Goal: Task Accomplishment & Management: Manage account settings

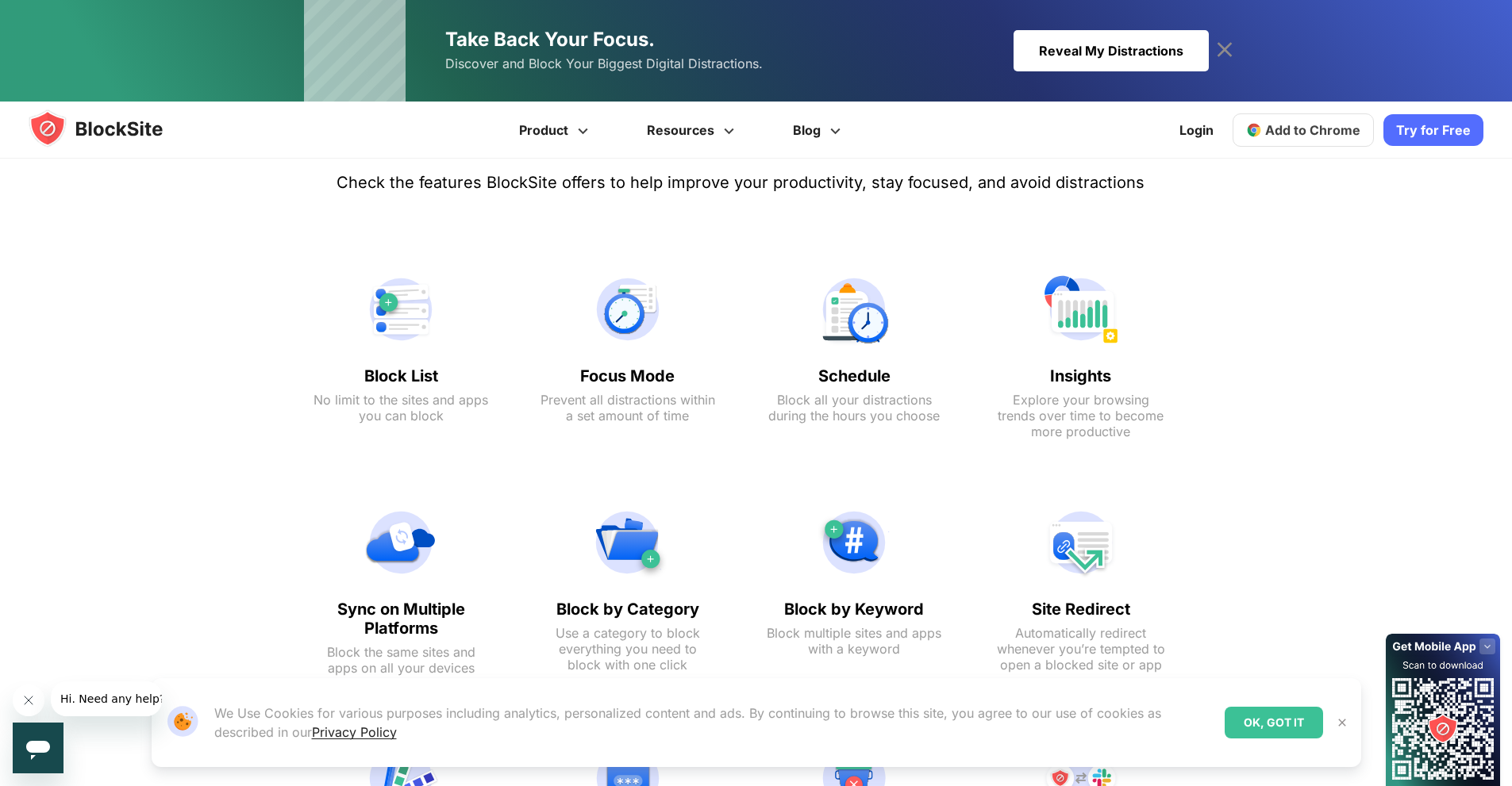
scroll to position [667, 0]
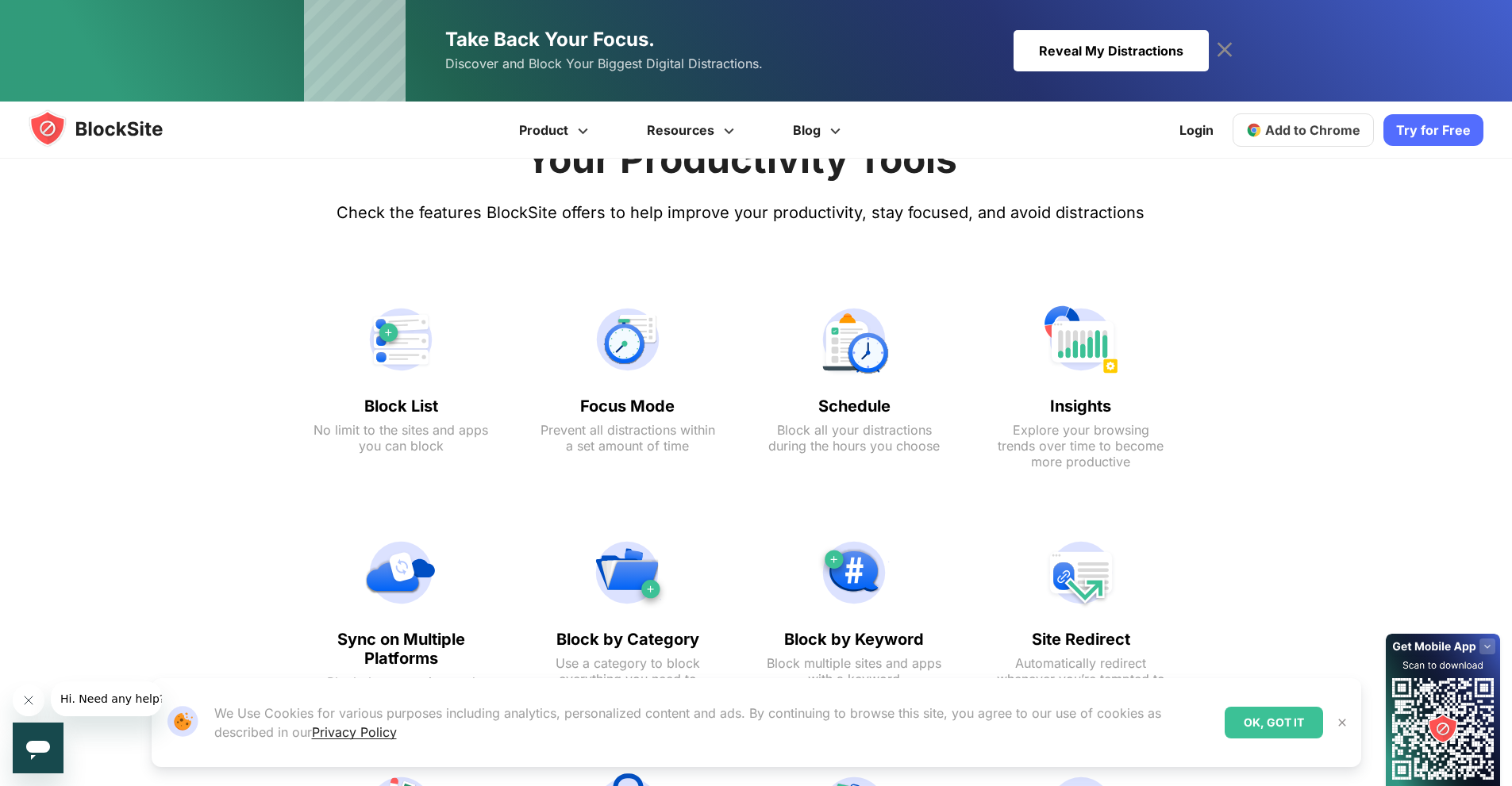
click at [1298, 133] on span "Add to Chrome" at bounding box center [1313, 130] width 95 height 16
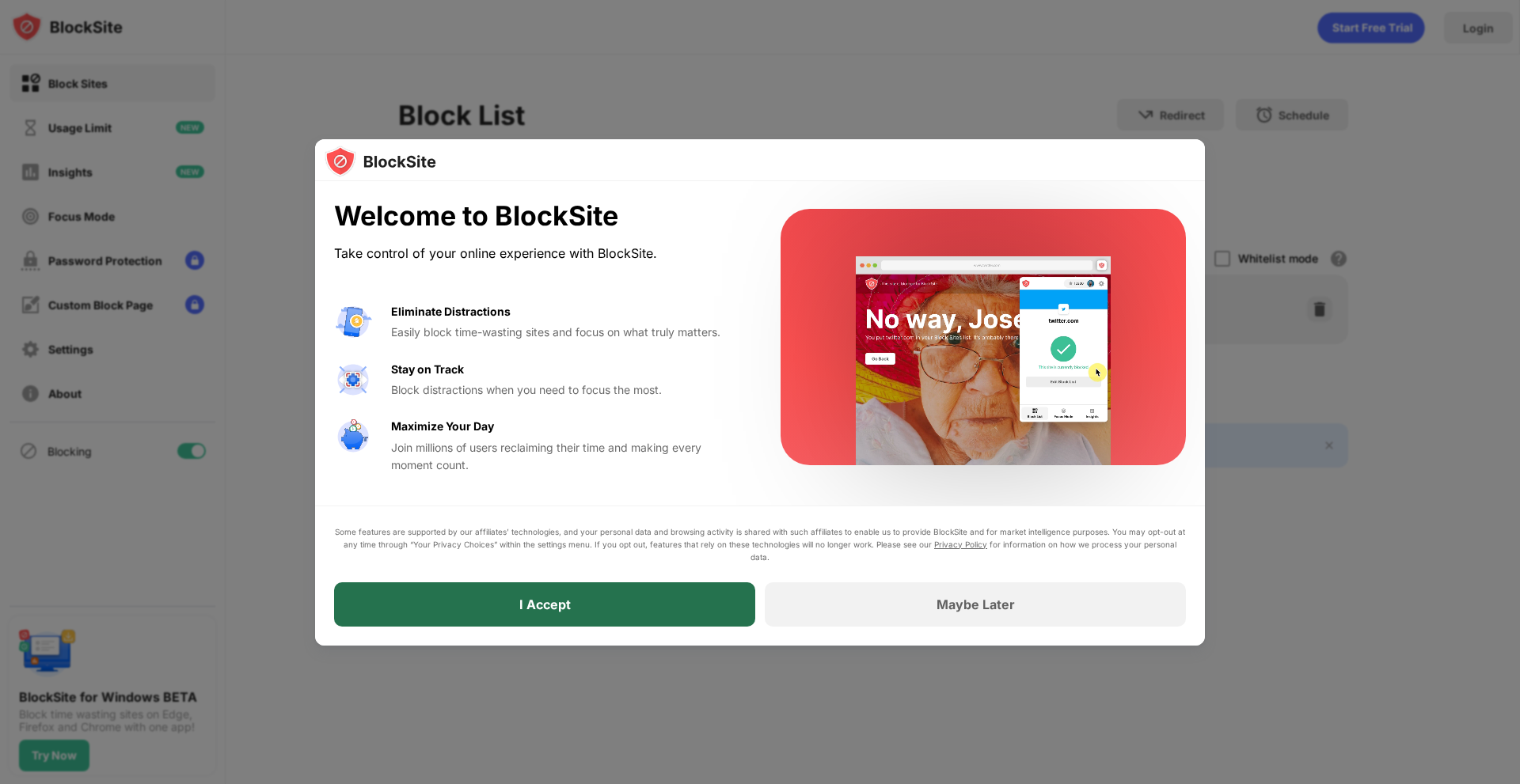
click at [580, 611] on div "I Accept" at bounding box center [544, 605] width 421 height 45
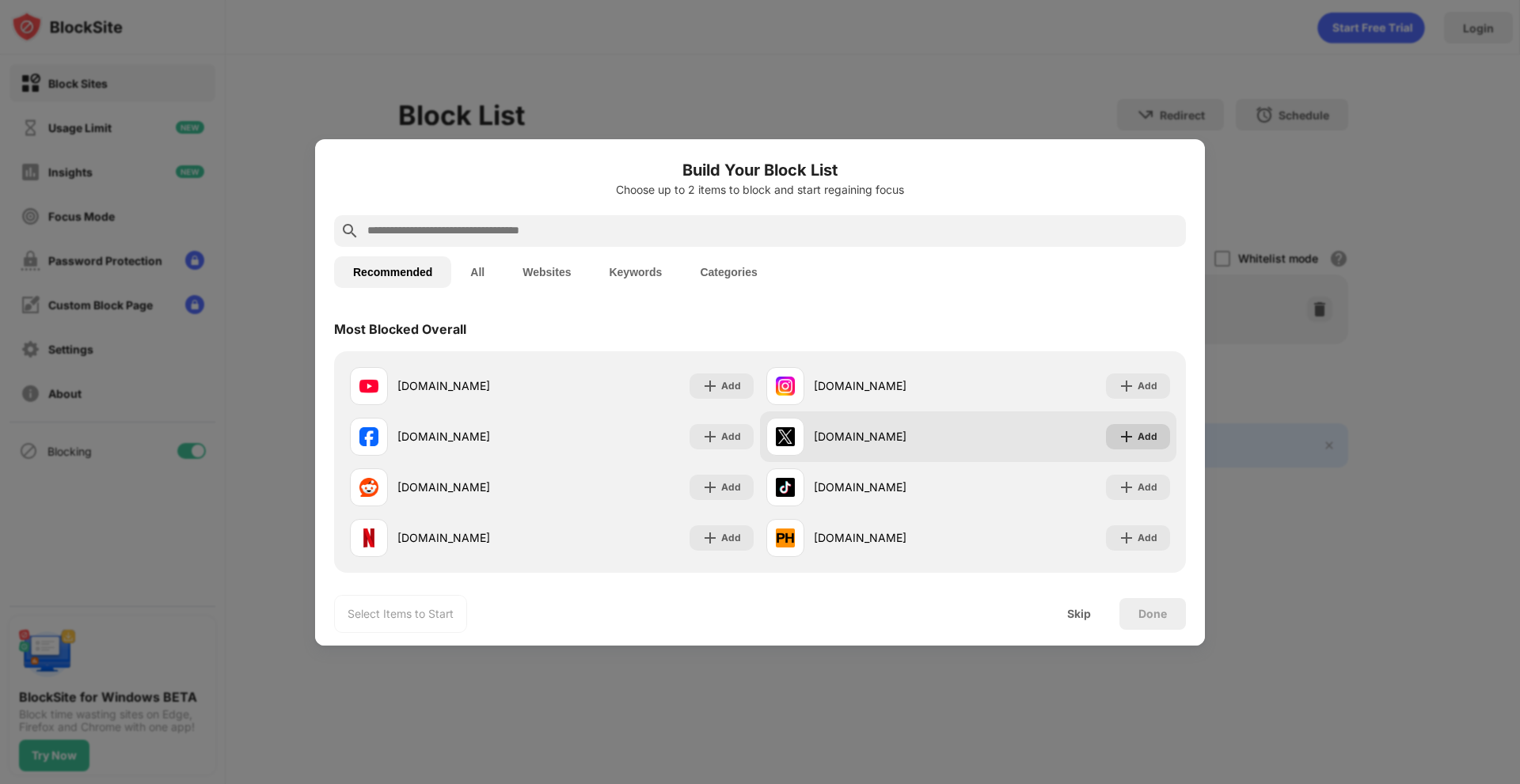
click at [1119, 437] on img at bounding box center [1127, 437] width 15 height 15
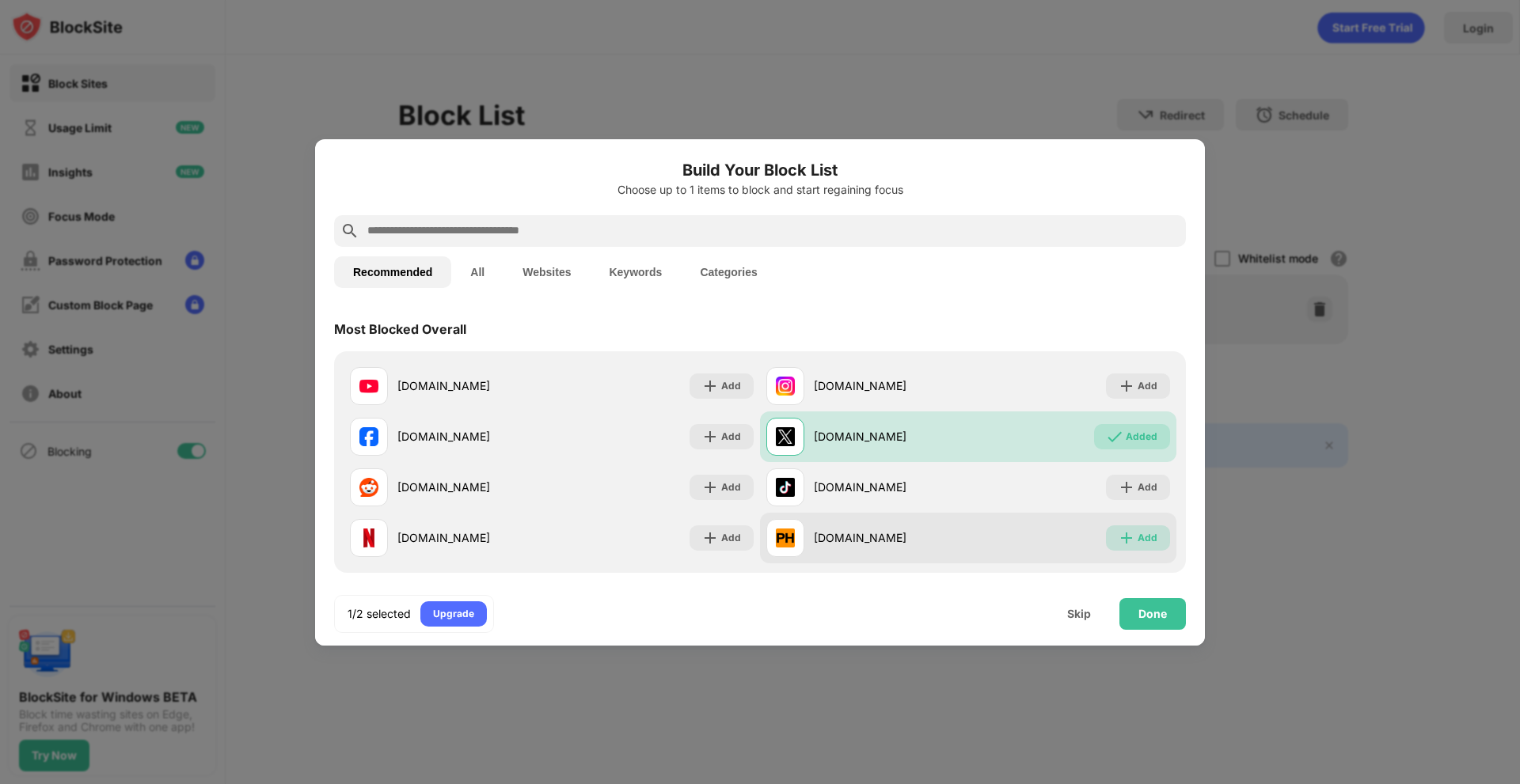
click at [1119, 544] on img at bounding box center [1127, 538] width 15 height 15
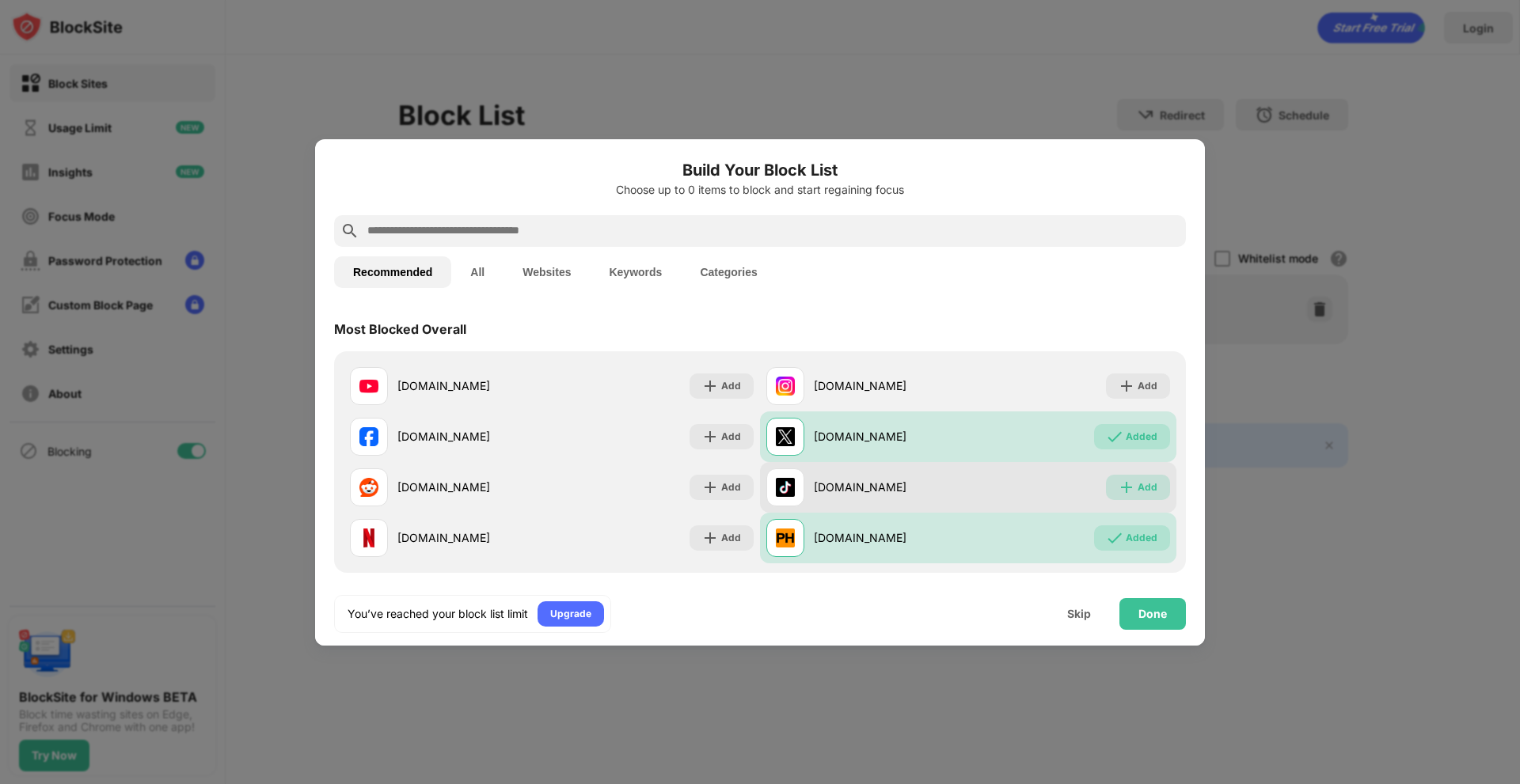
click at [1119, 489] on img at bounding box center [1127, 488] width 15 height 15
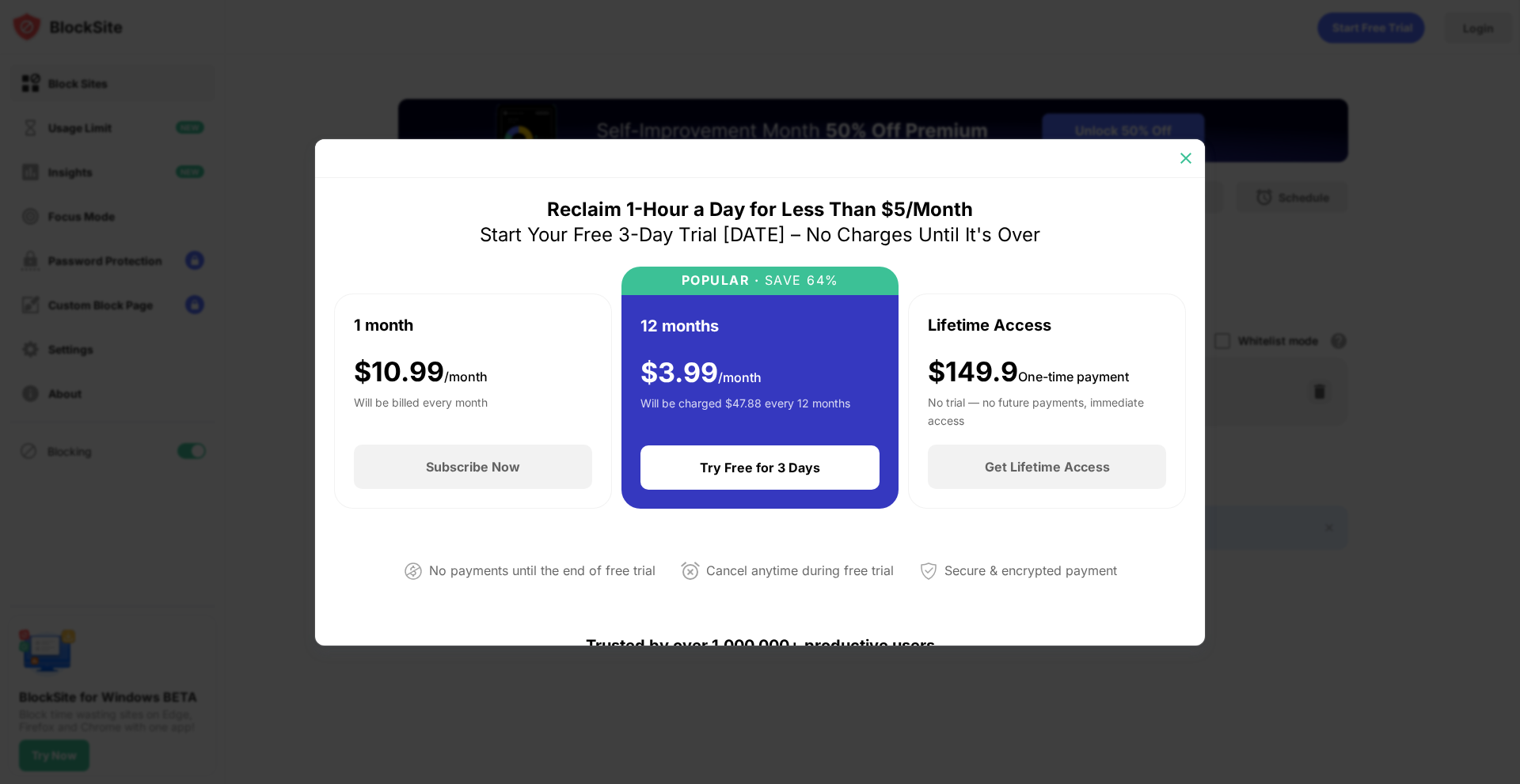
click at [1189, 155] on img at bounding box center [1186, 158] width 15 height 15
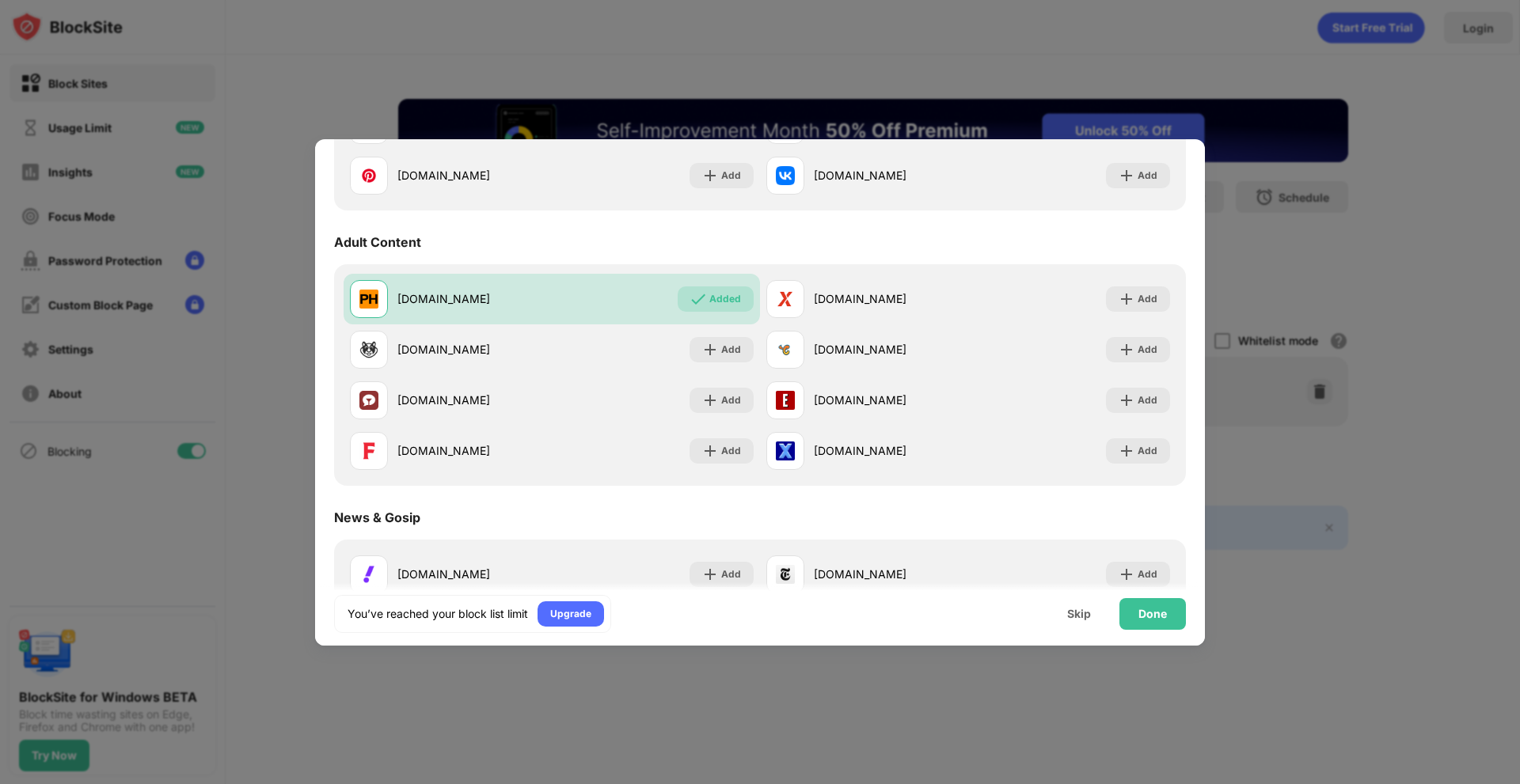
scroll to position [652, 0]
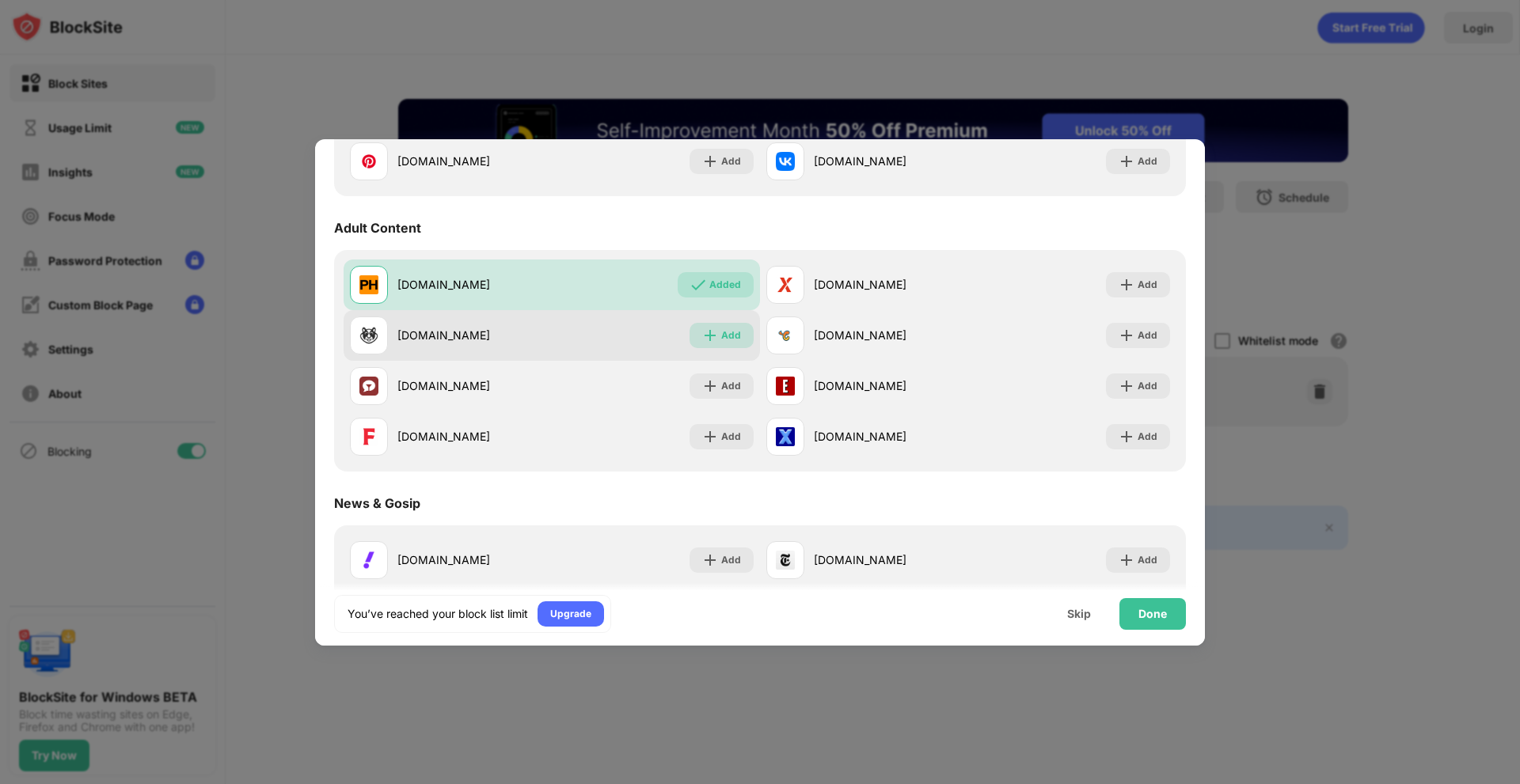
click at [707, 340] on img at bounding box center [710, 336] width 15 height 15
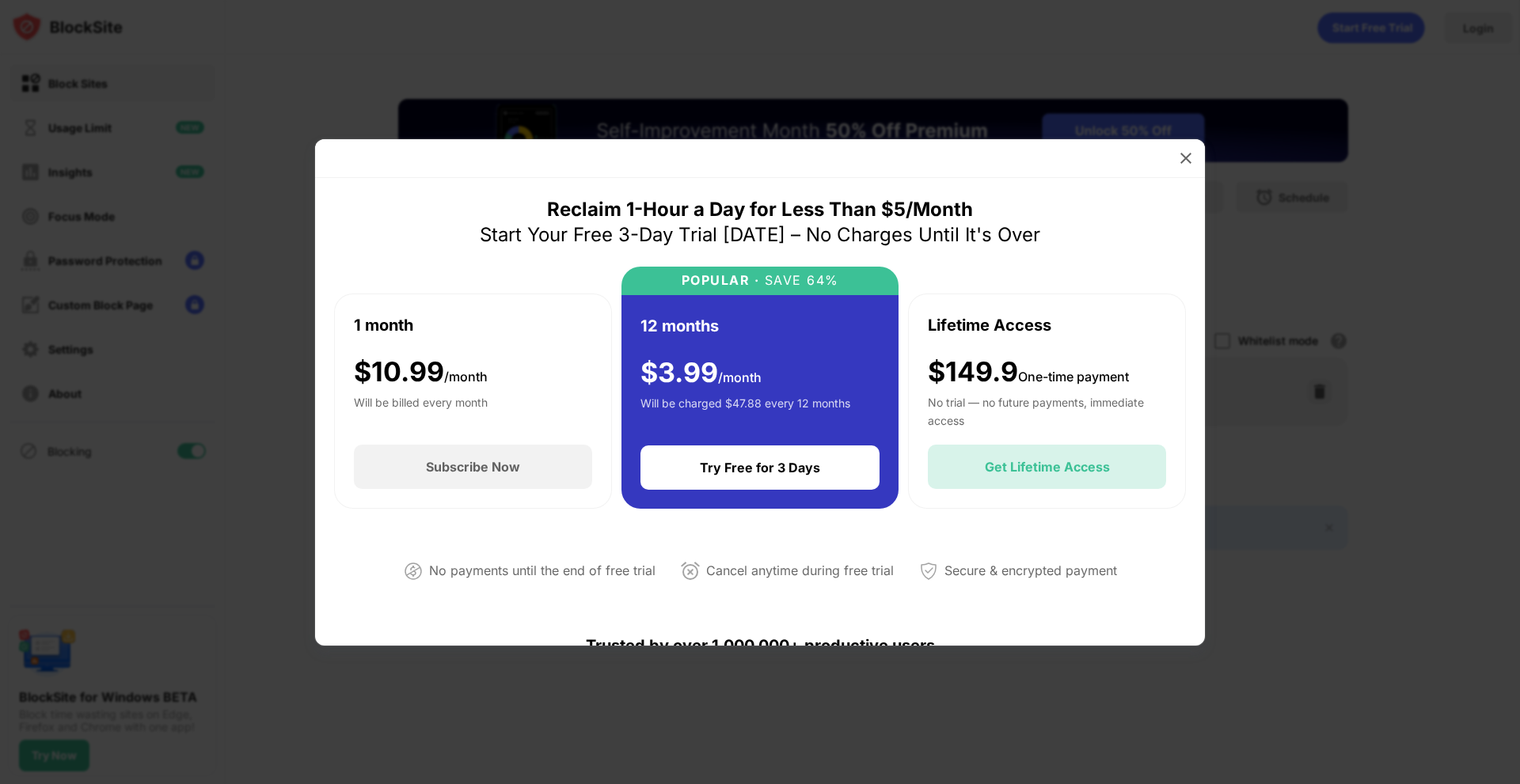
click at [1030, 467] on div "Get Lifetime Access" at bounding box center [1047, 467] width 125 height 15
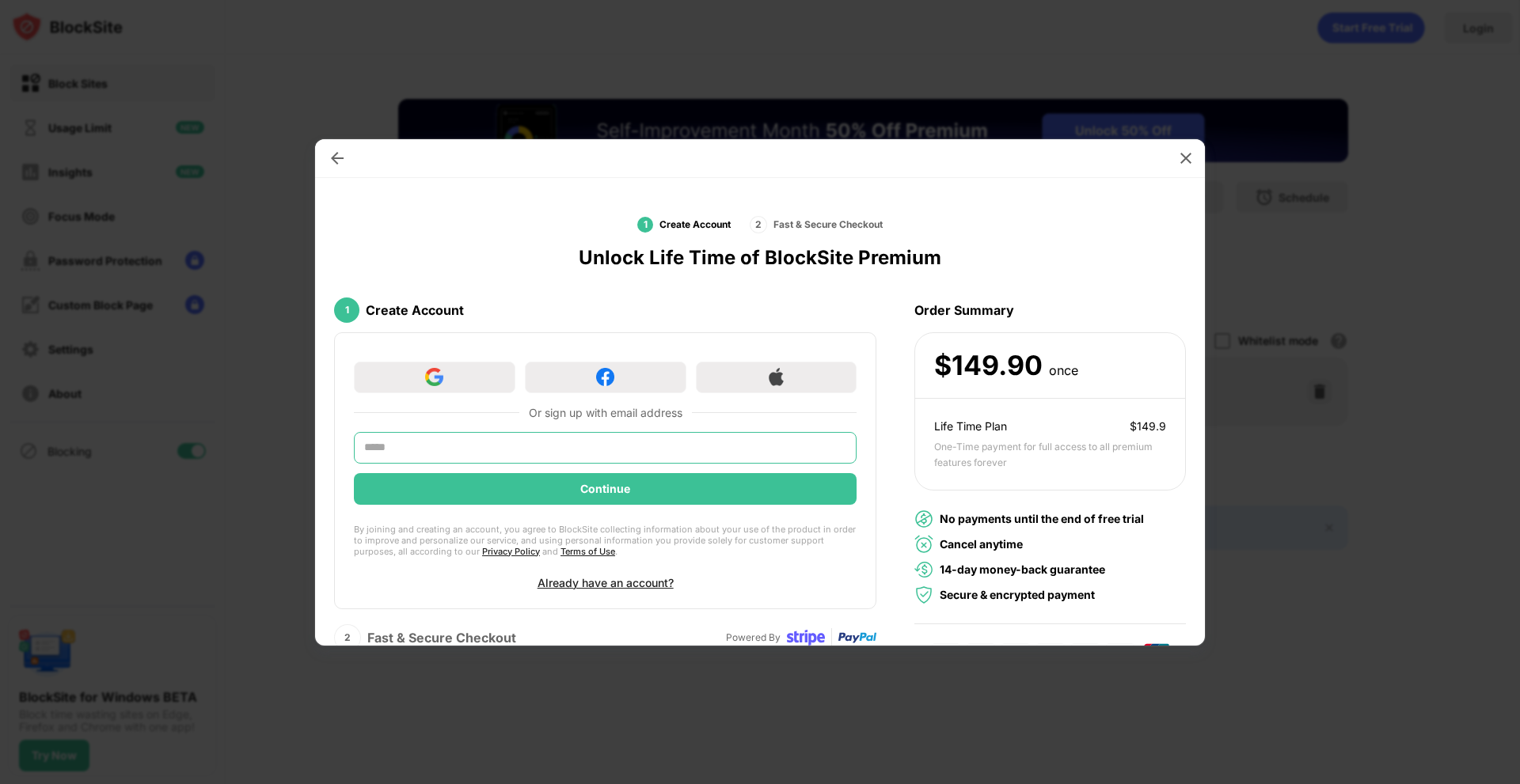
click at [501, 441] on input "text" at bounding box center [605, 448] width 502 height 32
type input "**********"
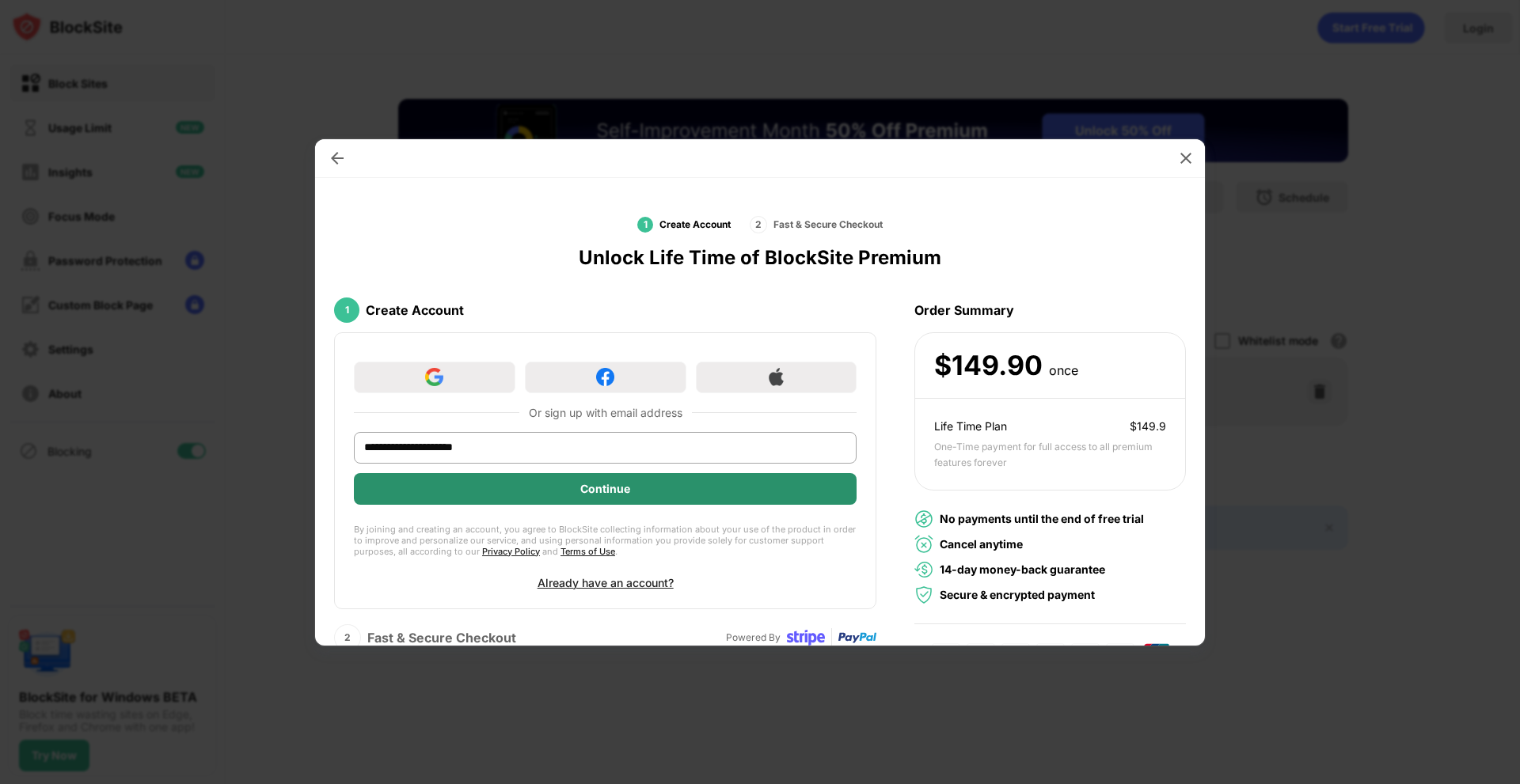
click at [628, 489] on div "Continue" at bounding box center [605, 489] width 502 height 32
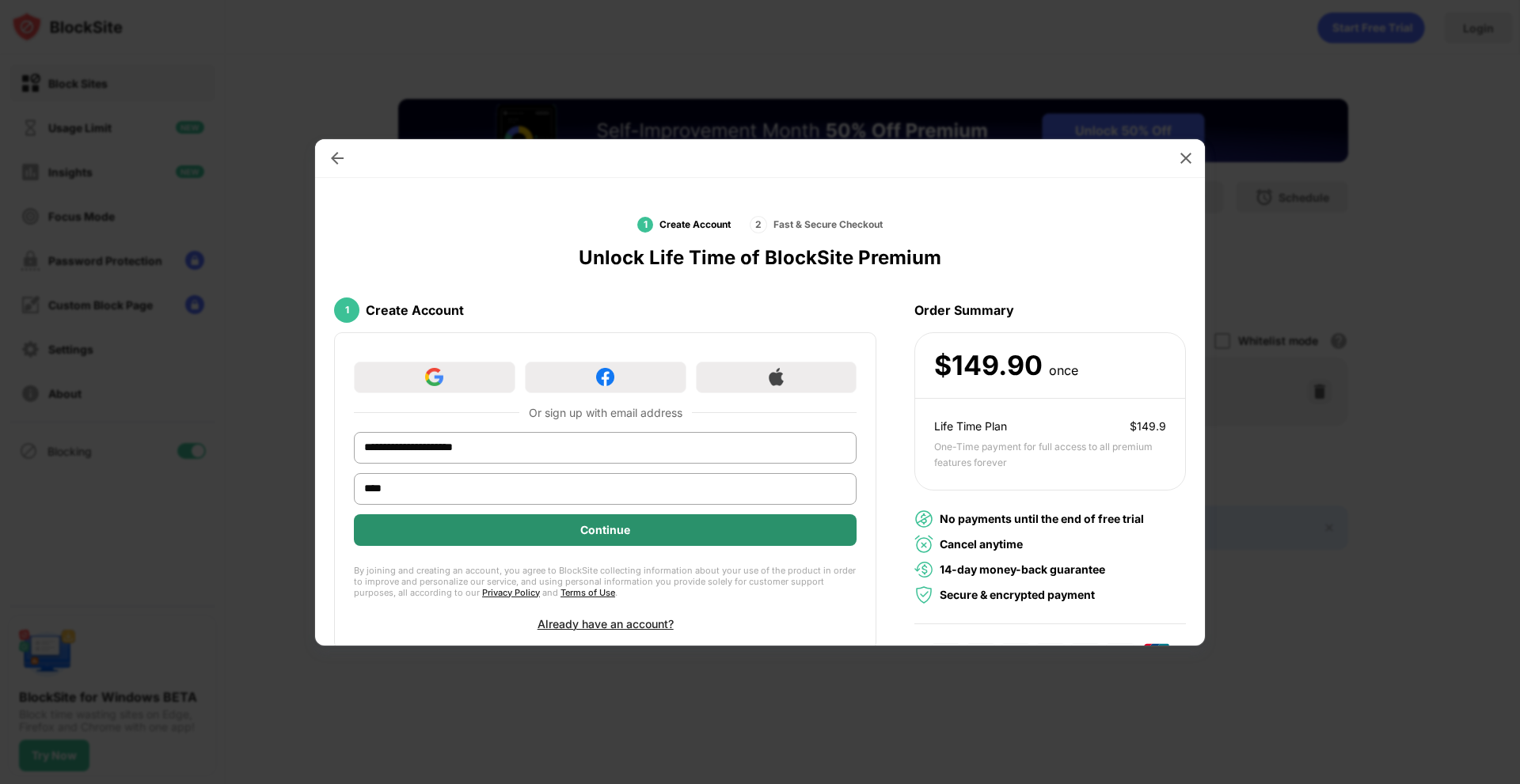
type input "****"
click at [612, 528] on div "Continue" at bounding box center [605, 529] width 50 height 13
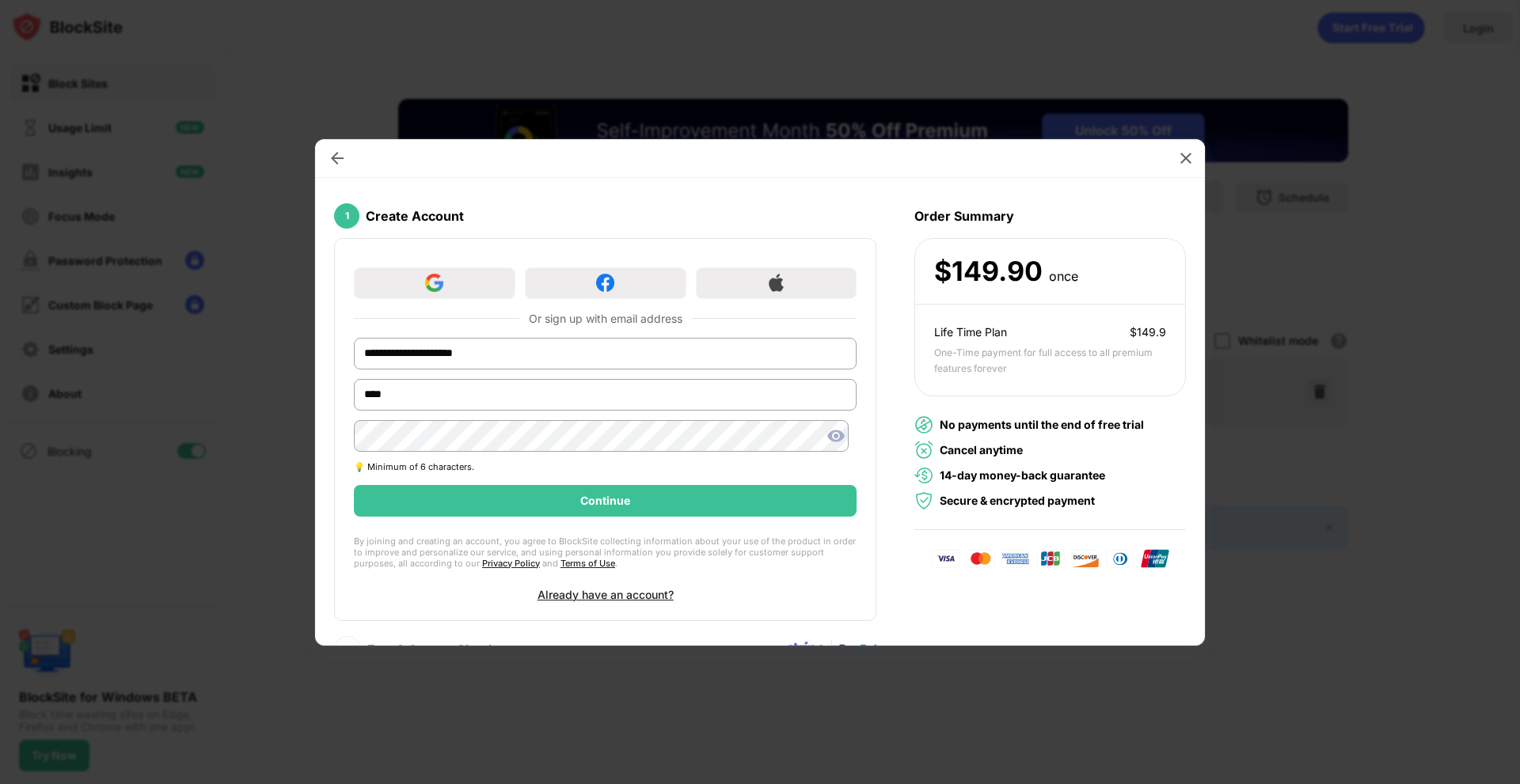
scroll to position [128, 0]
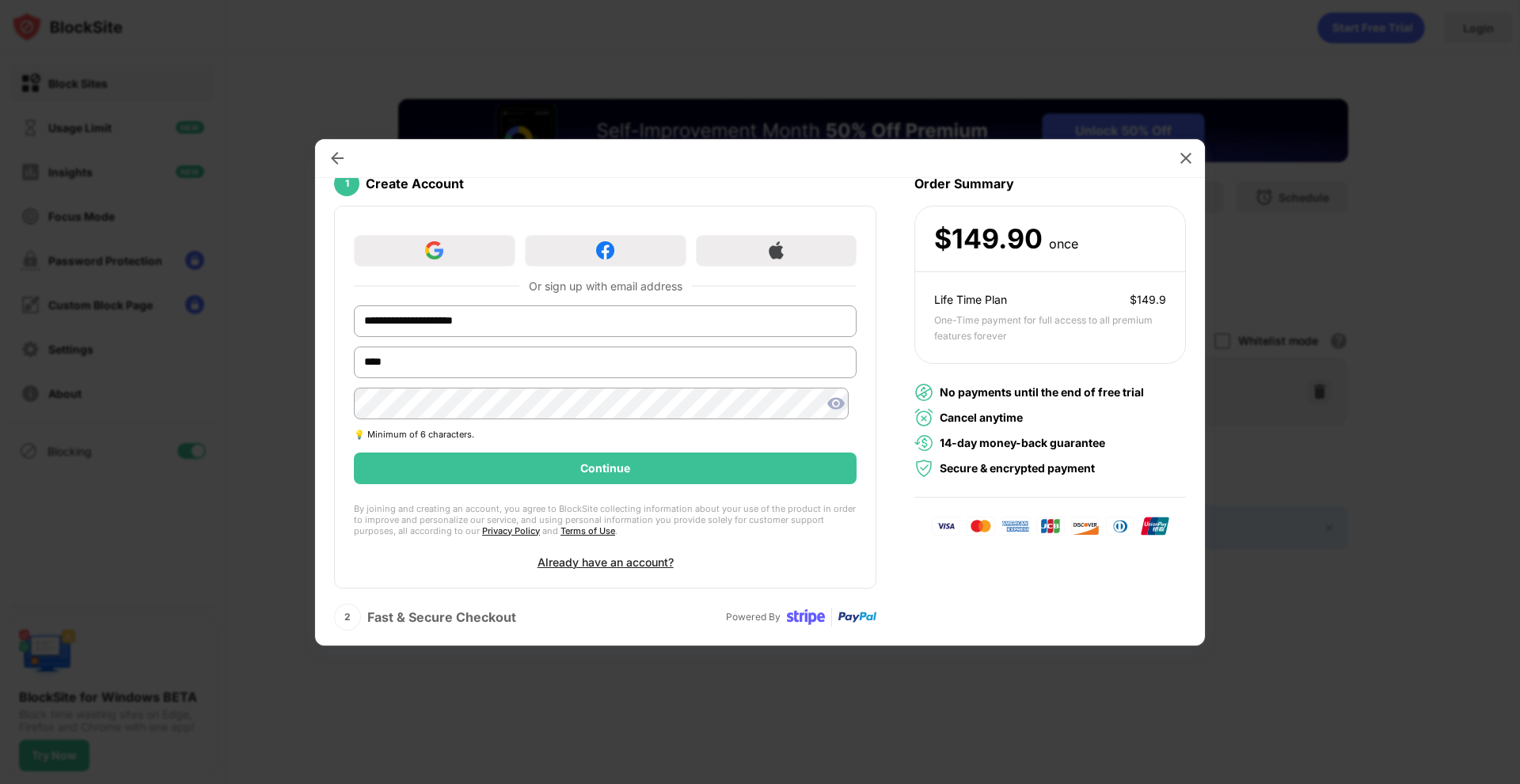
click at [1084, 523] on div "**********" at bounding box center [760, 411] width 890 height 467
click at [827, 407] on img at bounding box center [836, 404] width 19 height 19
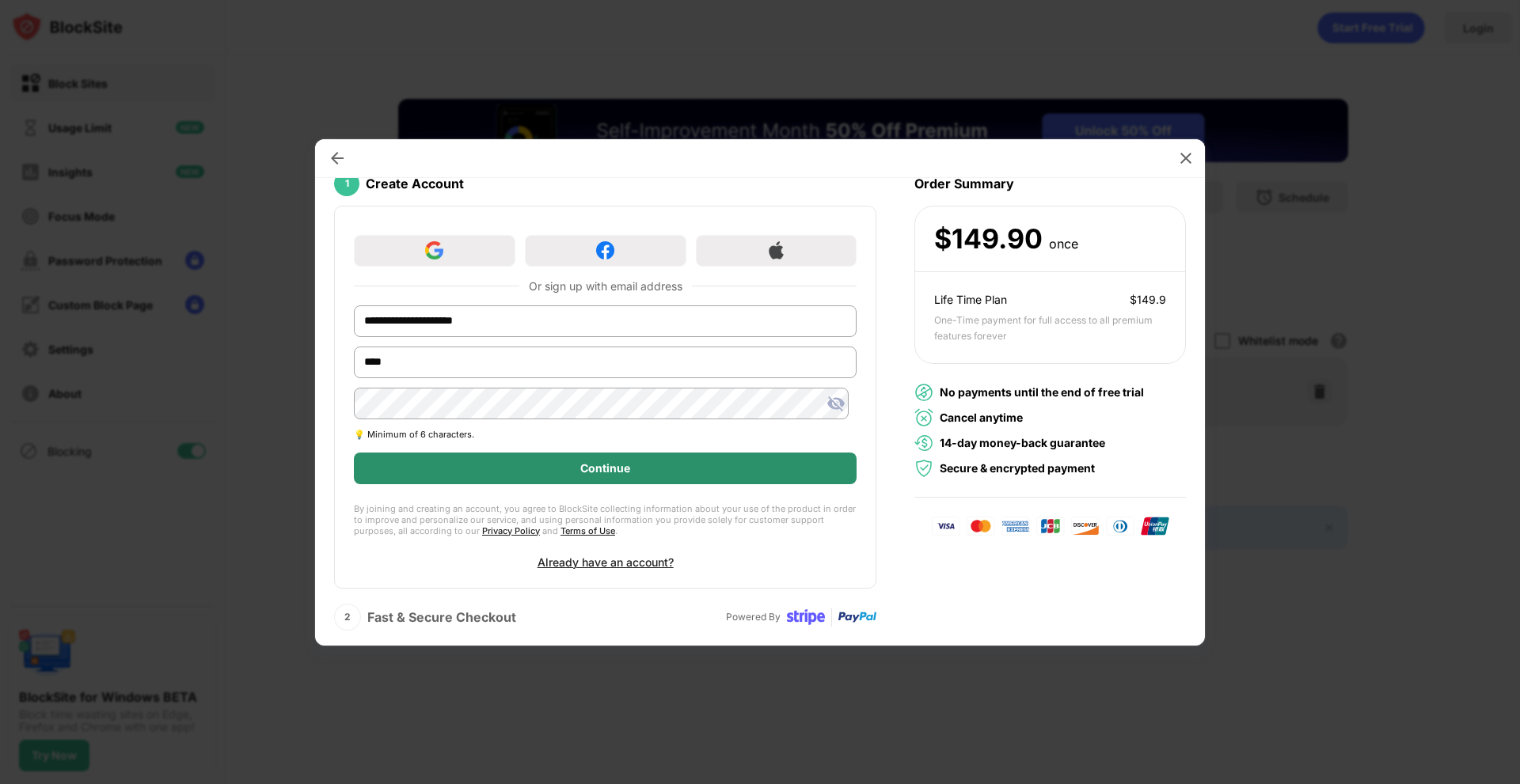
click at [635, 474] on div "Continue" at bounding box center [605, 468] width 502 height 32
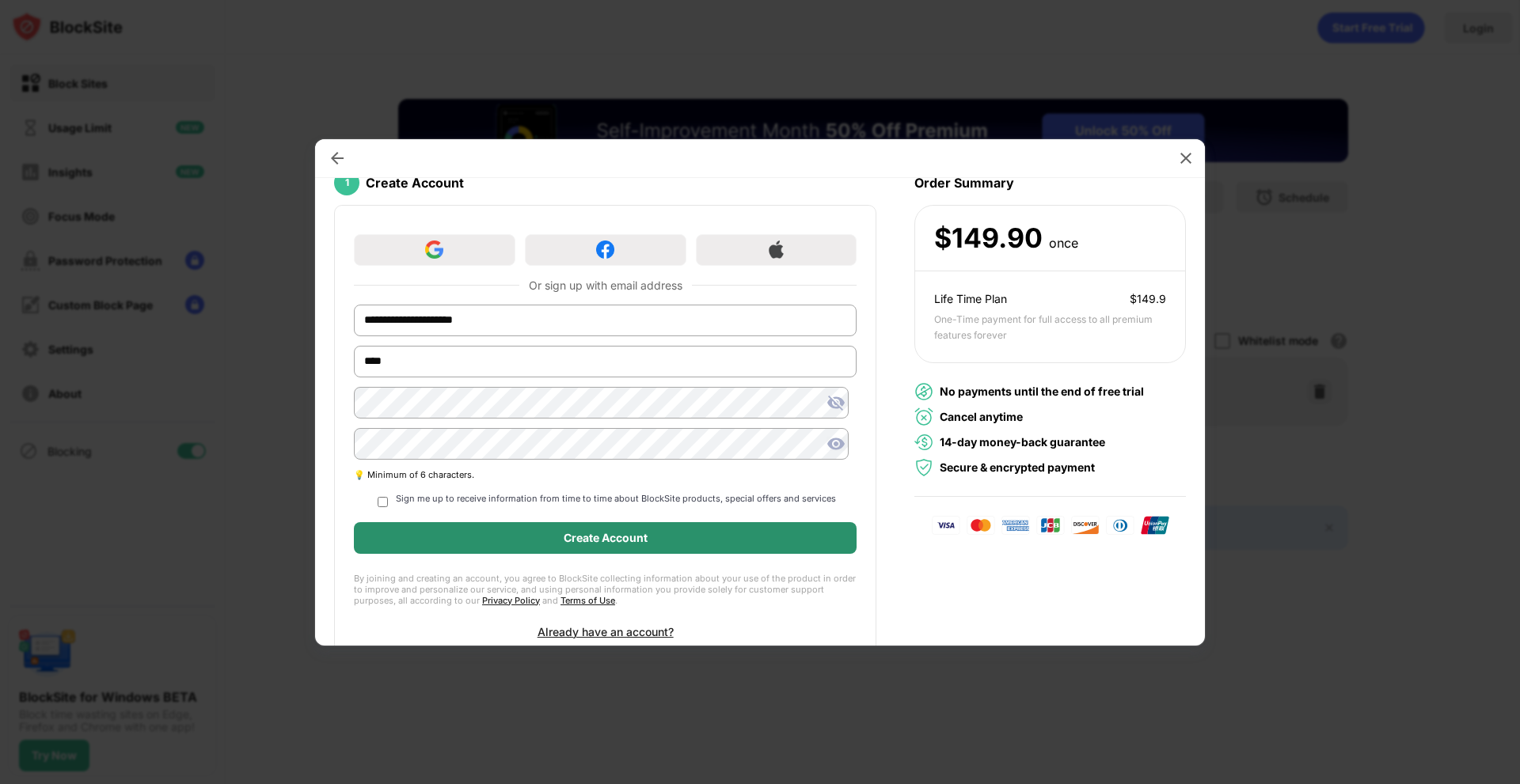
click at [612, 541] on div "Create Account" at bounding box center [605, 538] width 84 height 13
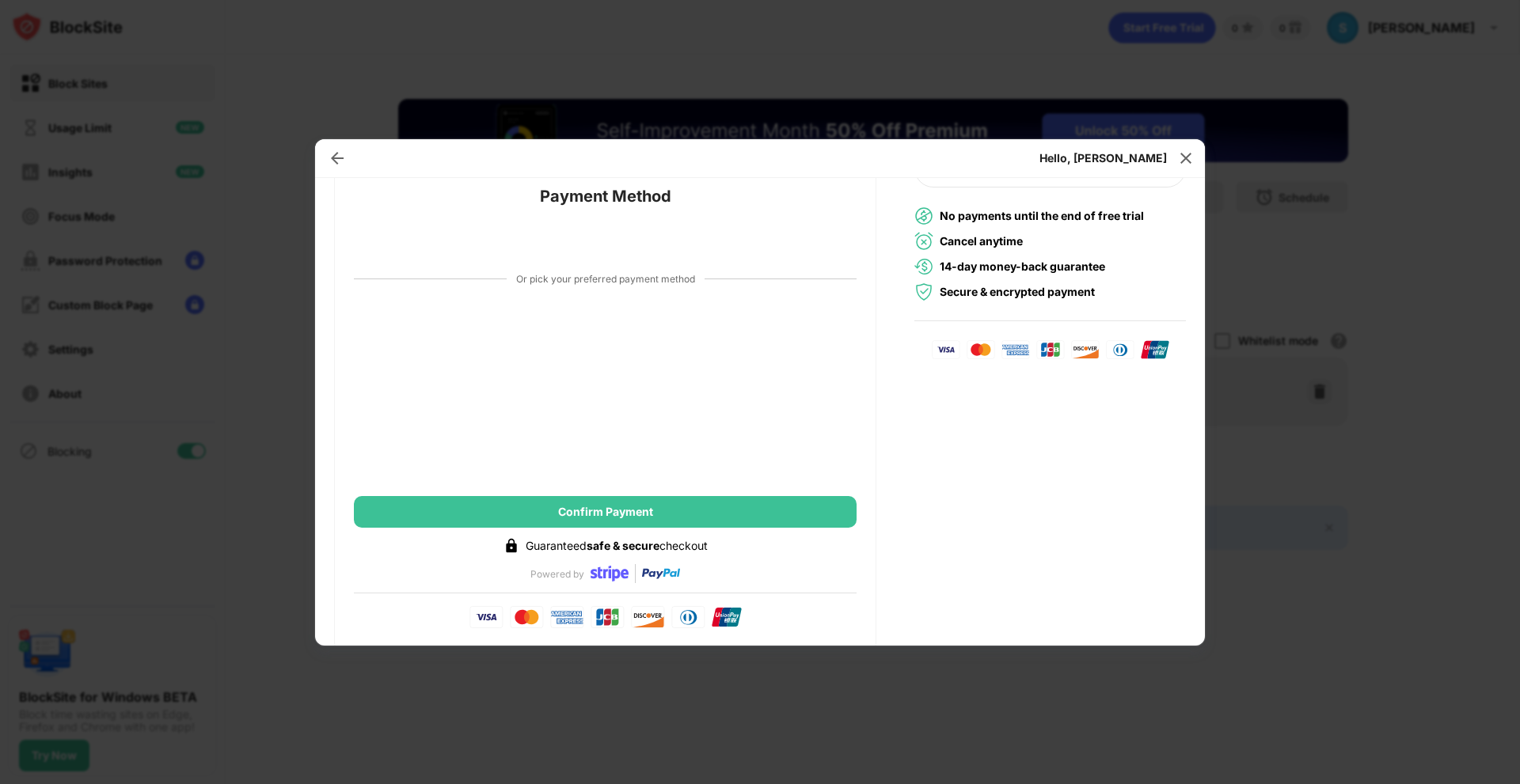
scroll to position [305, 0]
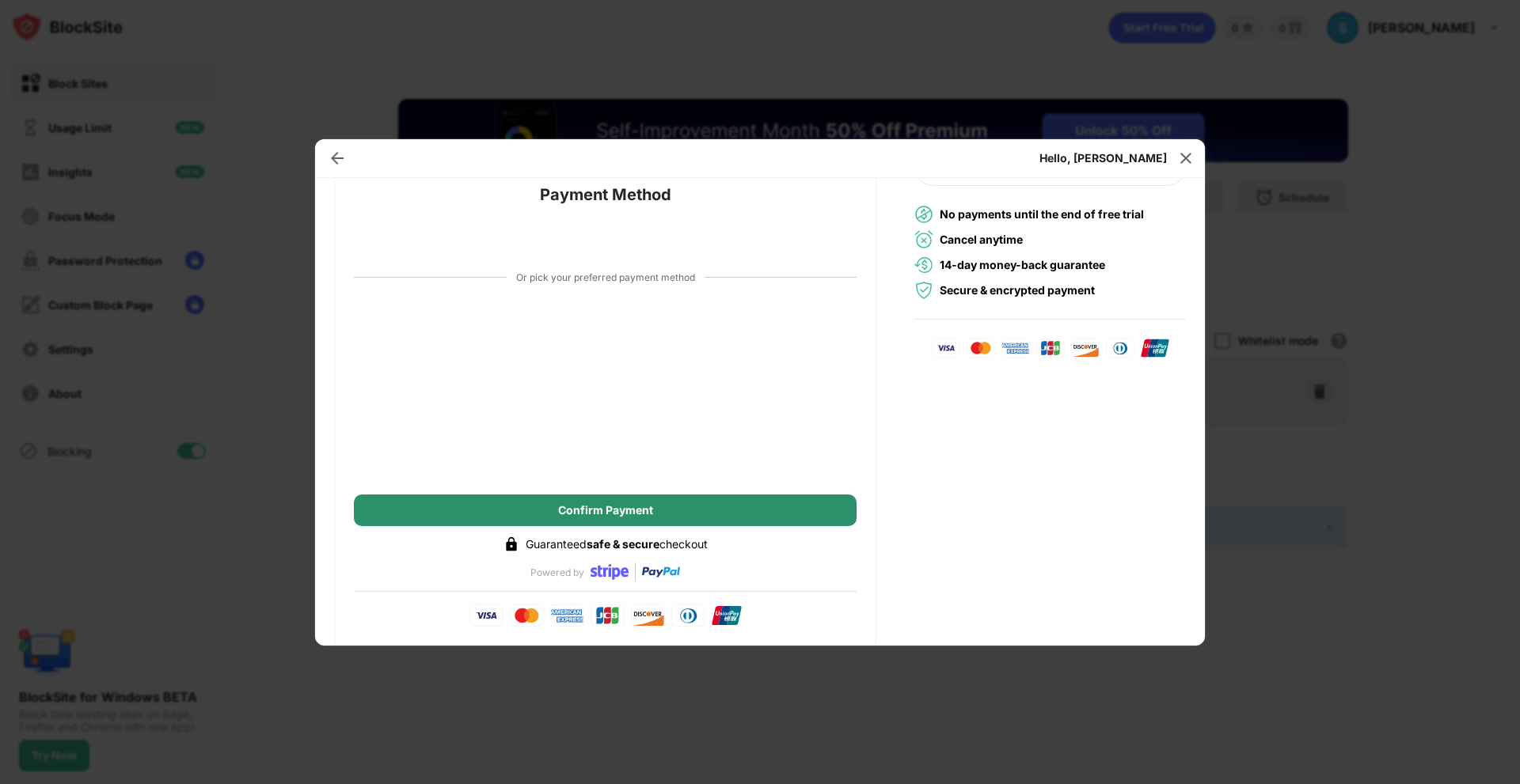
click at [559, 511] on div "Confirm Payment" at bounding box center [606, 510] width 95 height 13
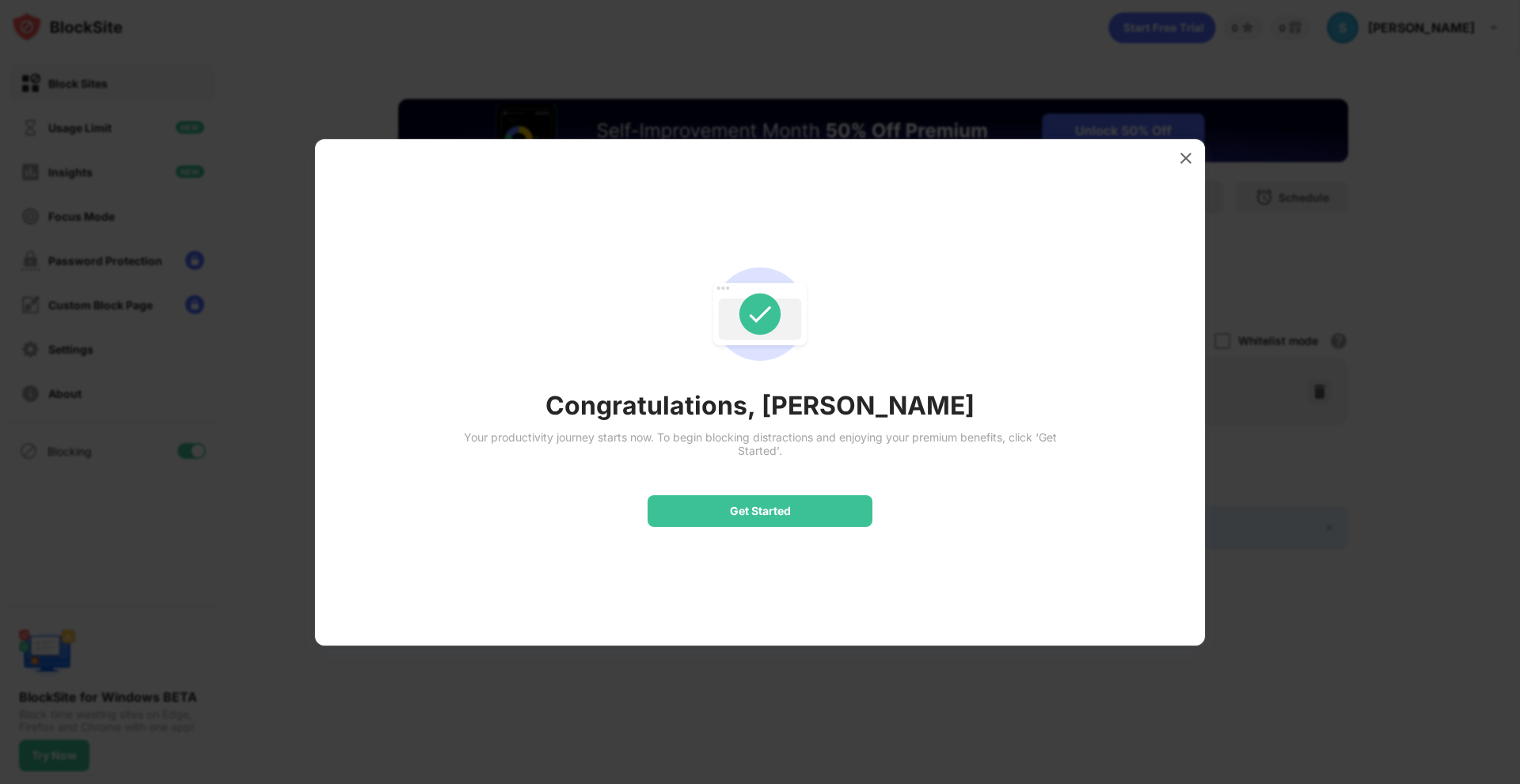
scroll to position [0, 0]
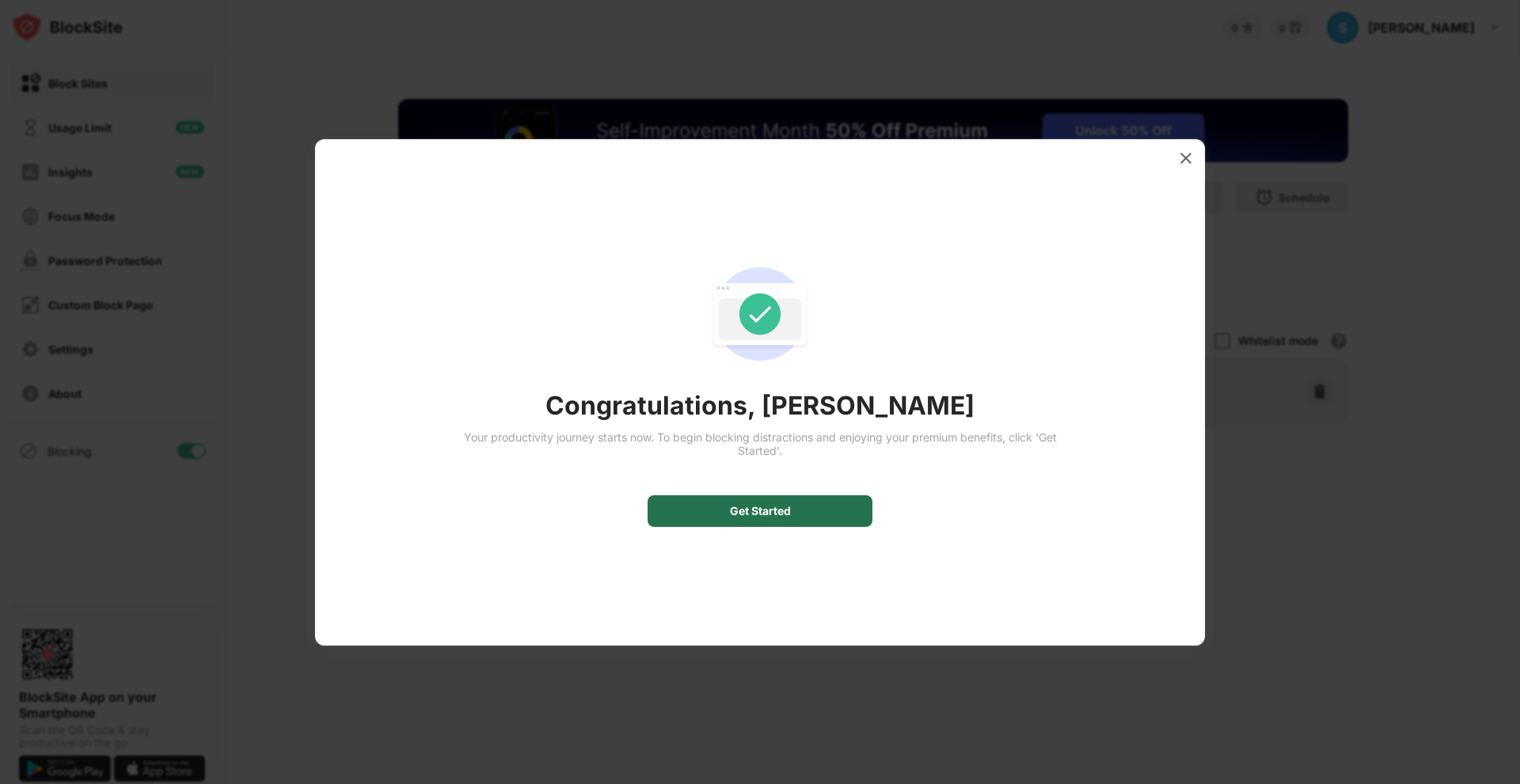
click at [772, 508] on div "Get Started" at bounding box center [760, 511] width 61 height 13
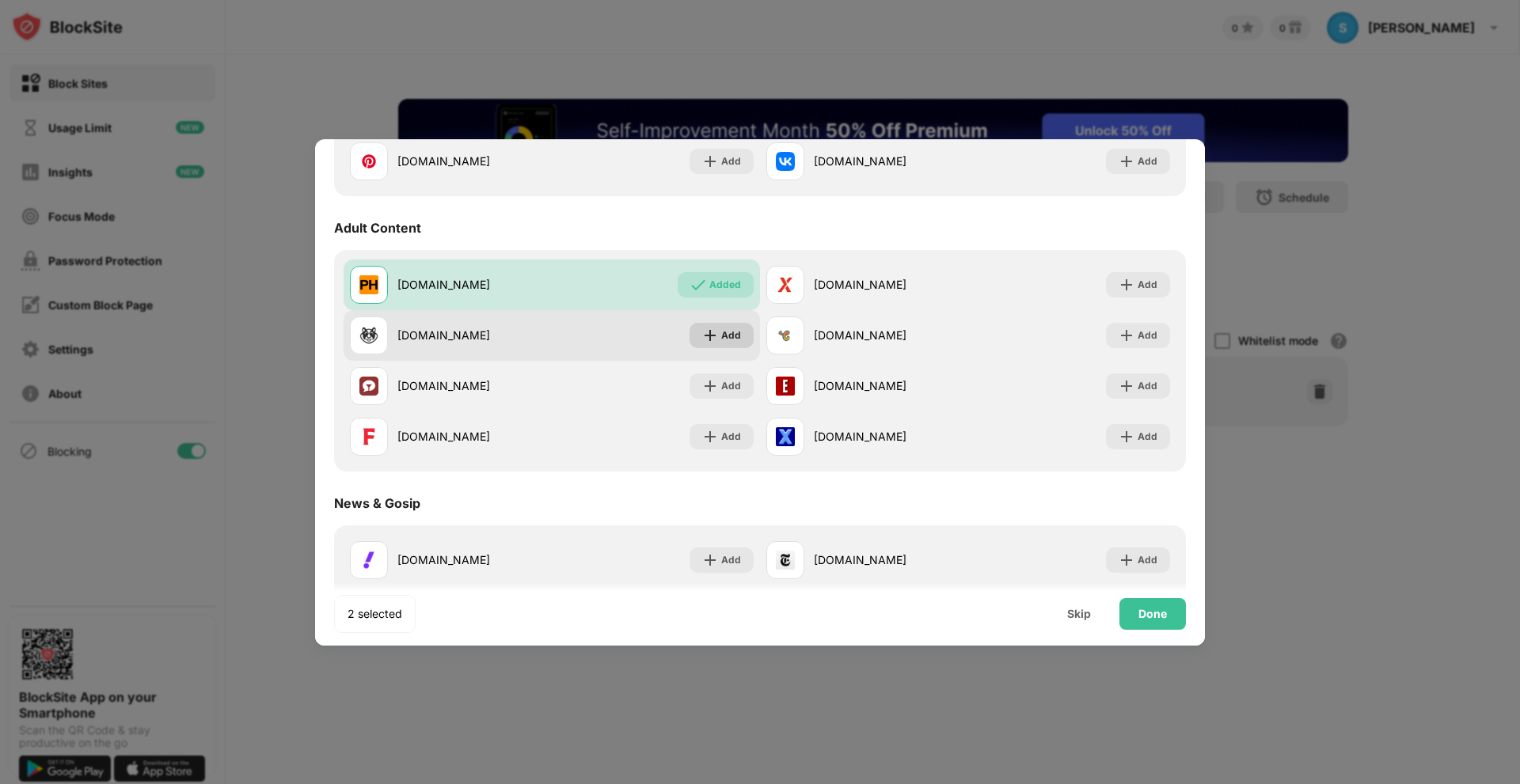
click at [702, 334] on img at bounding box center [710, 336] width 15 height 15
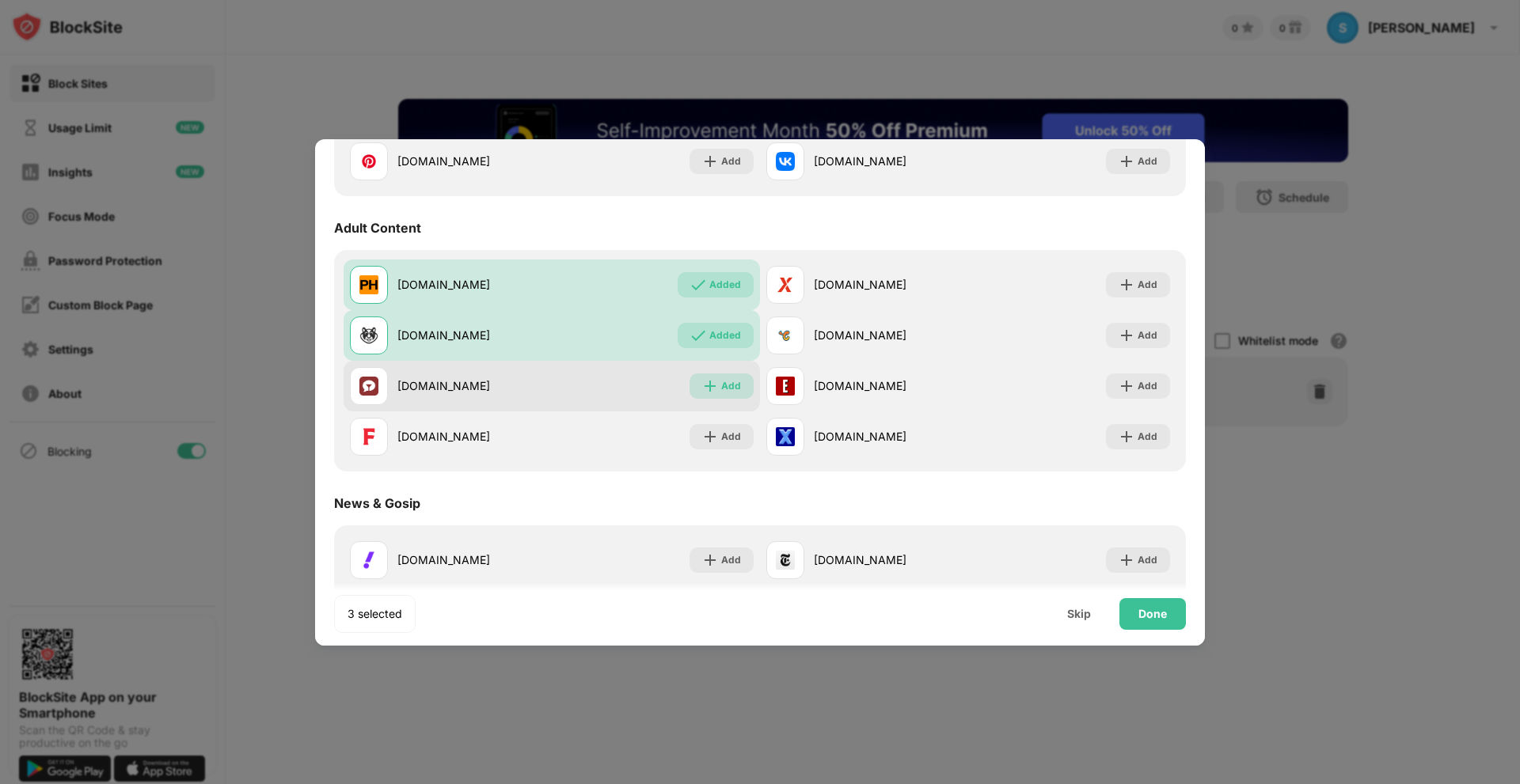
click at [710, 385] on img at bounding box center [710, 386] width 15 height 15
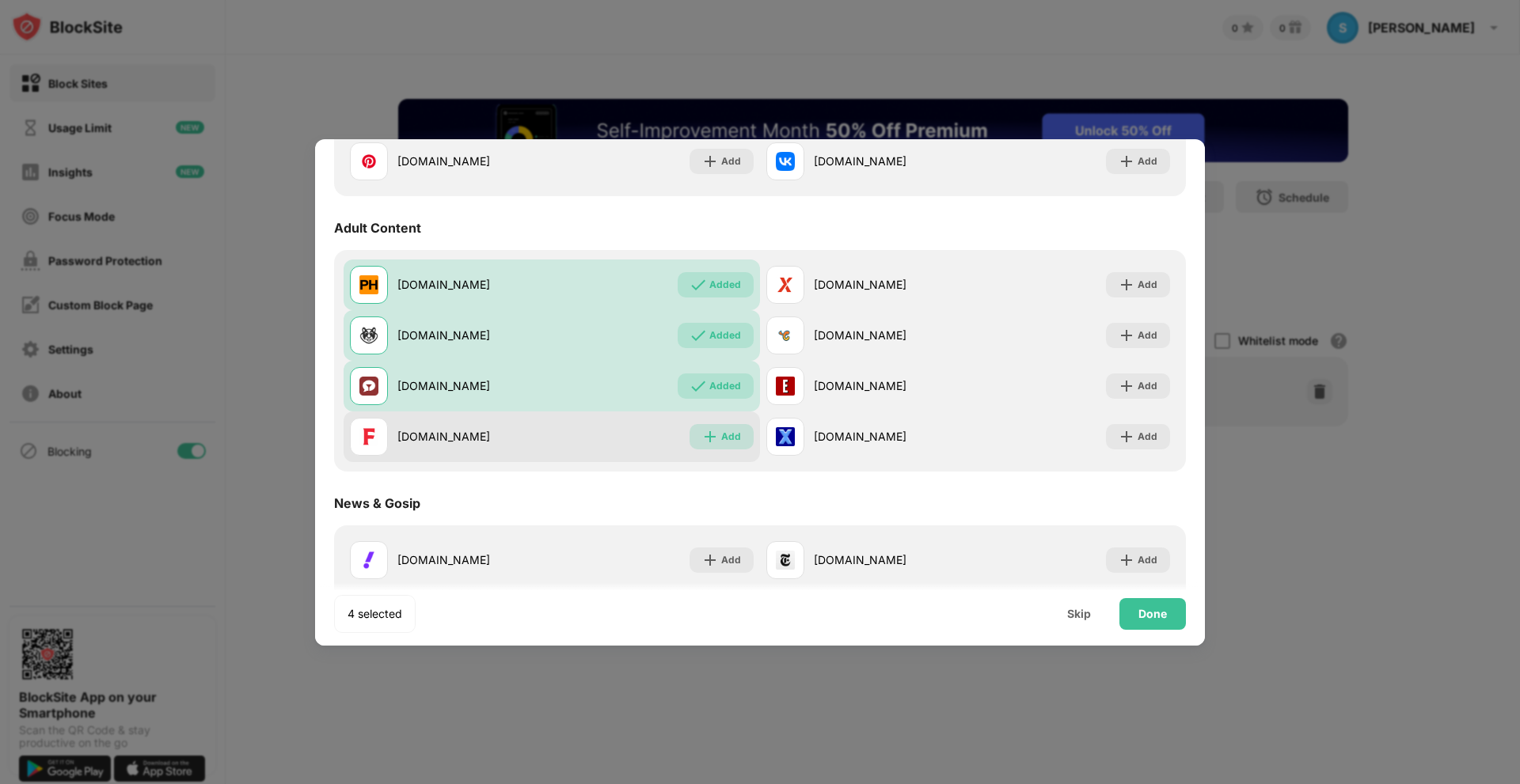
click at [710, 434] on img at bounding box center [710, 437] width 15 height 15
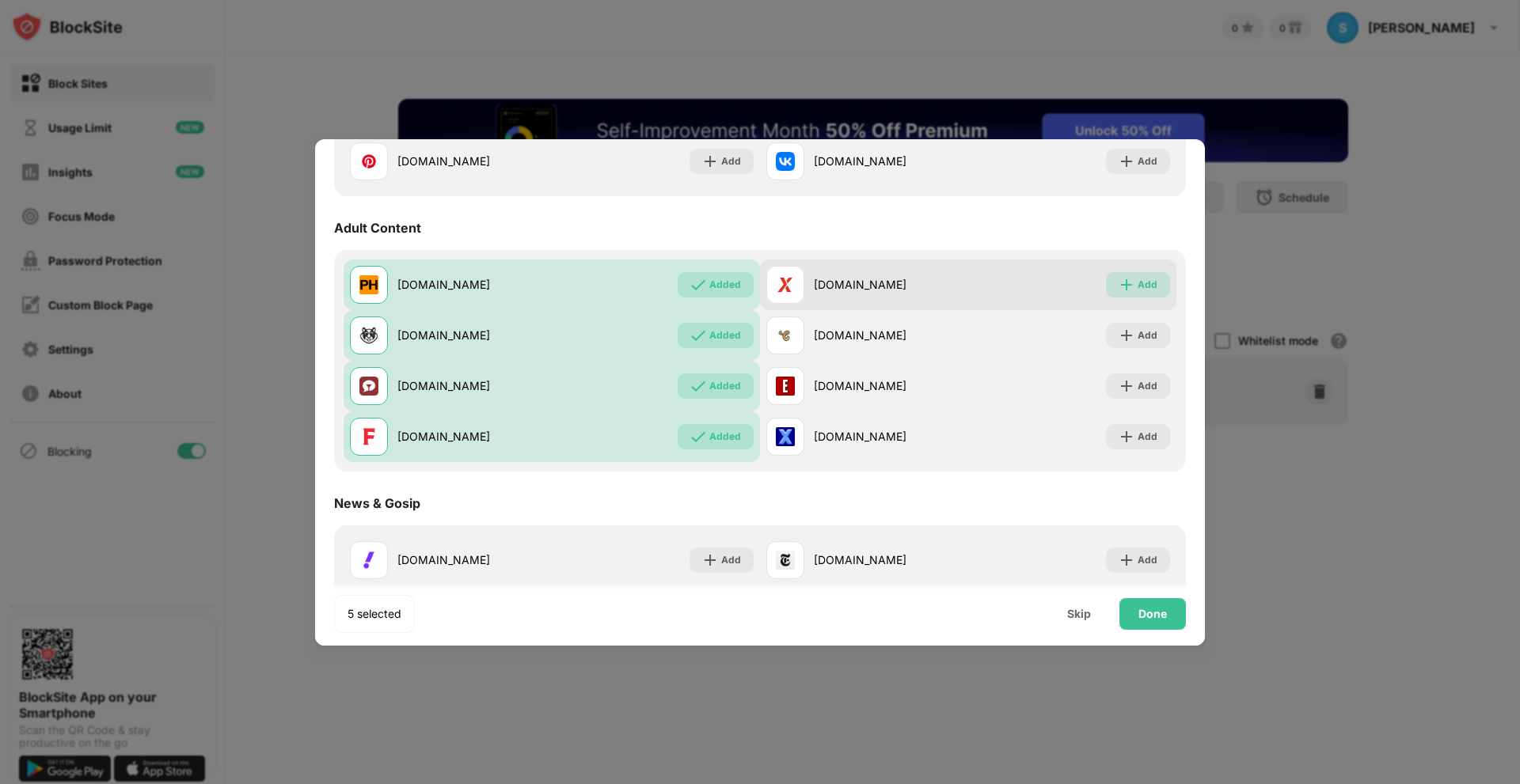
click at [1119, 289] on img at bounding box center [1127, 285] width 15 height 15
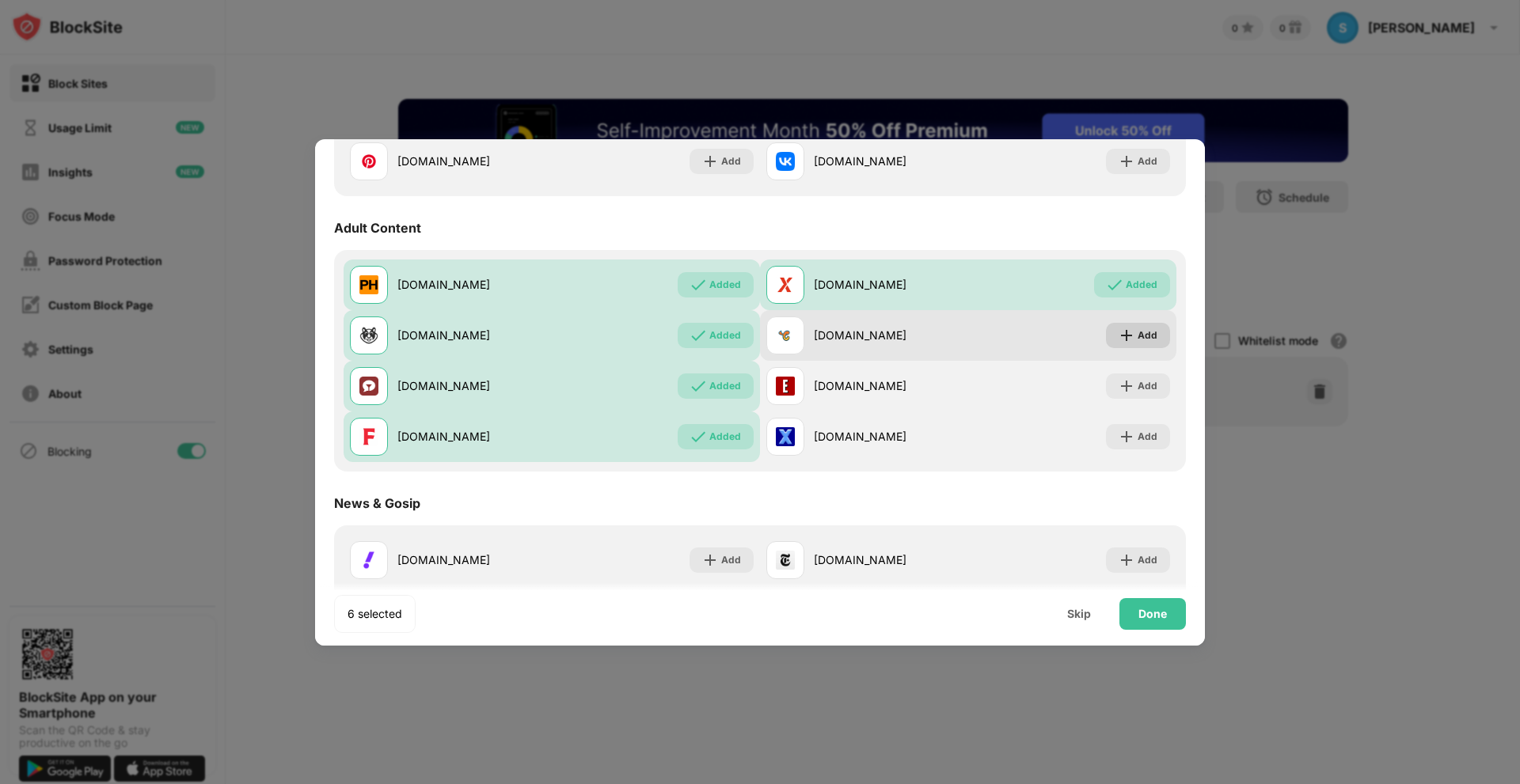
click at [1119, 337] on img at bounding box center [1127, 336] width 15 height 15
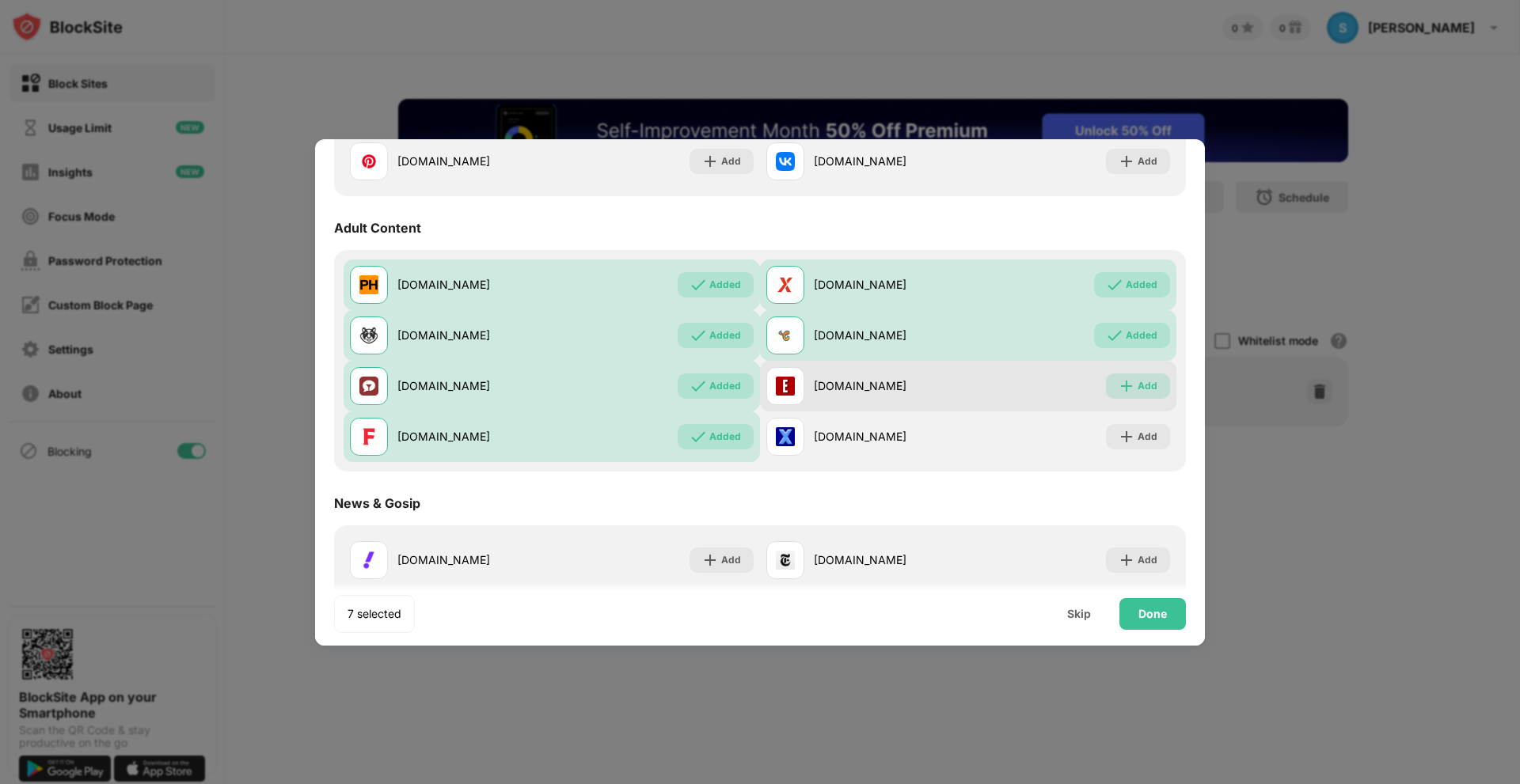
click at [1119, 390] on img at bounding box center [1127, 386] width 15 height 15
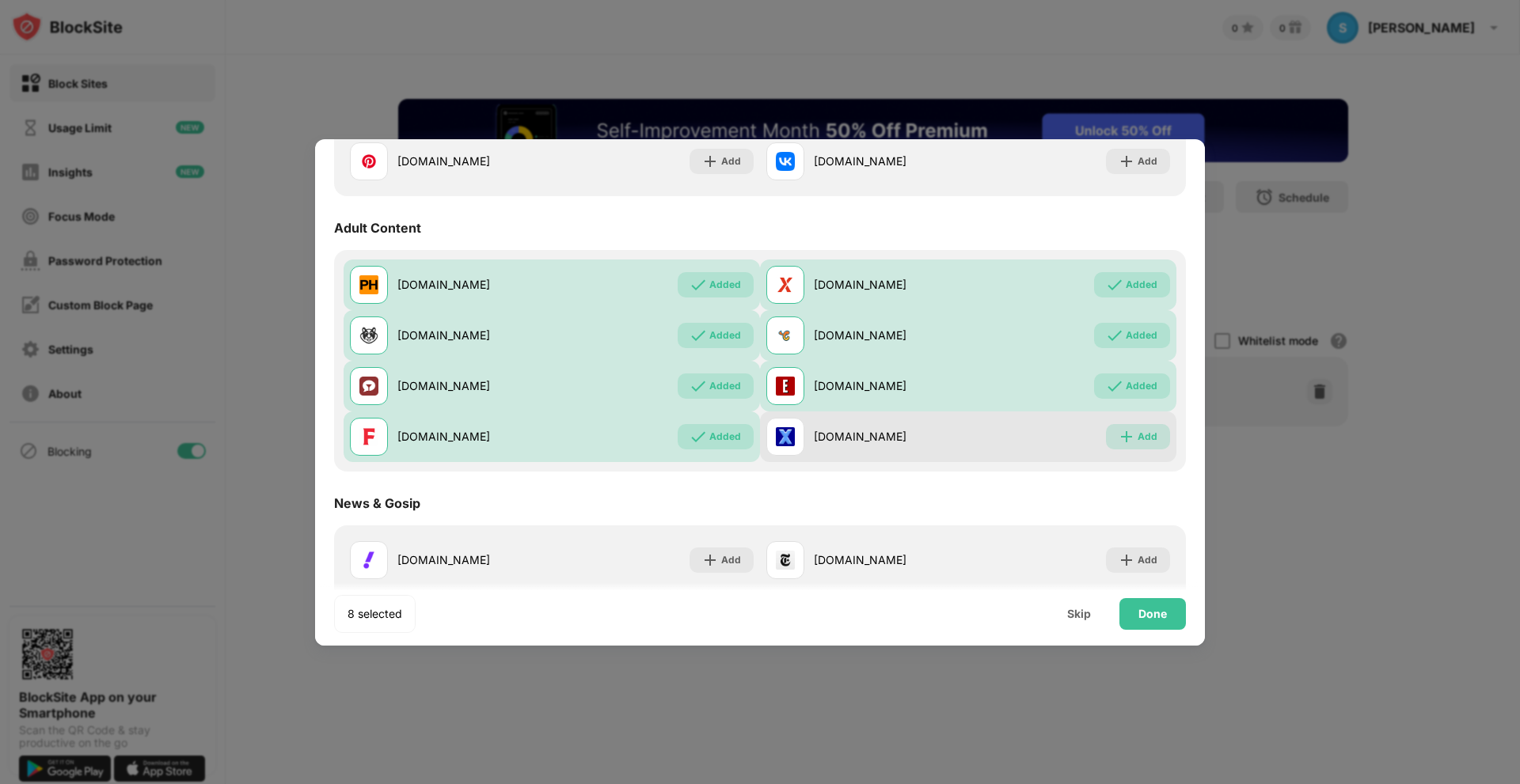
click at [1119, 444] on img at bounding box center [1127, 437] width 15 height 15
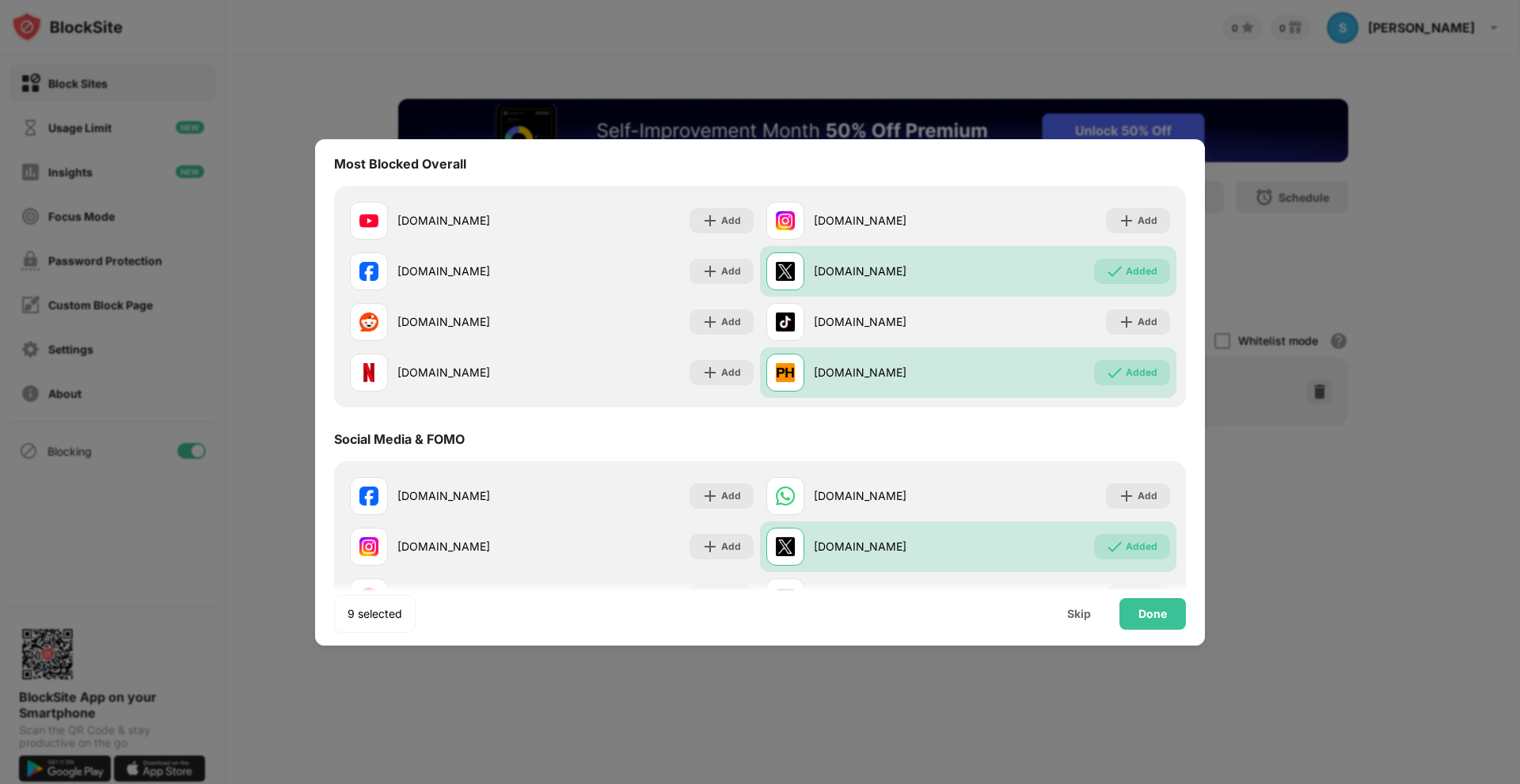
scroll to position [154, 0]
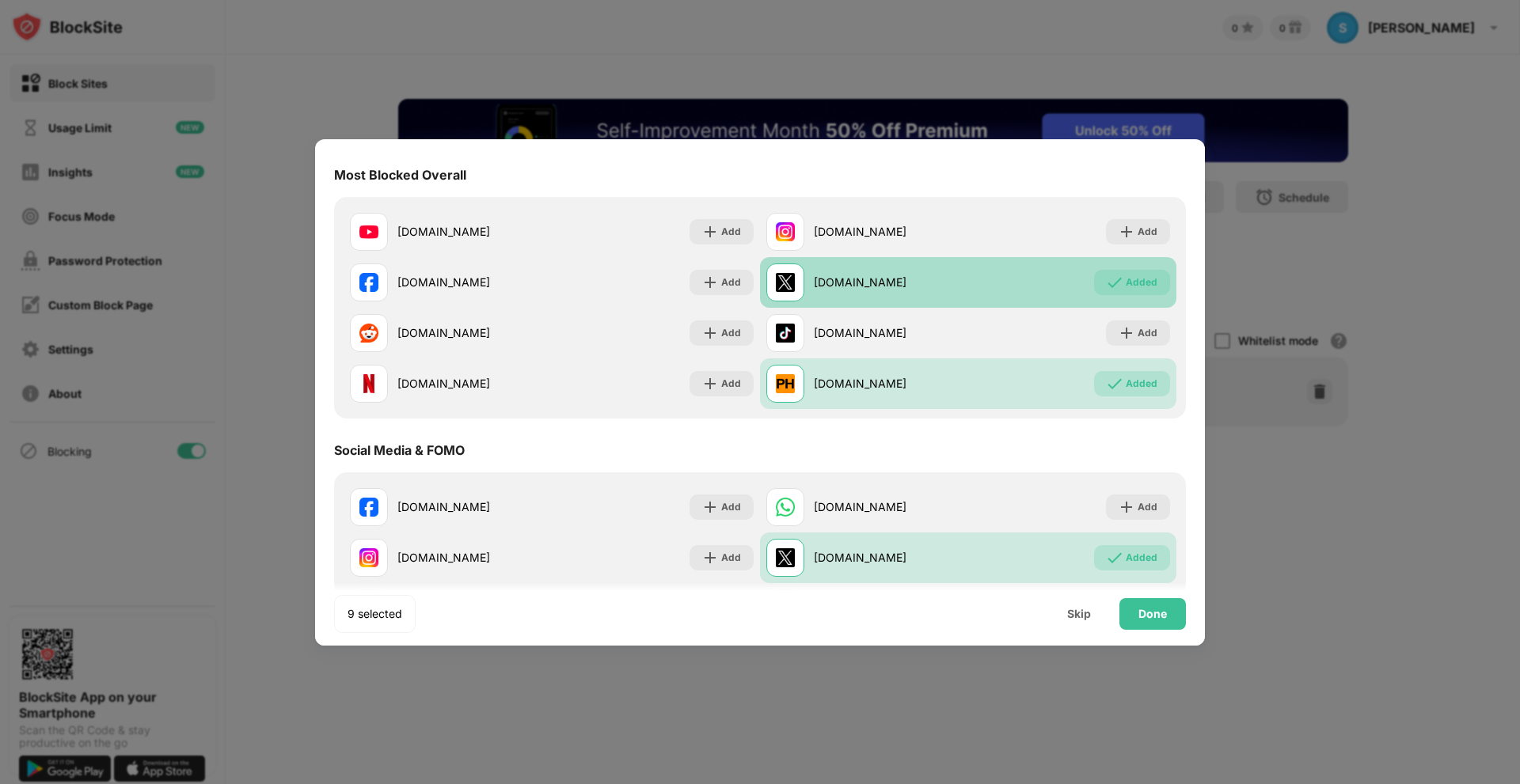
click at [1107, 287] on img at bounding box center [1114, 283] width 15 height 15
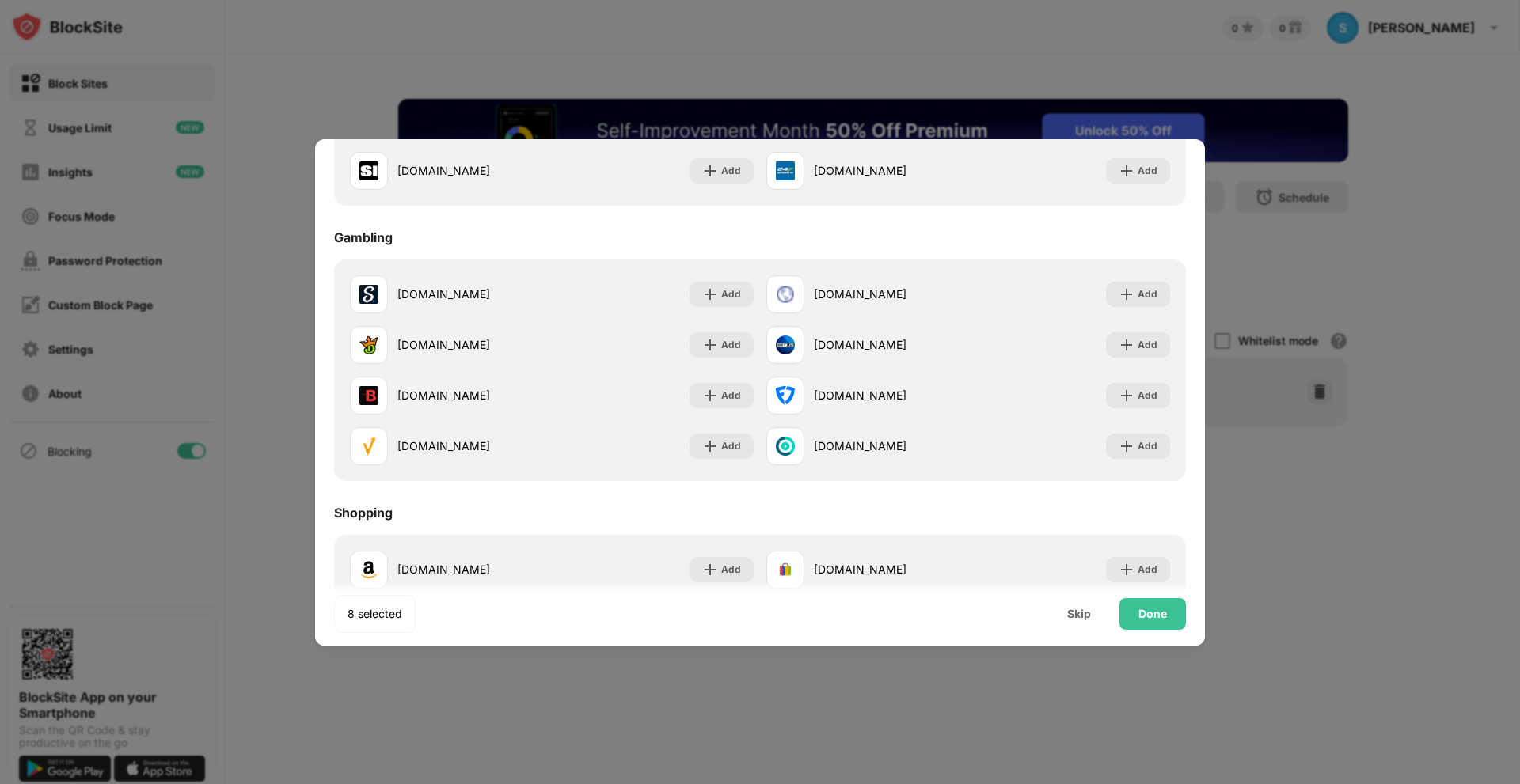
scroll to position [1477, 0]
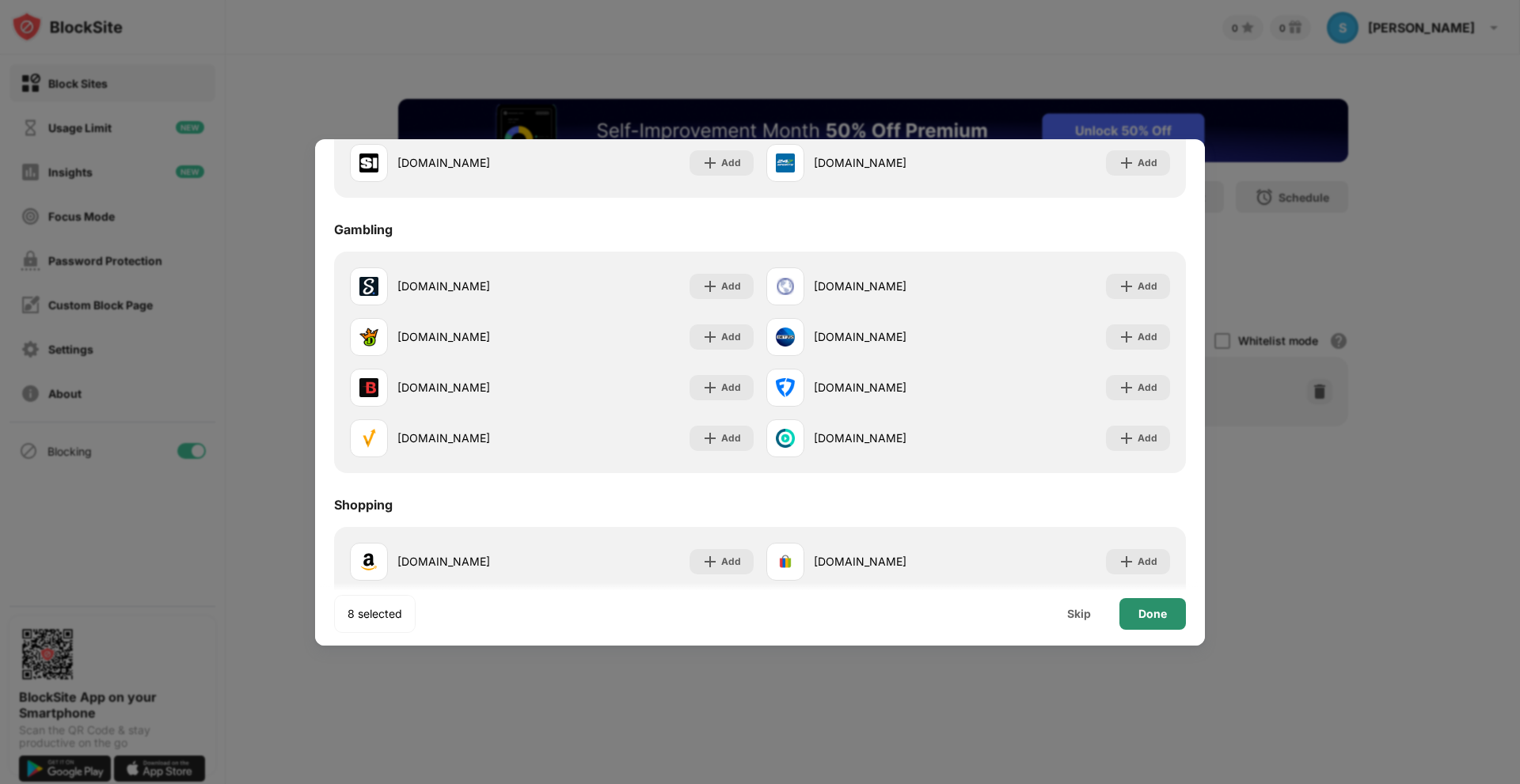
click at [1145, 618] on div "Done" at bounding box center [1152, 614] width 28 height 13
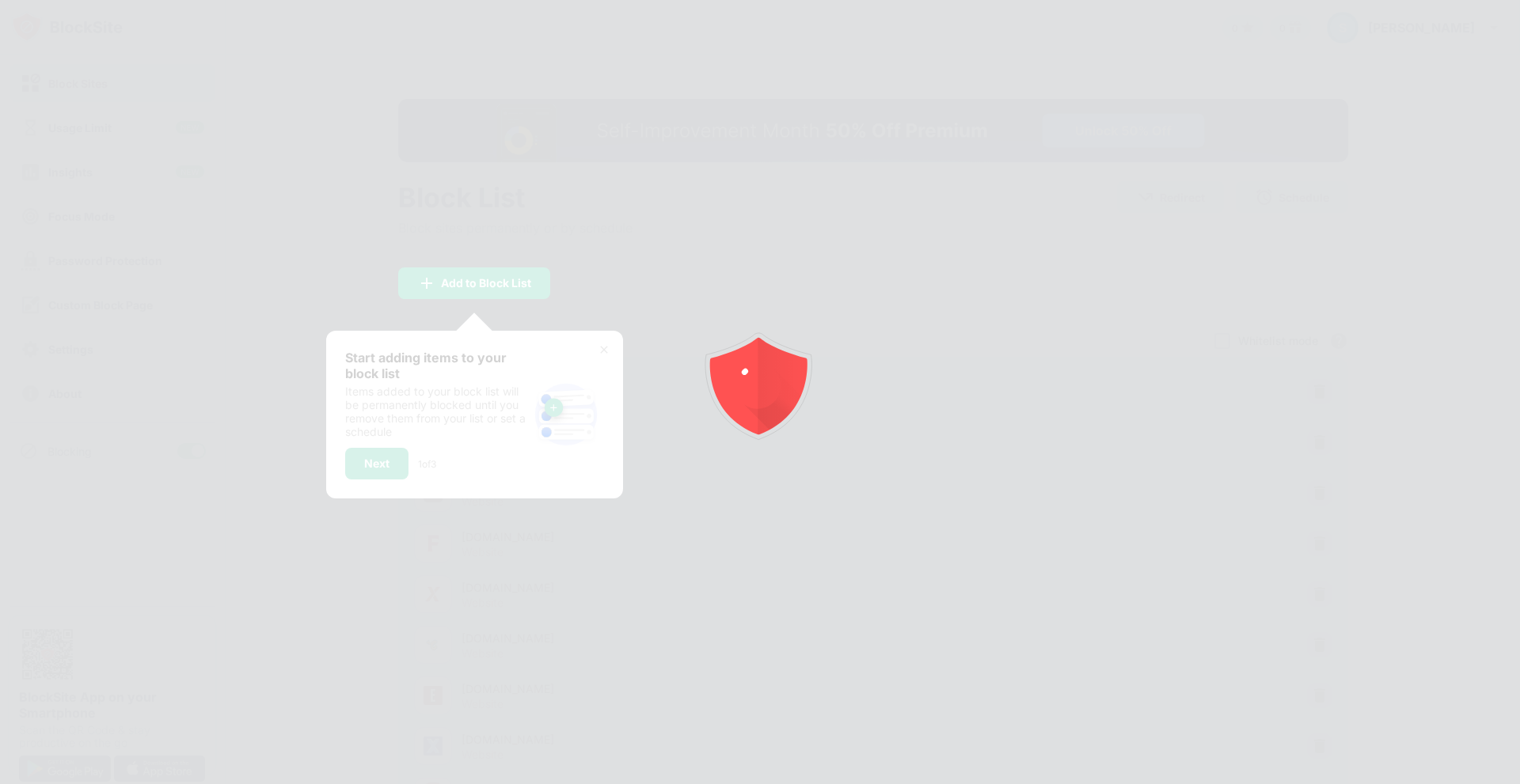
scroll to position [0, 0]
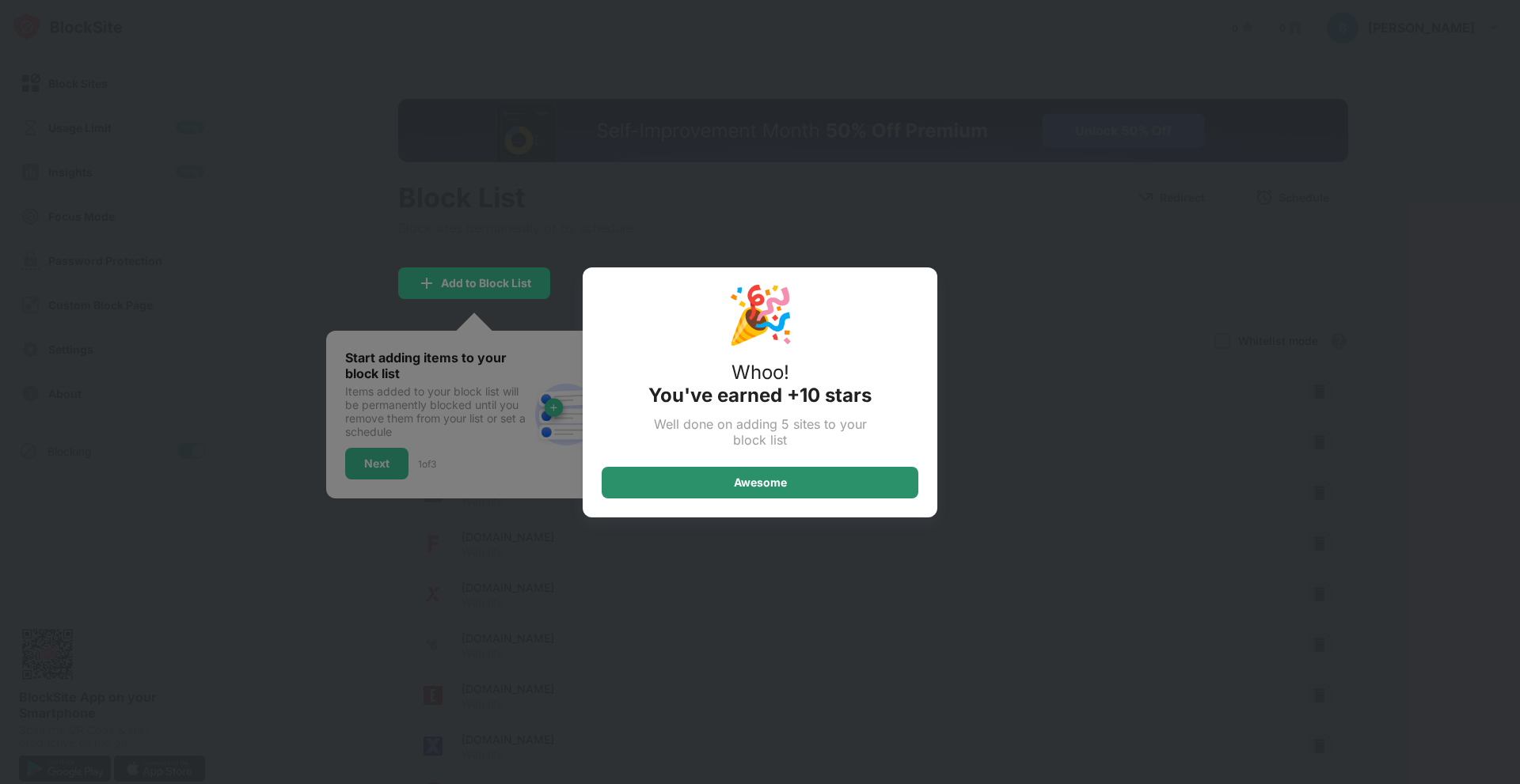
click at [741, 484] on div "Awesome" at bounding box center [760, 482] width 53 height 13
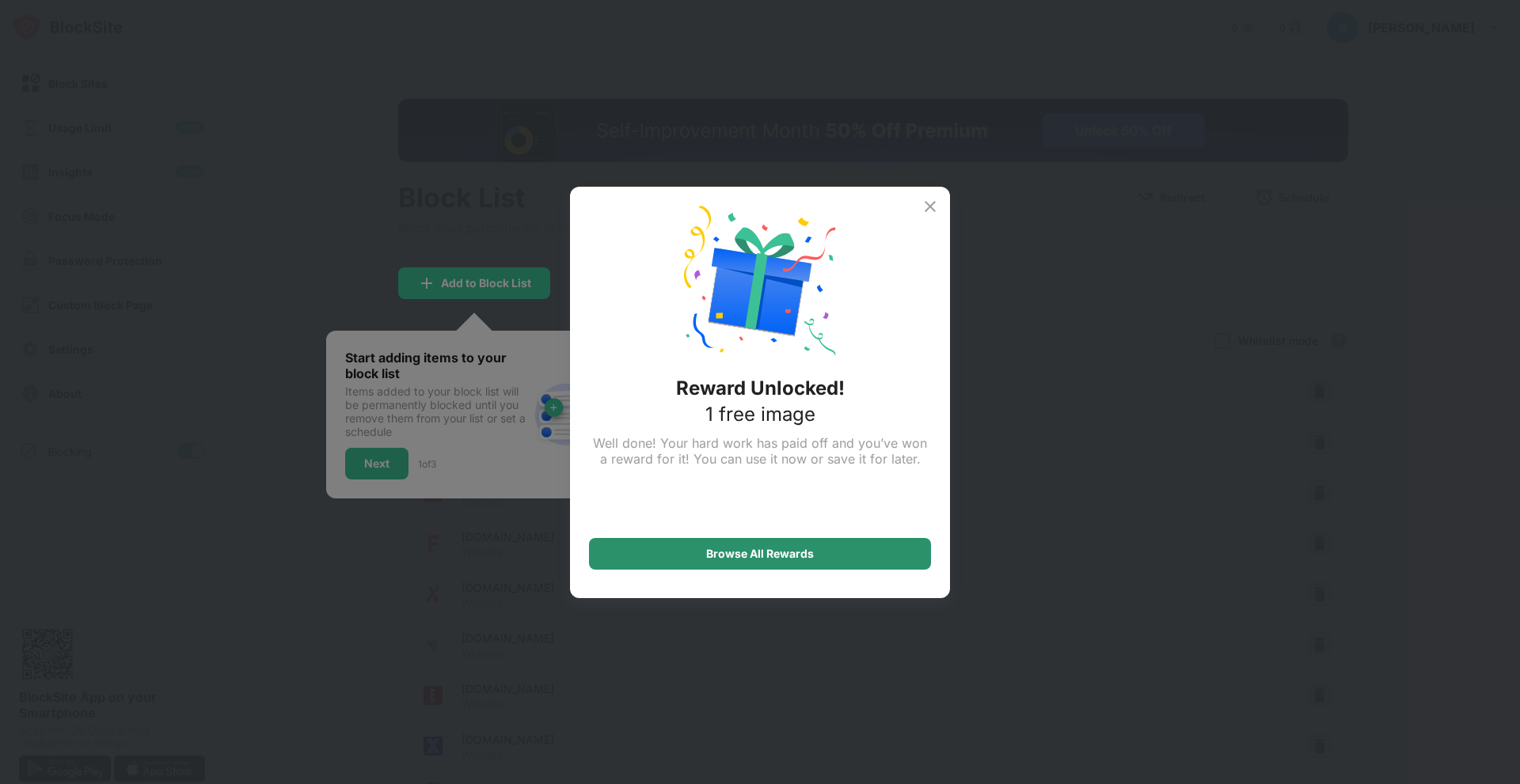
click at [737, 556] on div "Browse All Rewards" at bounding box center [760, 554] width 107 height 13
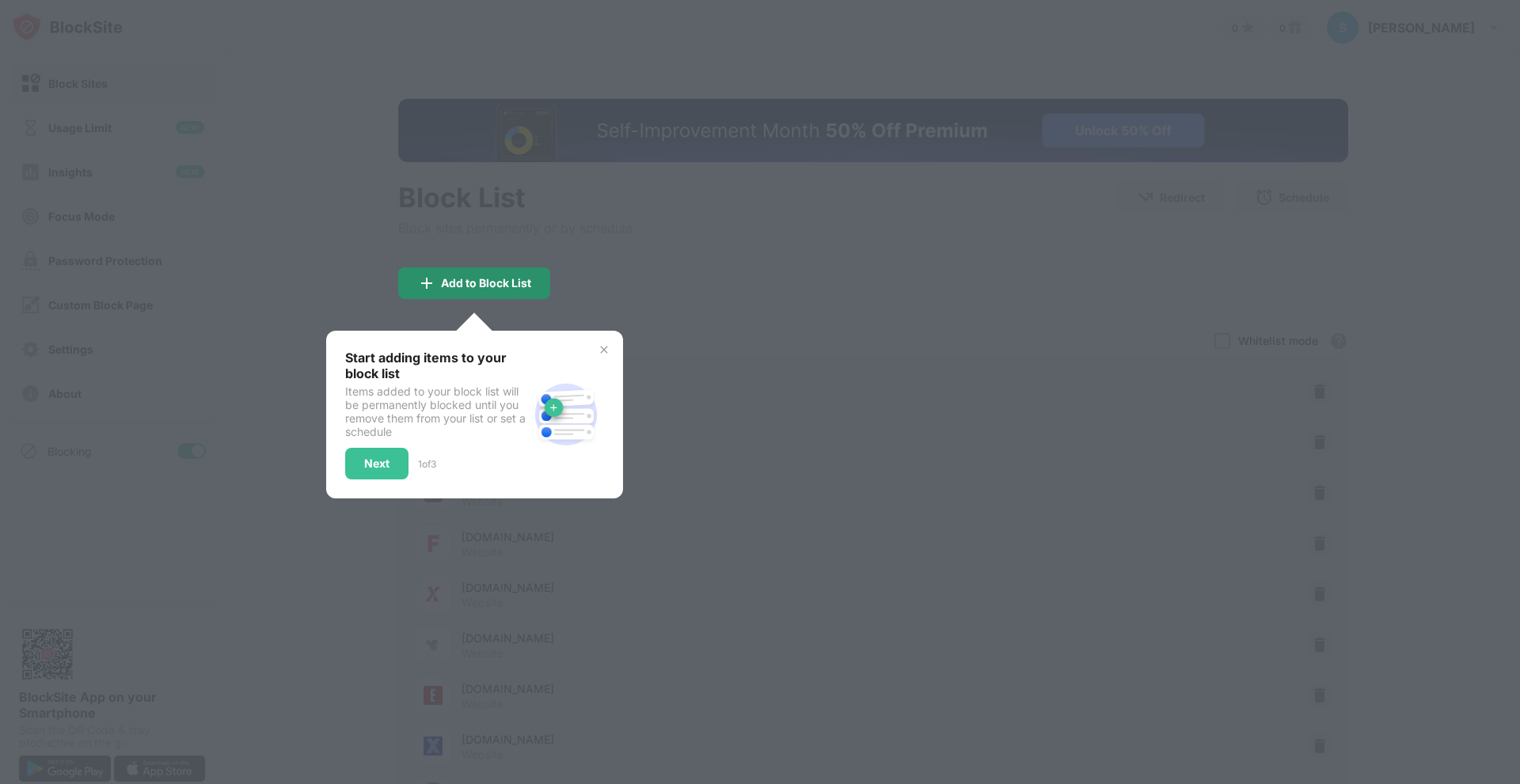
drag, startPoint x: 548, startPoint y: 203, endPoint x: 490, endPoint y: 311, distance: 122.6
click at [490, 311] on div at bounding box center [760, 392] width 1520 height 784
click at [372, 464] on div "Next" at bounding box center [377, 464] width 25 height 13
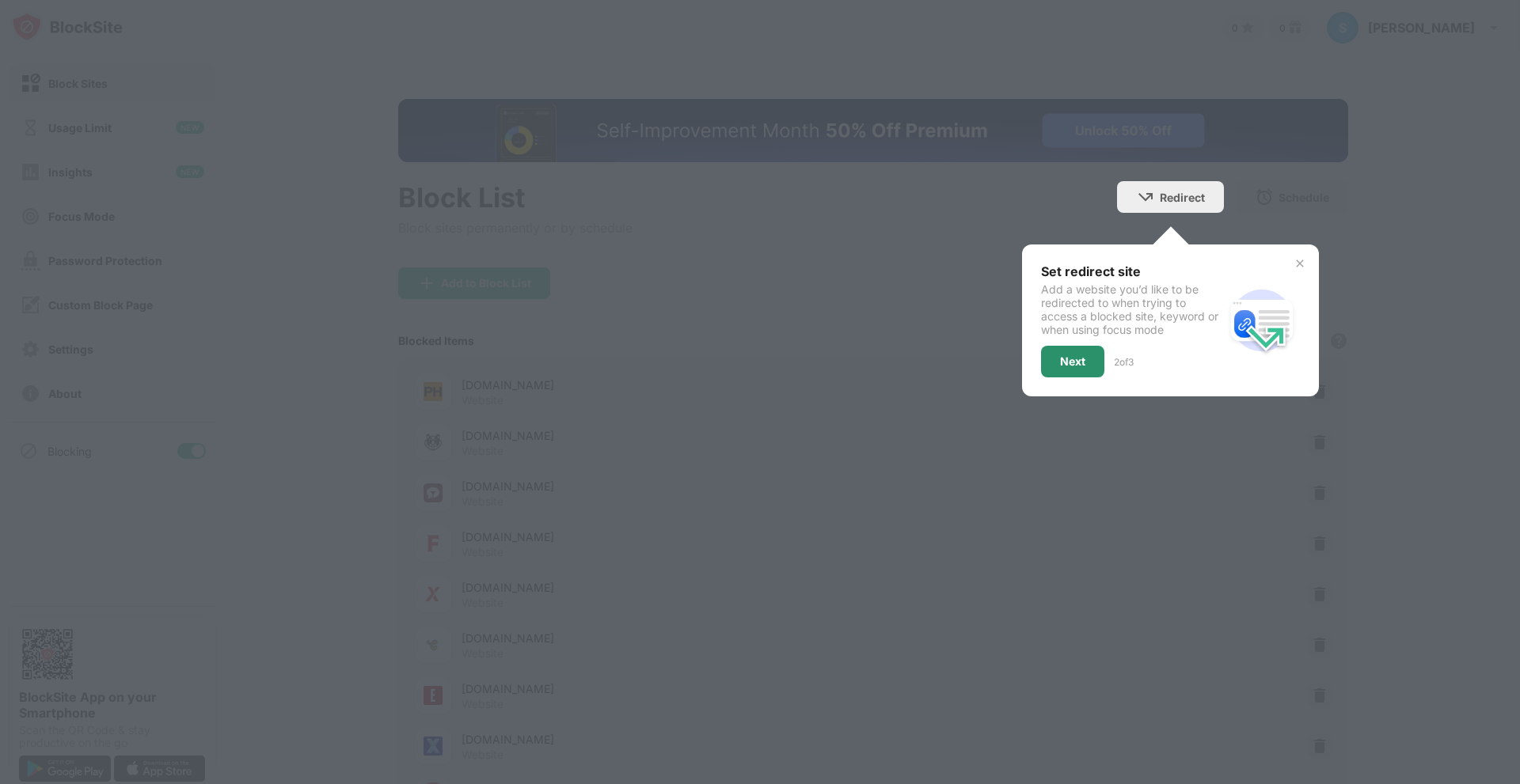
click at [1069, 361] on div "Next" at bounding box center [1073, 361] width 25 height 13
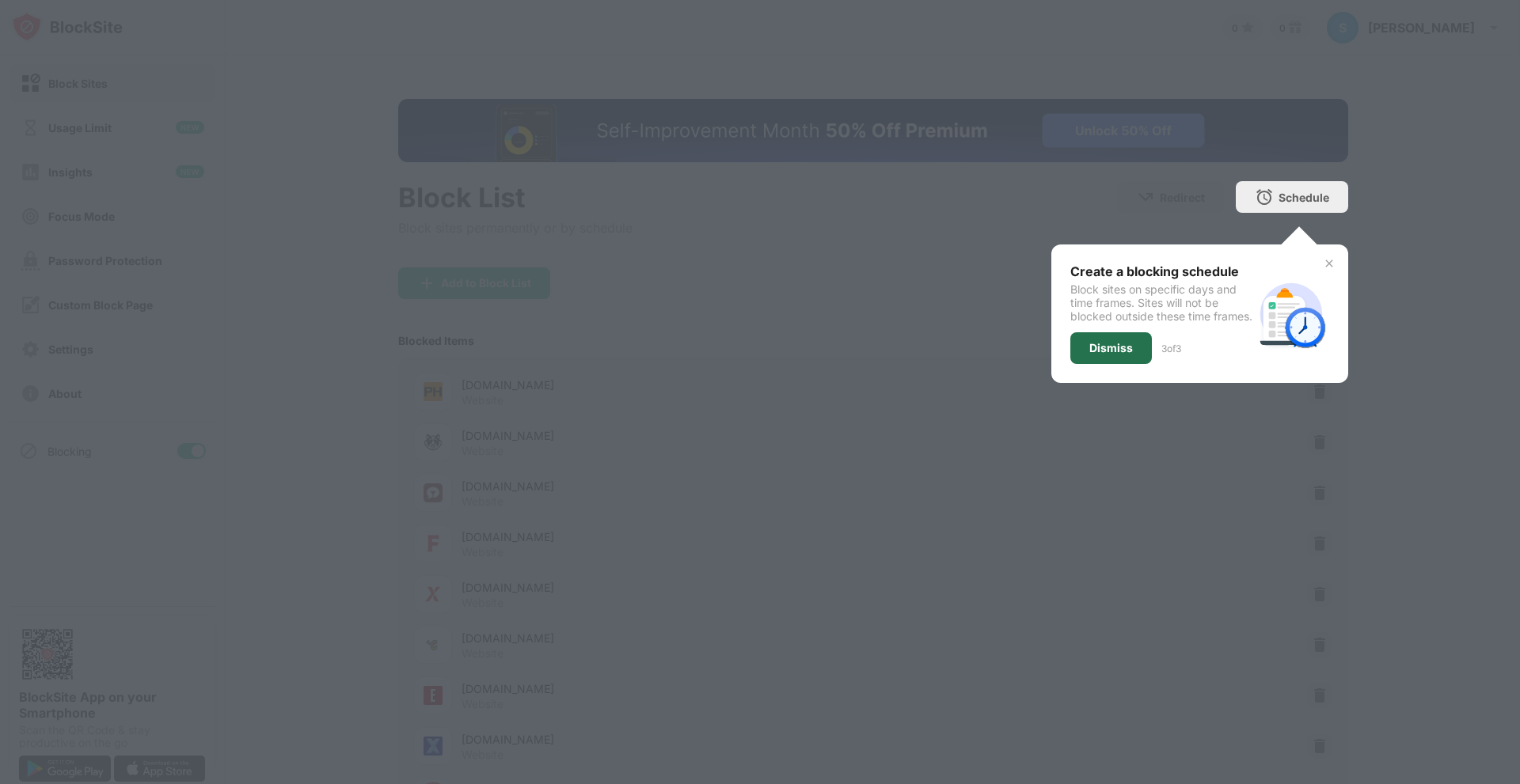
click at [1093, 354] on div "Dismiss" at bounding box center [1110, 347] width 44 height 13
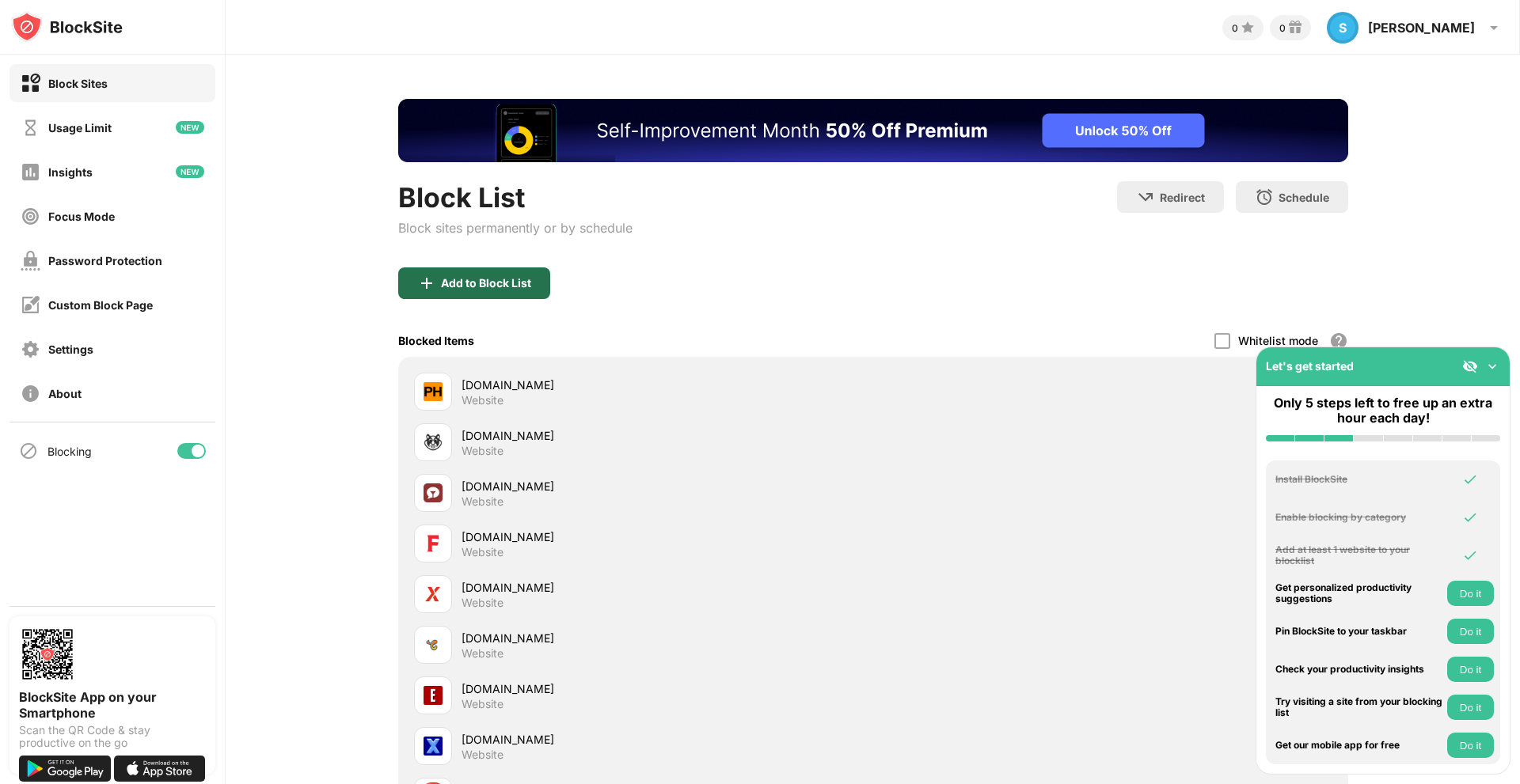
click at [471, 289] on div "Add to Block List" at bounding box center [486, 283] width 90 height 13
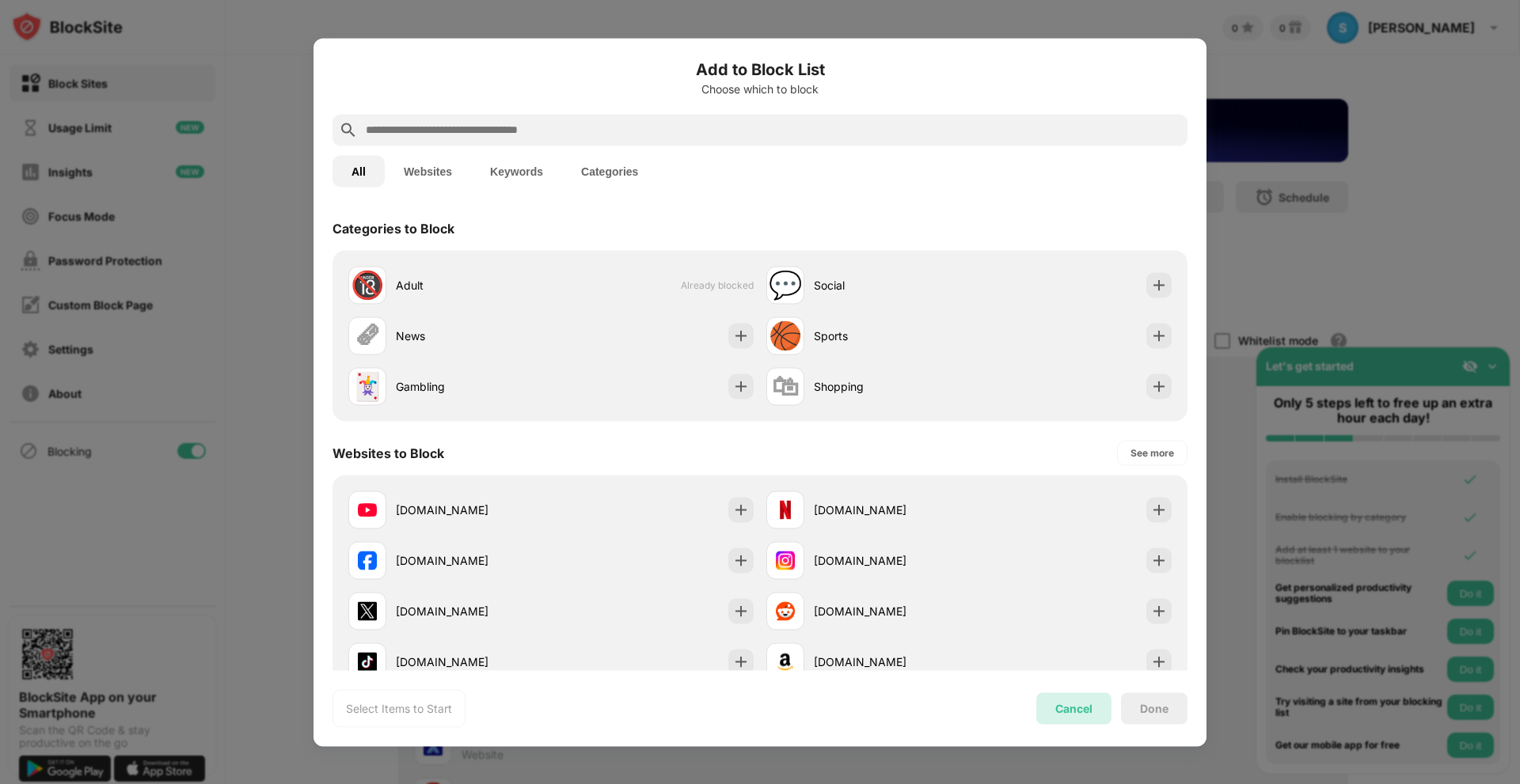
click at [1080, 712] on div "Cancel" at bounding box center [1074, 709] width 37 height 14
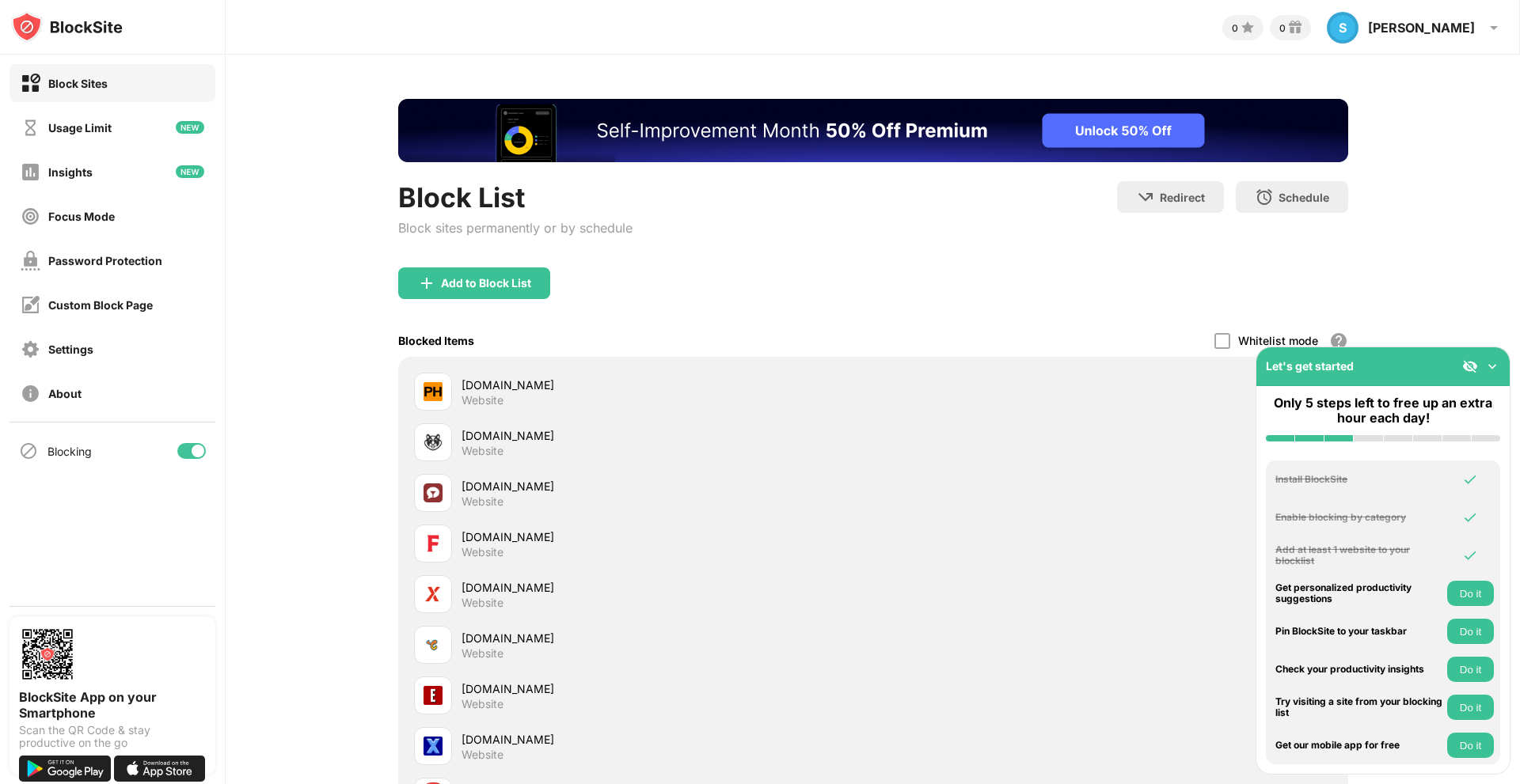
click at [489, 388] on div "[DOMAIN_NAME]" at bounding box center [667, 384] width 411 height 16
click at [1492, 365] on img at bounding box center [1492, 366] width 15 height 15
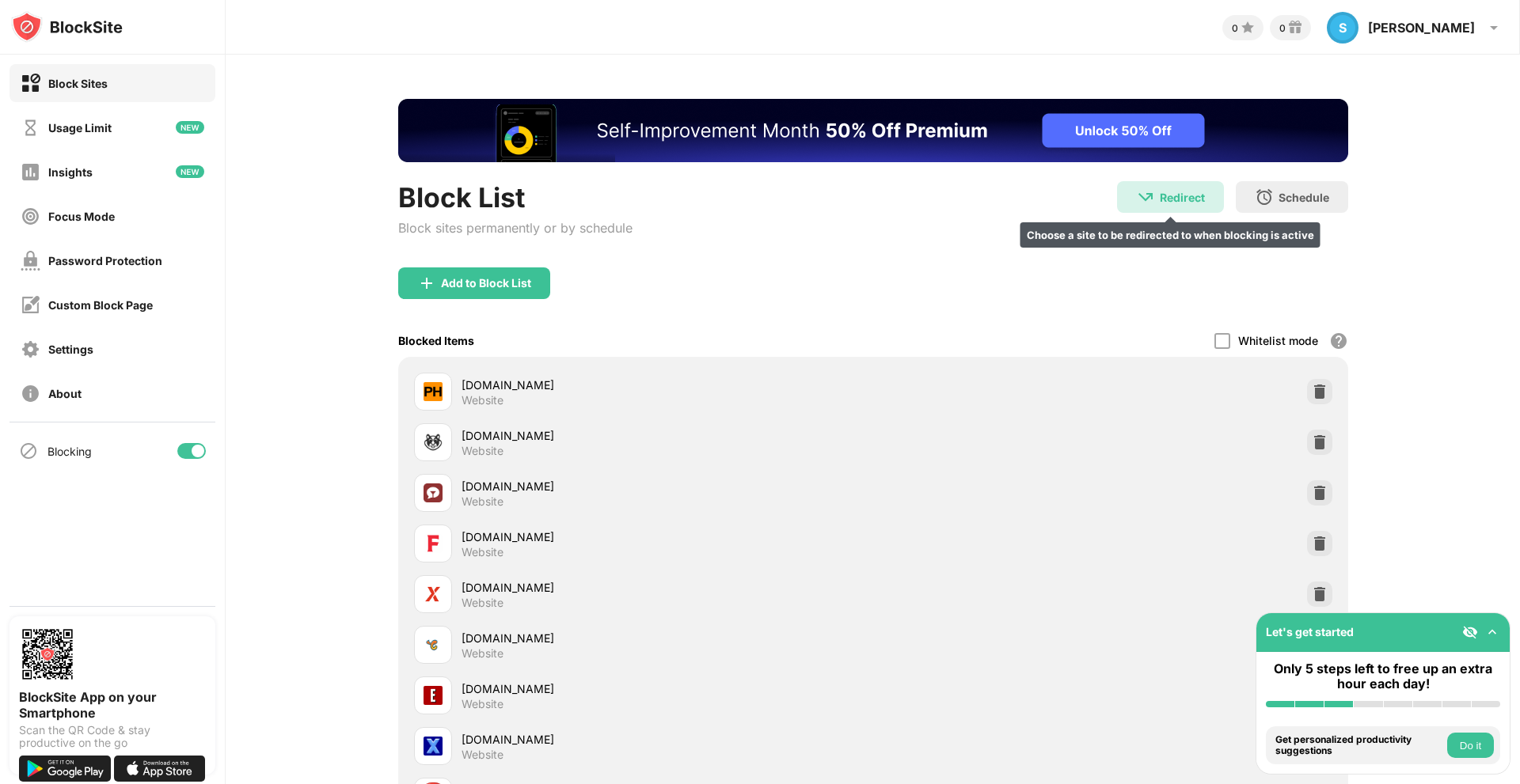
click at [1160, 192] on div "Redirect" at bounding box center [1182, 197] width 46 height 14
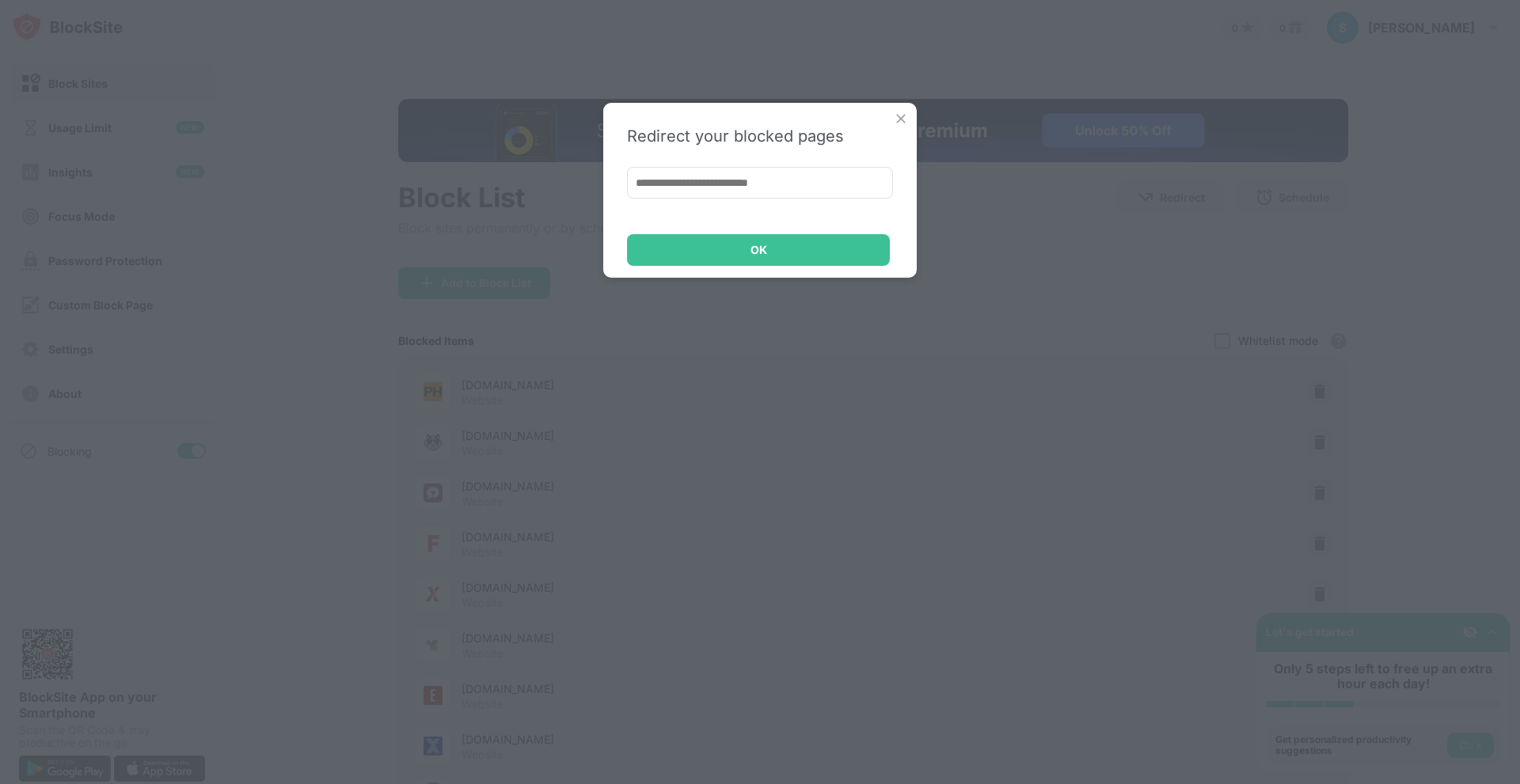
click at [754, 189] on input at bounding box center [760, 183] width 266 height 32
type input "*"
click at [661, 186] on input "**********" at bounding box center [760, 183] width 266 height 32
type input "**********"
click at [737, 251] on div "OK" at bounding box center [759, 250] width 263 height 32
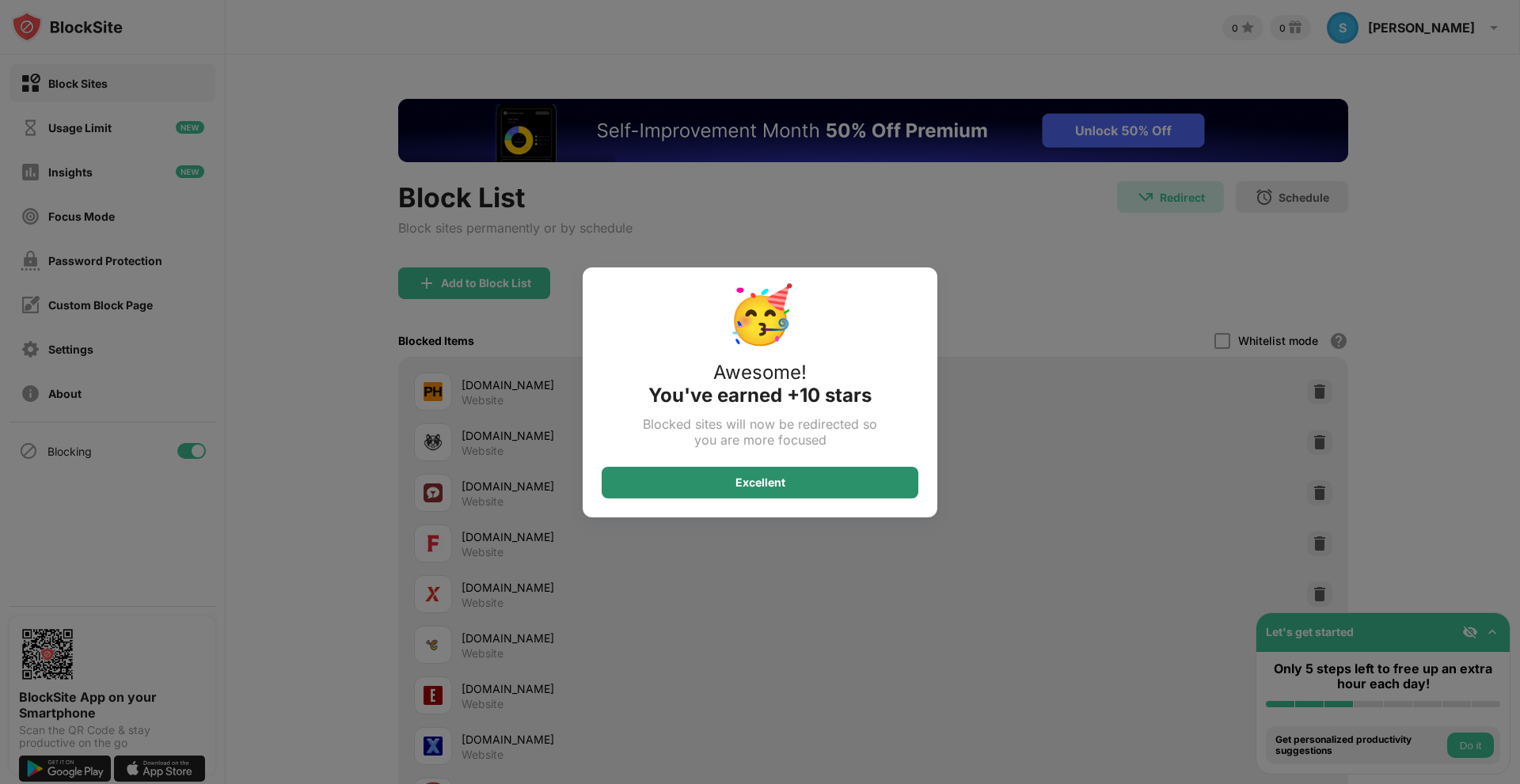
click at [745, 489] on div "Excellent" at bounding box center [760, 483] width 317 height 32
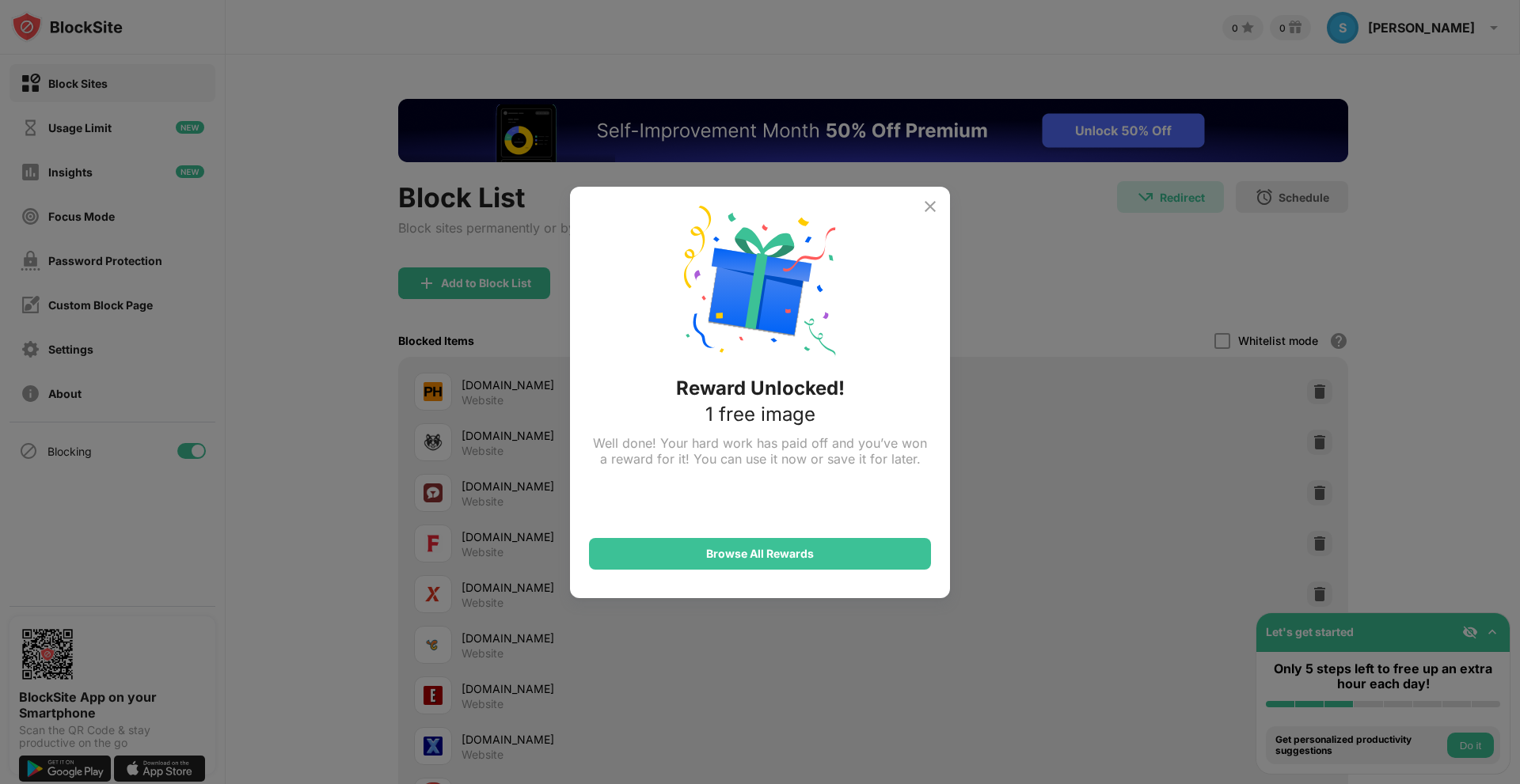
click at [932, 196] on div "Reward Unlocked! 1 free image Well done! Your hard work has paid off and you’ve…" at bounding box center [760, 392] width 380 height 411
click at [933, 203] on img at bounding box center [930, 207] width 19 height 19
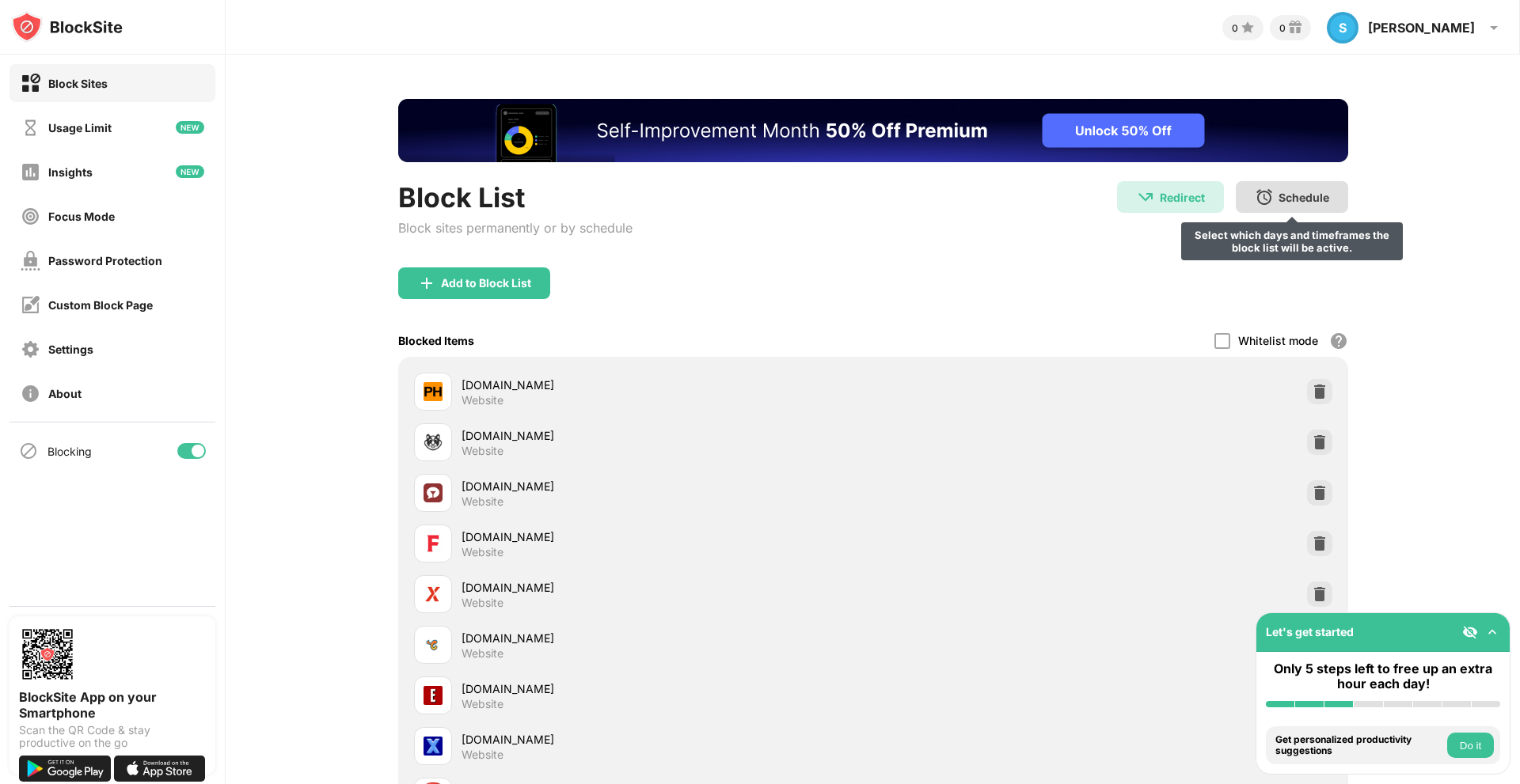
click at [1296, 201] on div "Schedule" at bounding box center [1304, 197] width 50 height 14
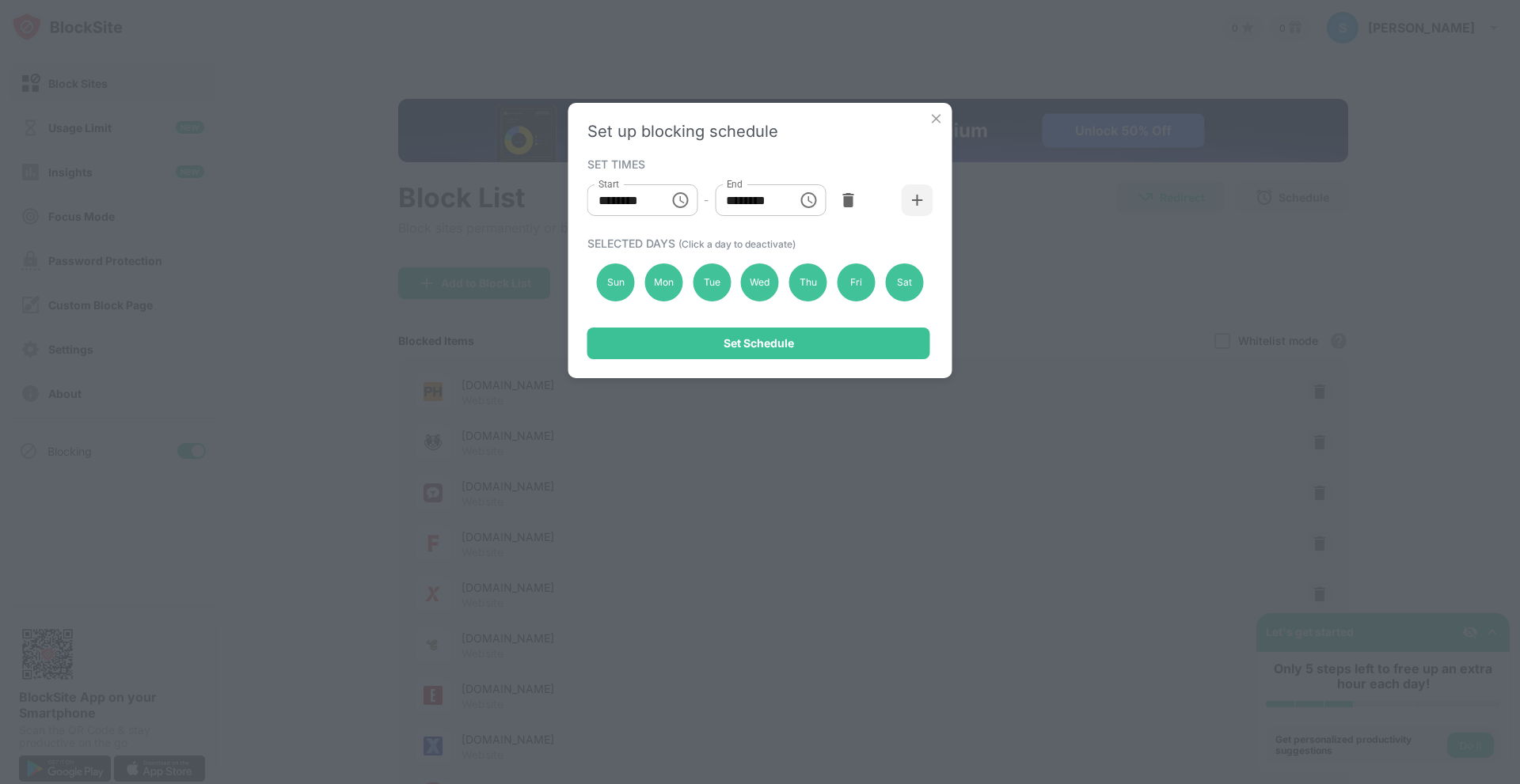
click at [1294, 200] on div "Set up blocking schedule SET TIMES Start ******** Start - End ******** End SELE…" at bounding box center [760, 392] width 1520 height 784
click at [662, 233] on div "Set up blocking schedule SET TIMES Start ******** Start - End ******** End SELE…" at bounding box center [760, 240] width 384 height 276
click at [936, 121] on img at bounding box center [936, 118] width 15 height 15
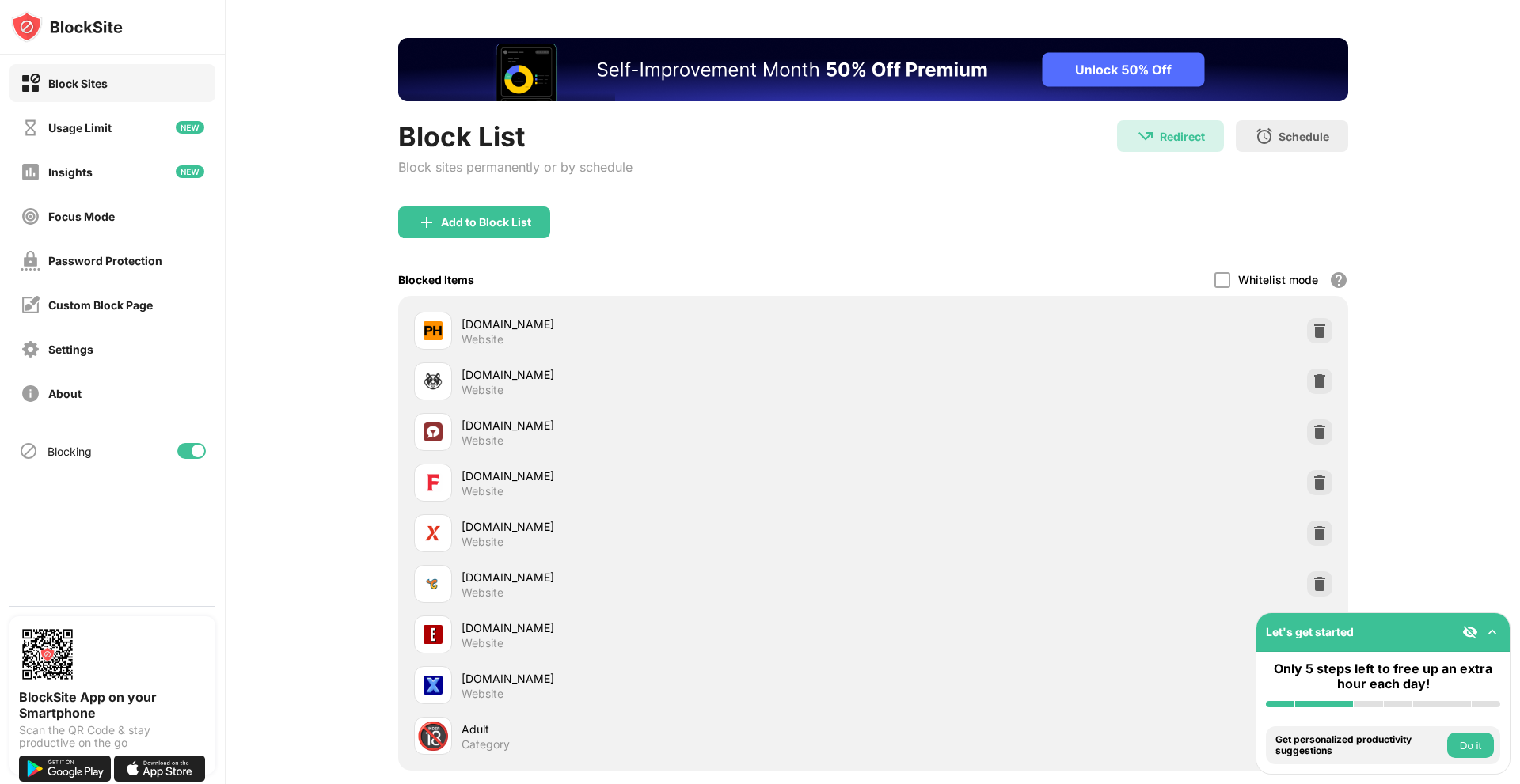
scroll to position [62, 0]
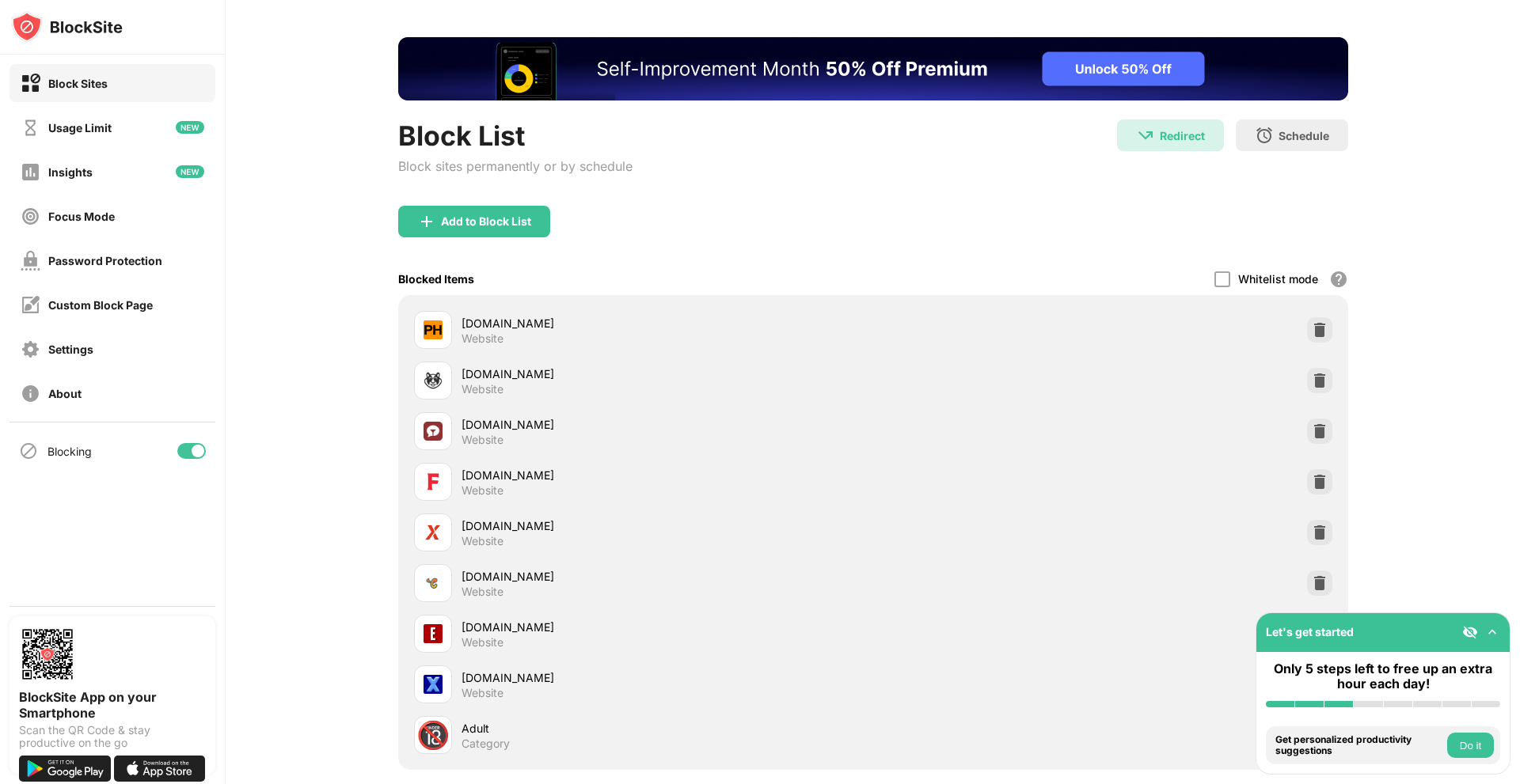
click at [537, 164] on div "Block sites permanently or by schedule" at bounding box center [515, 166] width 234 height 15
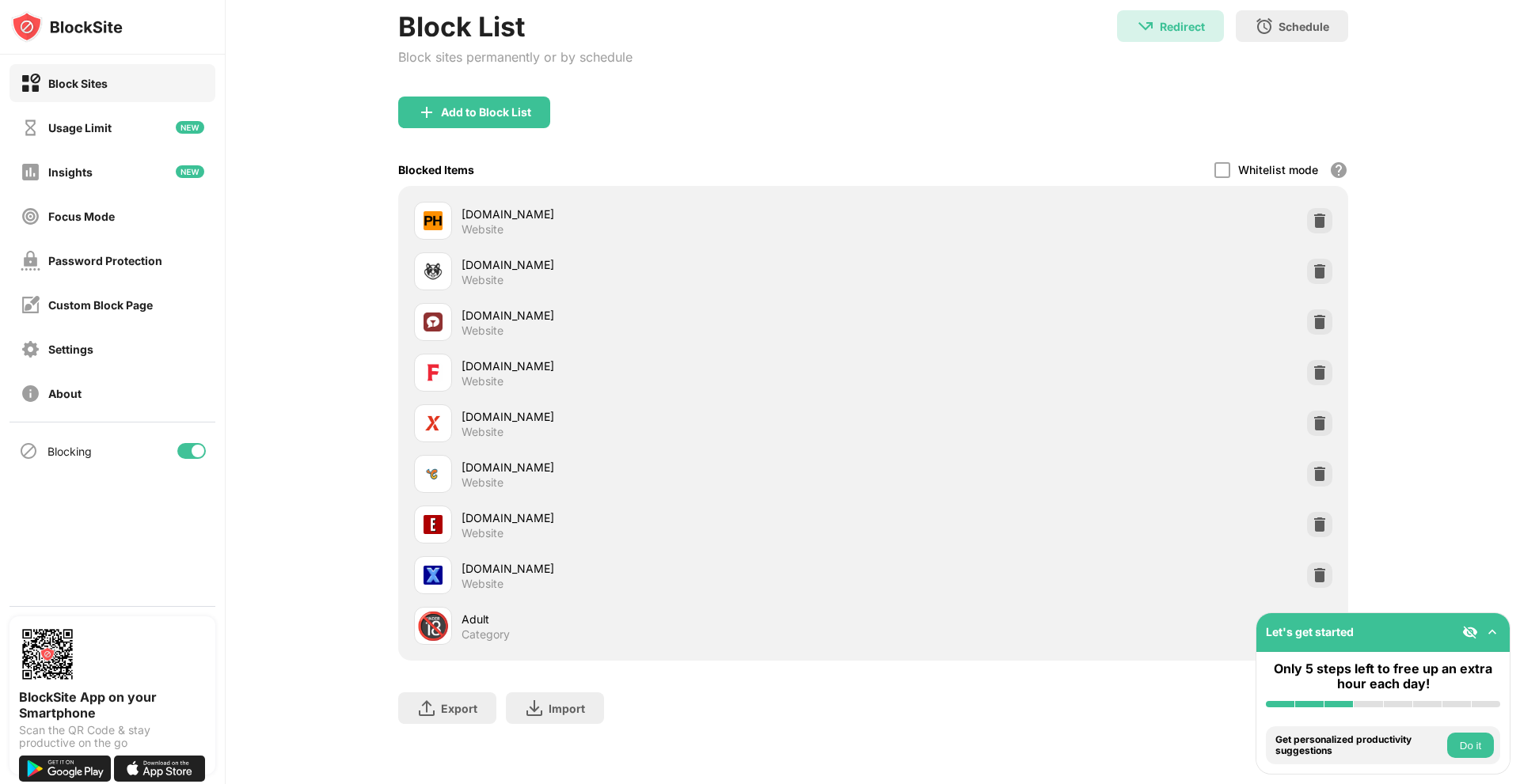
click at [1498, 629] on img at bounding box center [1492, 632] width 15 height 15
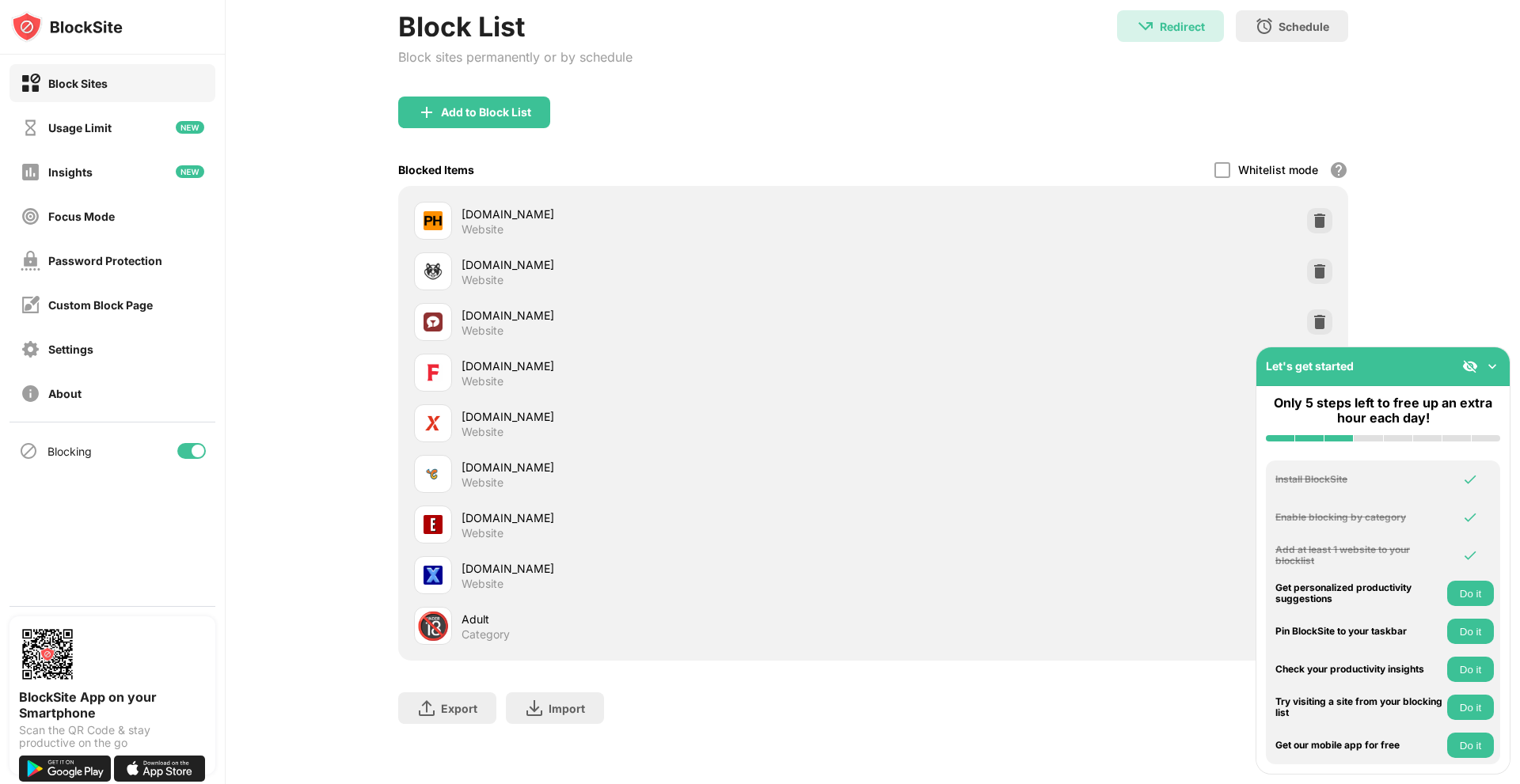
click at [1458, 714] on button "Do it" at bounding box center [1471, 708] width 46 height 25
click at [94, 130] on div "Usage Limit" at bounding box center [79, 128] width 63 height 14
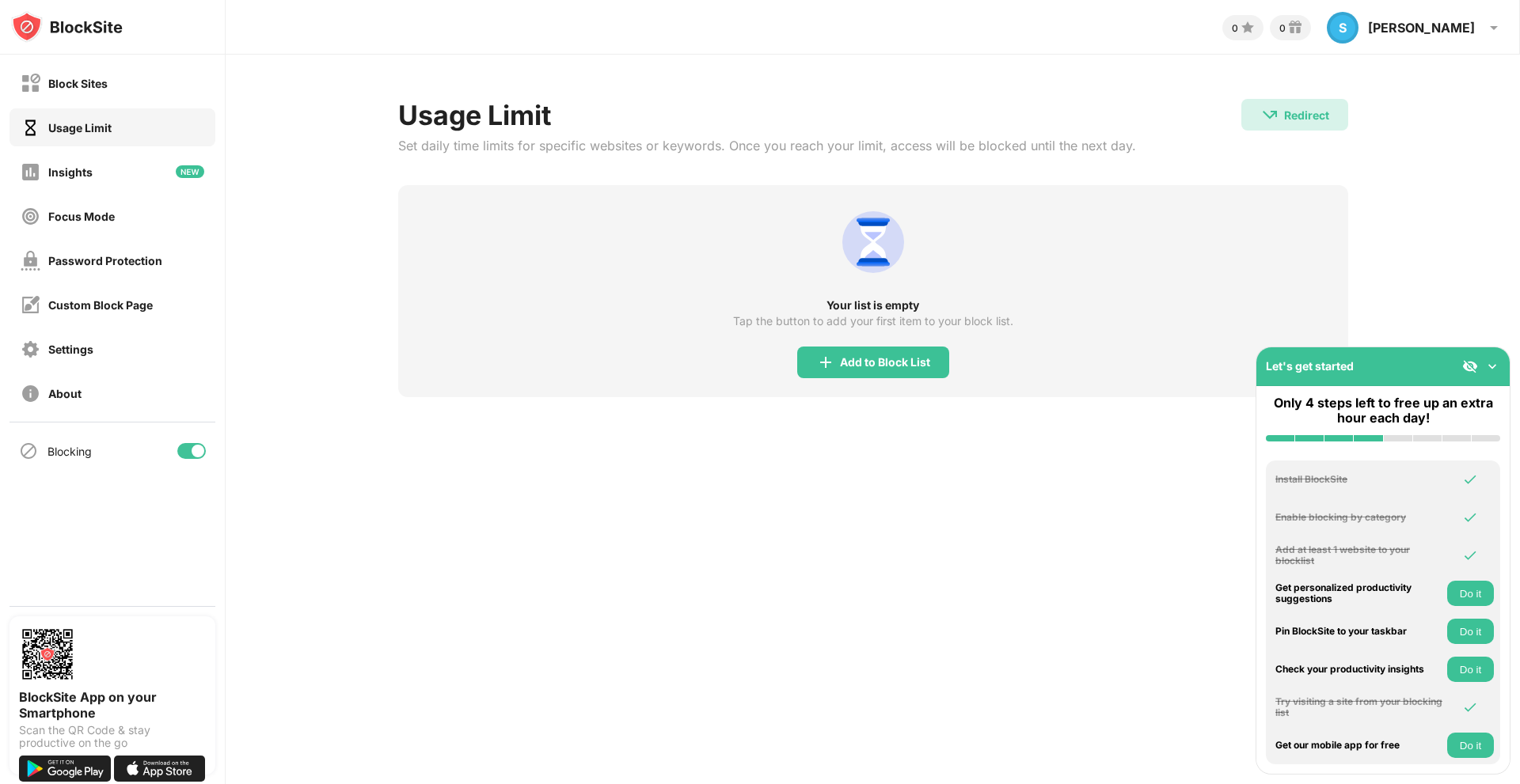
click at [94, 130] on div "Usage Limit" at bounding box center [79, 128] width 63 height 14
click at [81, 260] on div "Password Protection" at bounding box center [106, 261] width 114 height 14
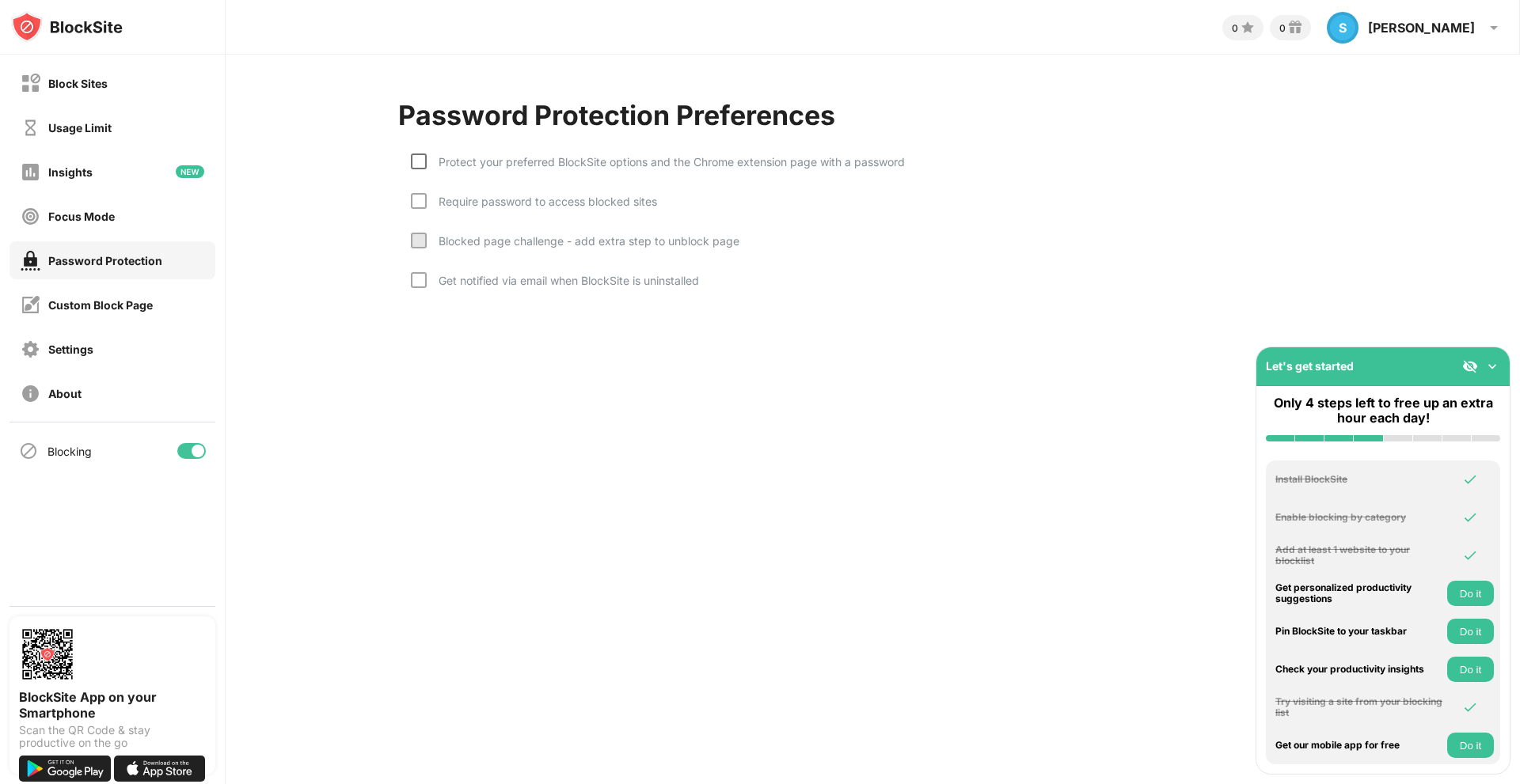
click at [419, 167] on div at bounding box center [418, 162] width 15 height 15
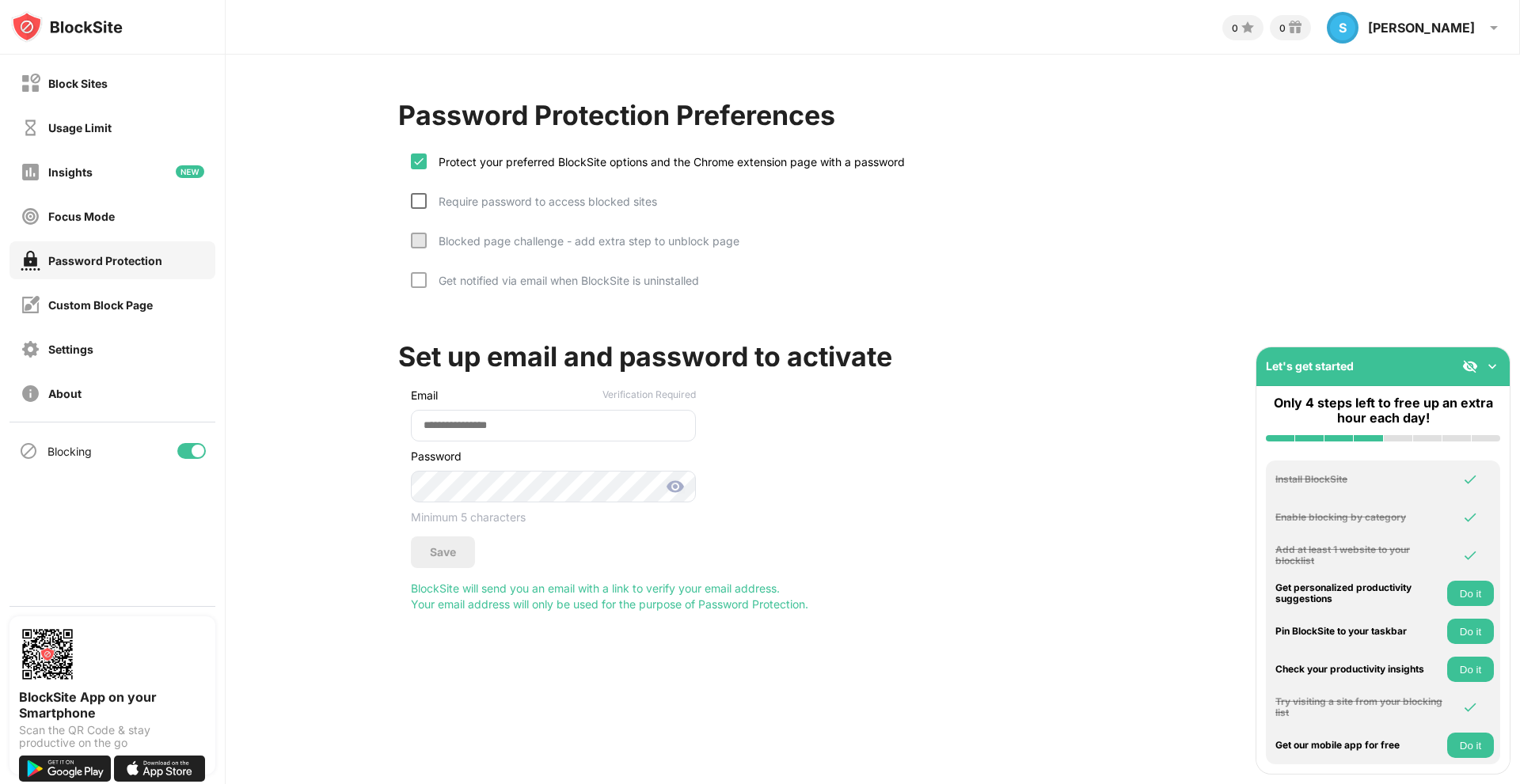
click at [414, 206] on div at bounding box center [418, 201] width 15 height 15
click at [423, 240] on div at bounding box center [418, 240] width 15 height 15
click at [489, 426] on input "email" at bounding box center [553, 426] width 285 height 32
type input "**********"
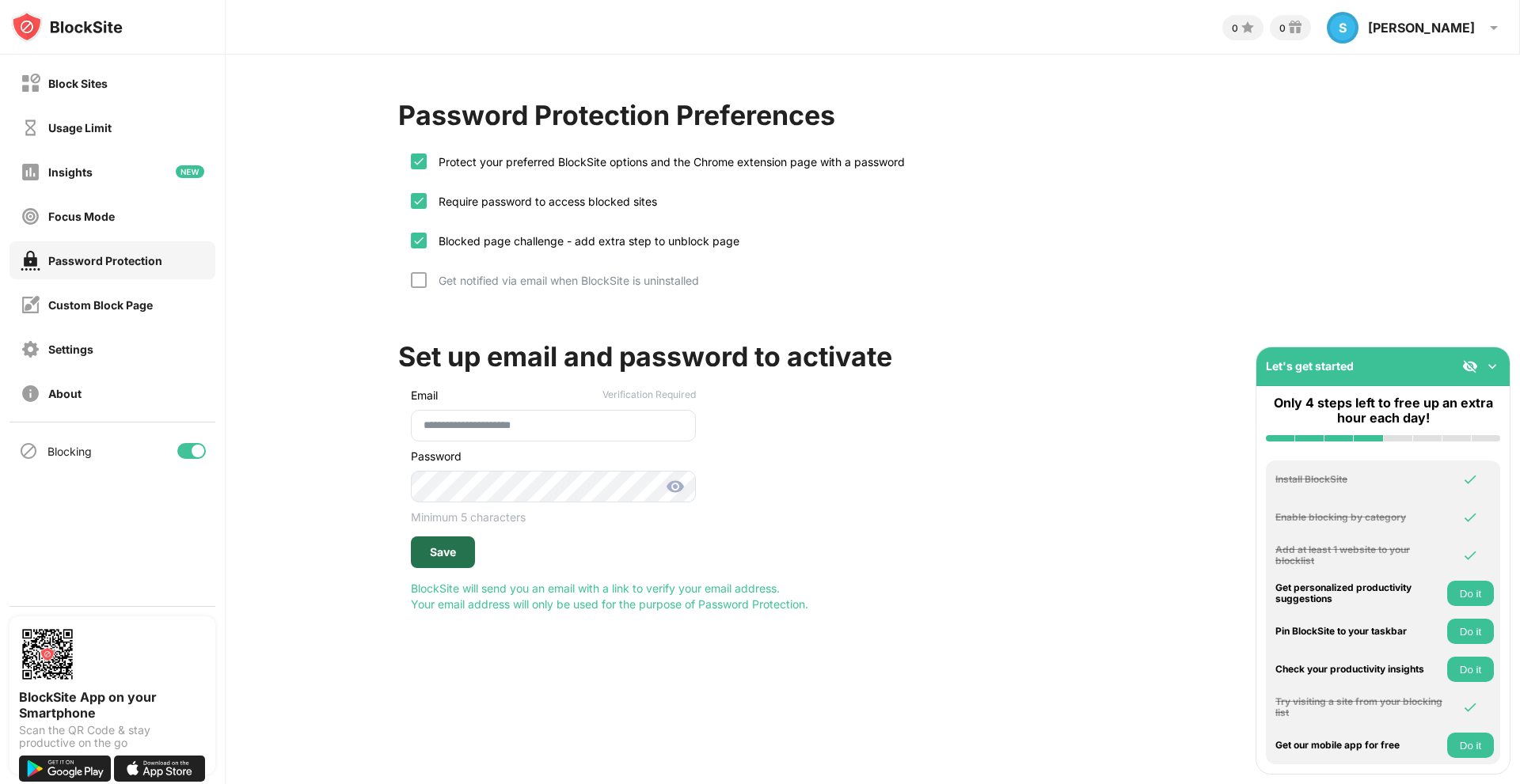
click at [447, 558] on div "Save" at bounding box center [442, 552] width 26 height 13
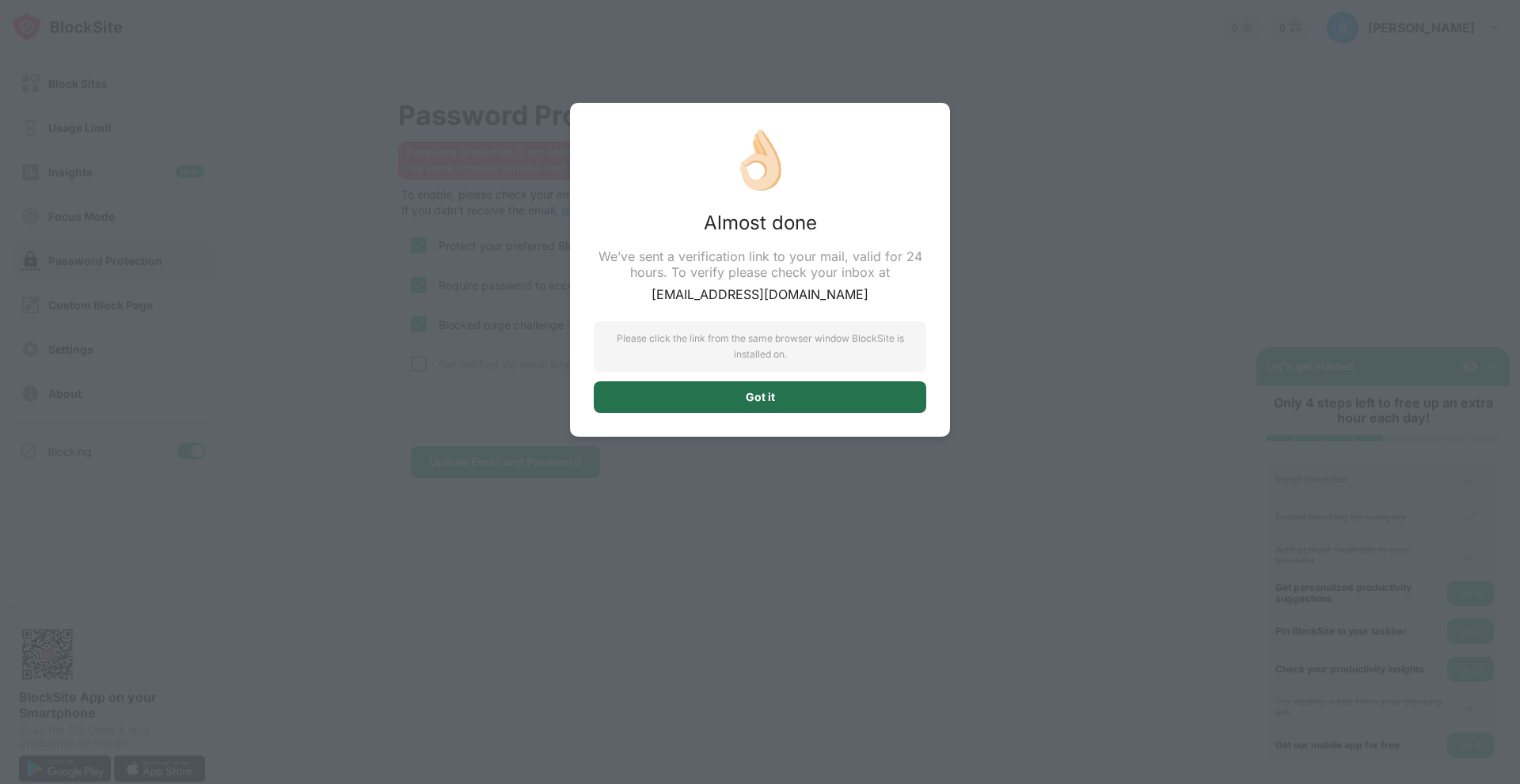
click at [770, 392] on div "Got it" at bounding box center [760, 397] width 29 height 13
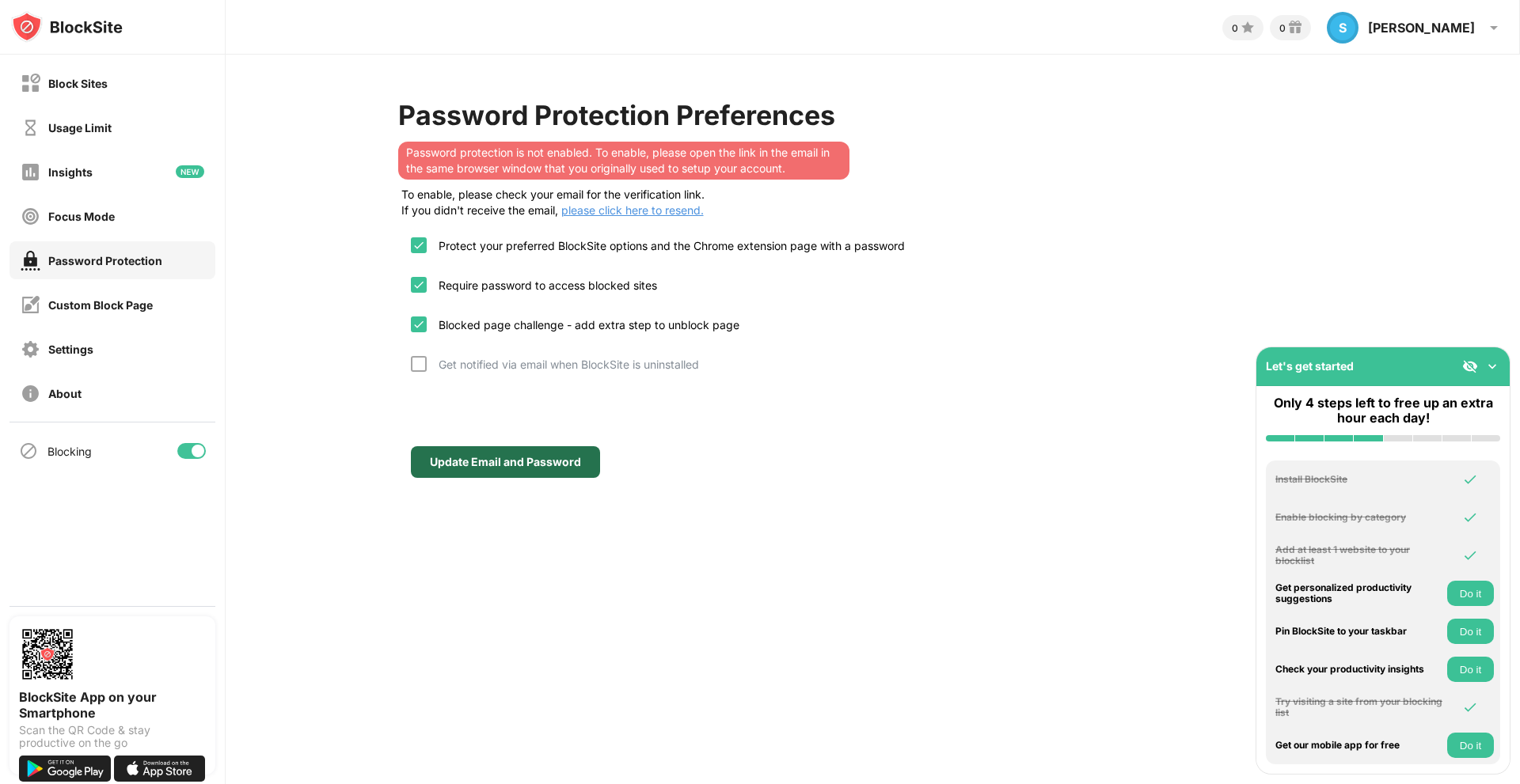
click at [527, 458] on div "Update Email and Password" at bounding box center [505, 462] width 151 height 13
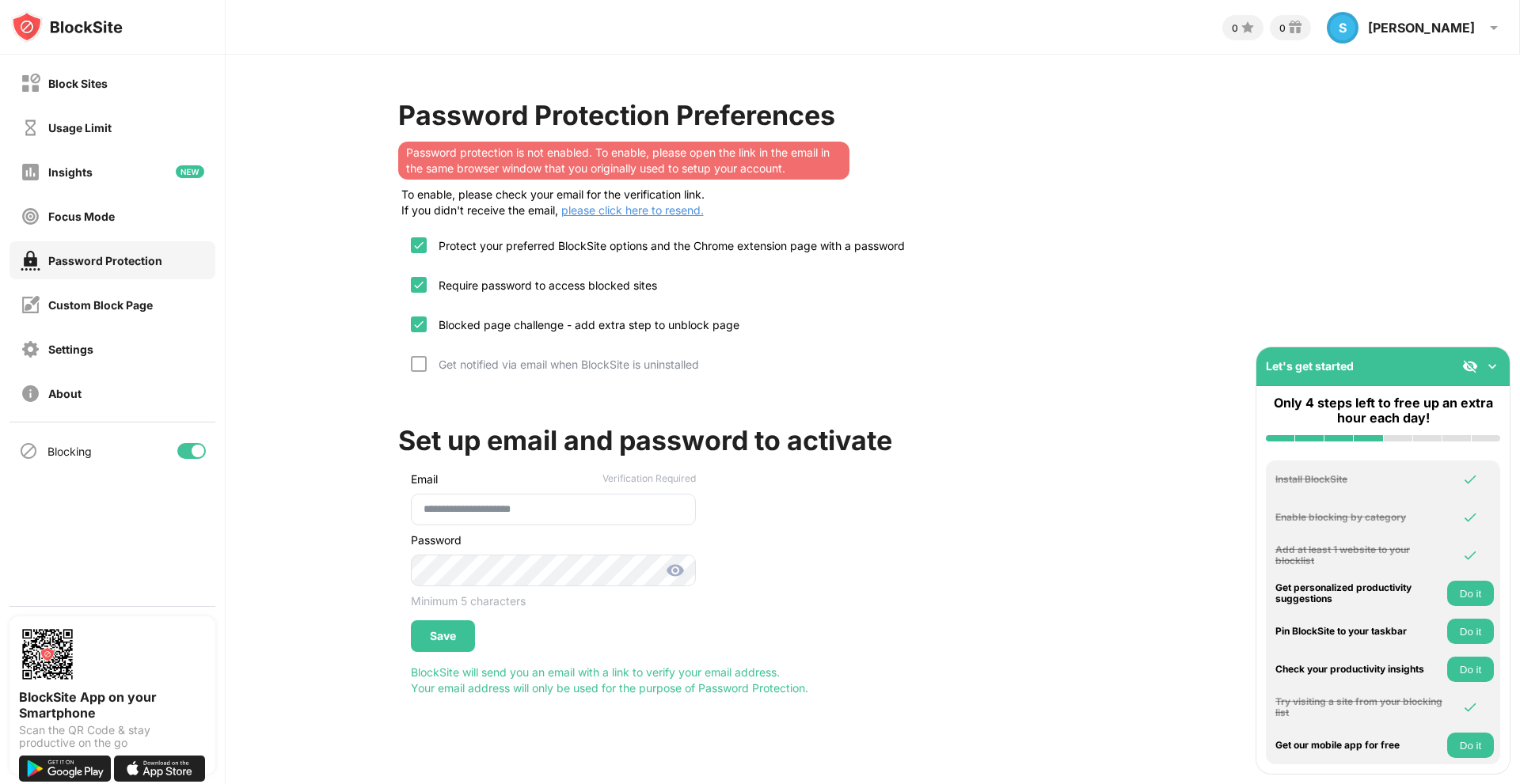
click at [100, 257] on div "Password Protection" at bounding box center [106, 261] width 114 height 14
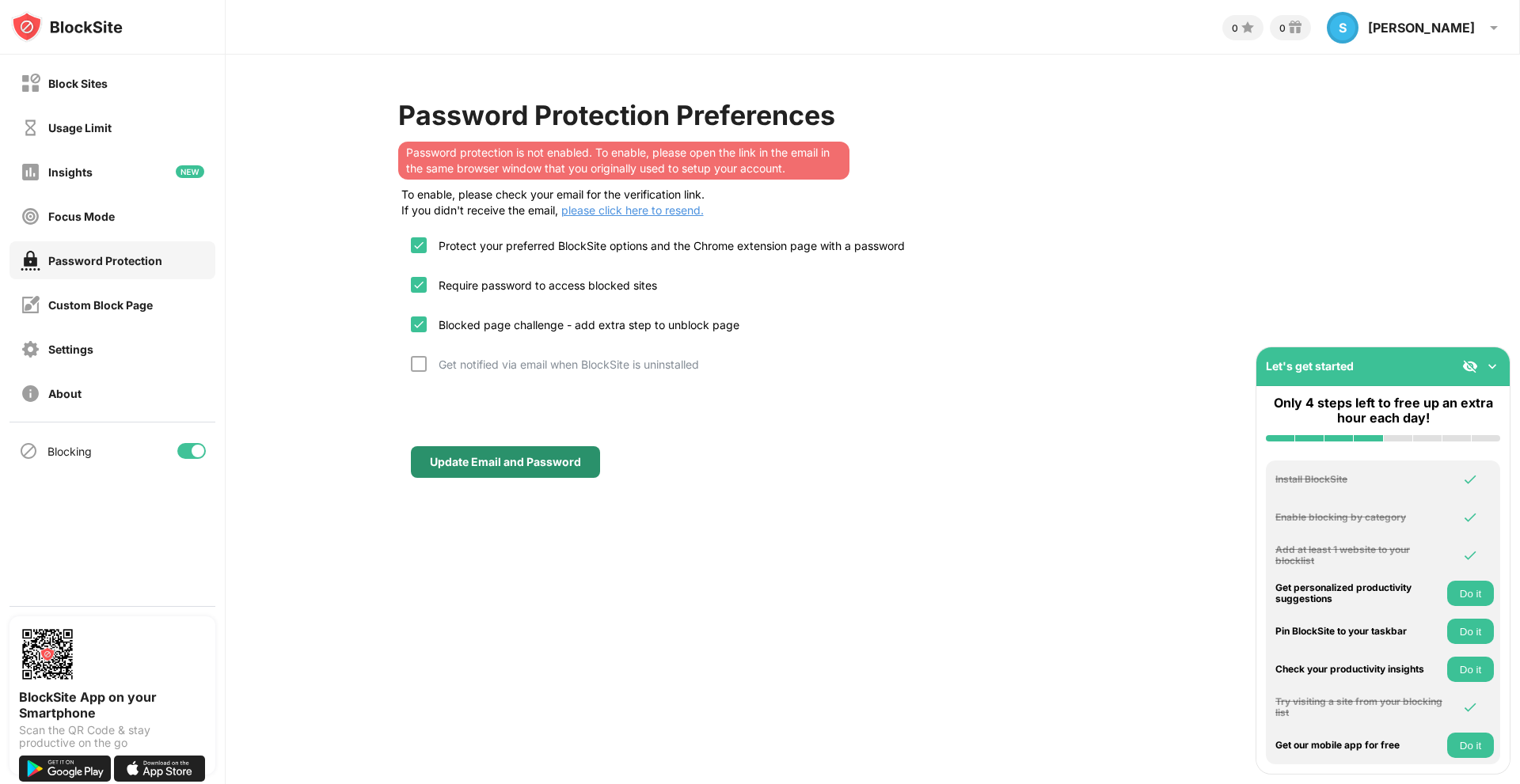
click at [471, 462] on div "Update Email and Password" at bounding box center [505, 462] width 151 height 13
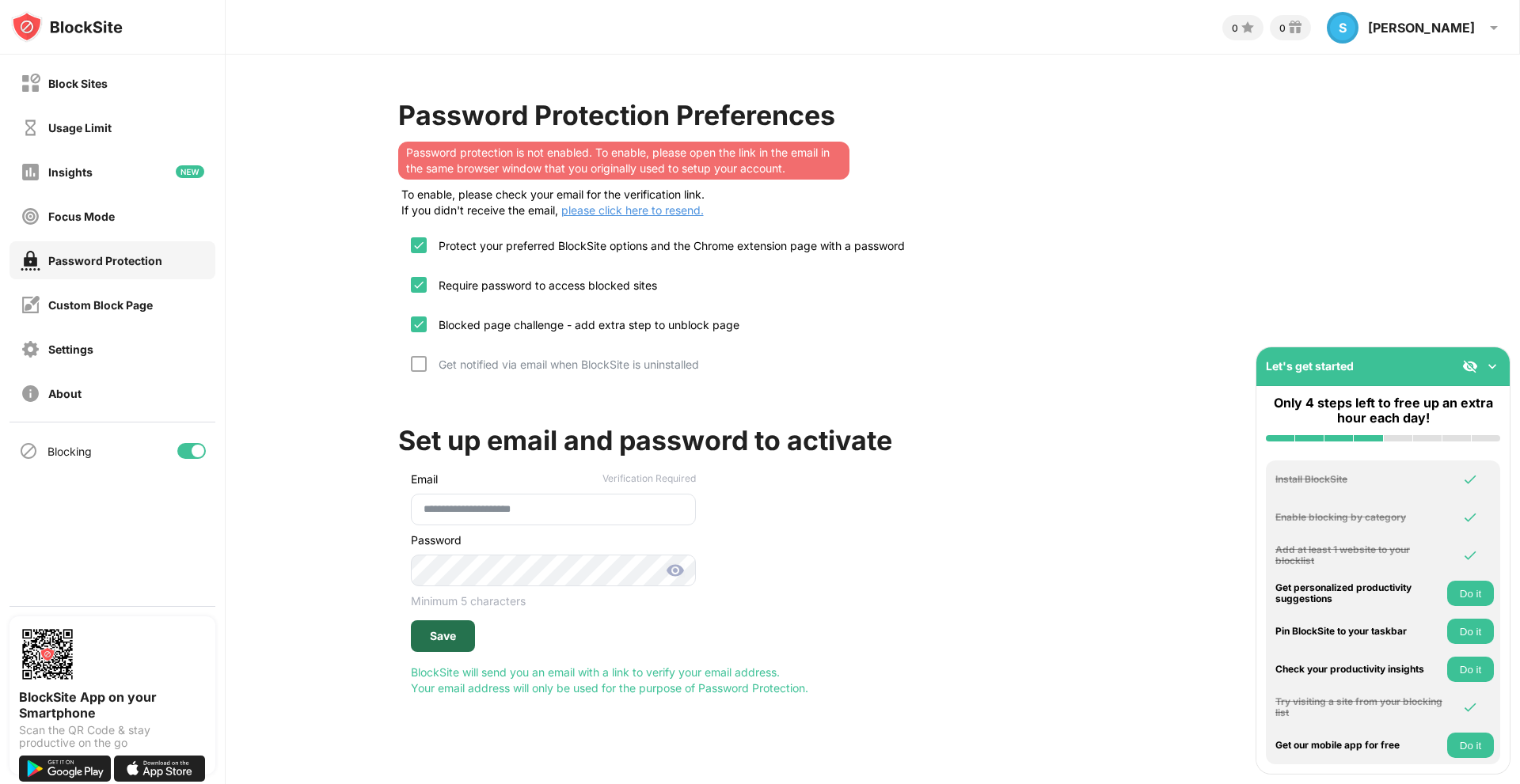
click at [453, 643] on div "Save" at bounding box center [442, 636] width 26 height 13
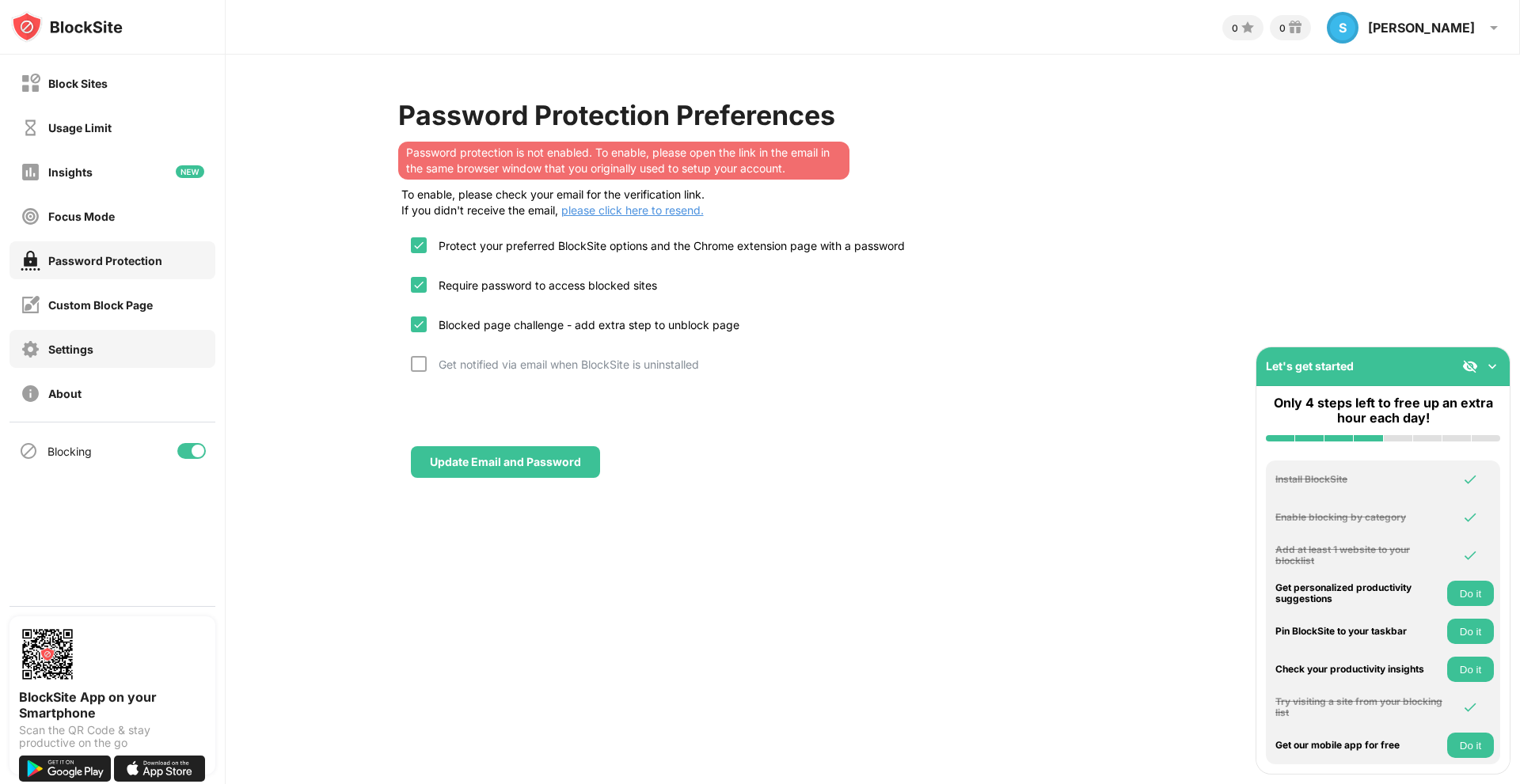
click at [96, 339] on div "Settings" at bounding box center [112, 348] width 206 height 38
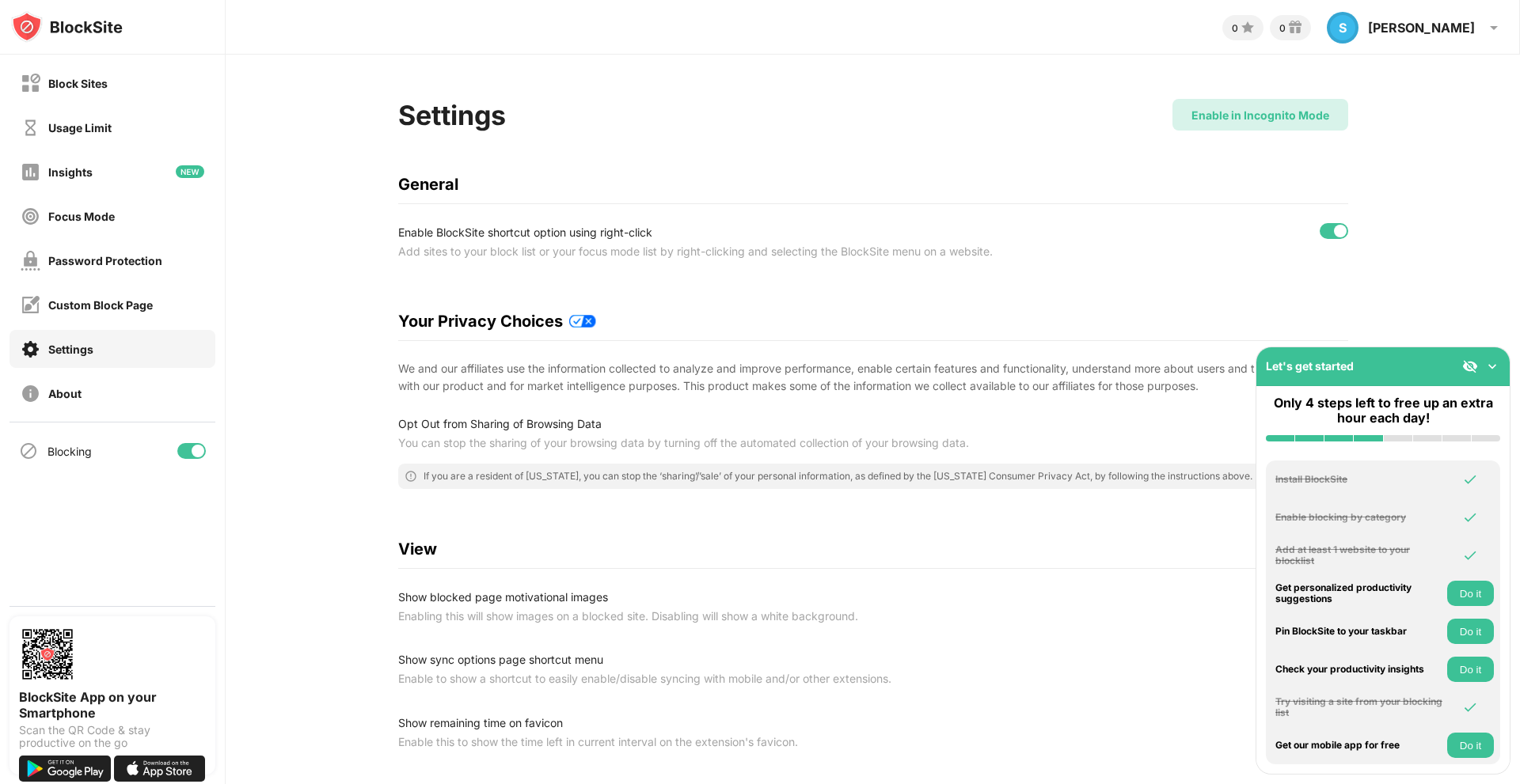
click at [1217, 118] on div "Enable in Incognito Mode" at bounding box center [1261, 115] width 137 height 14
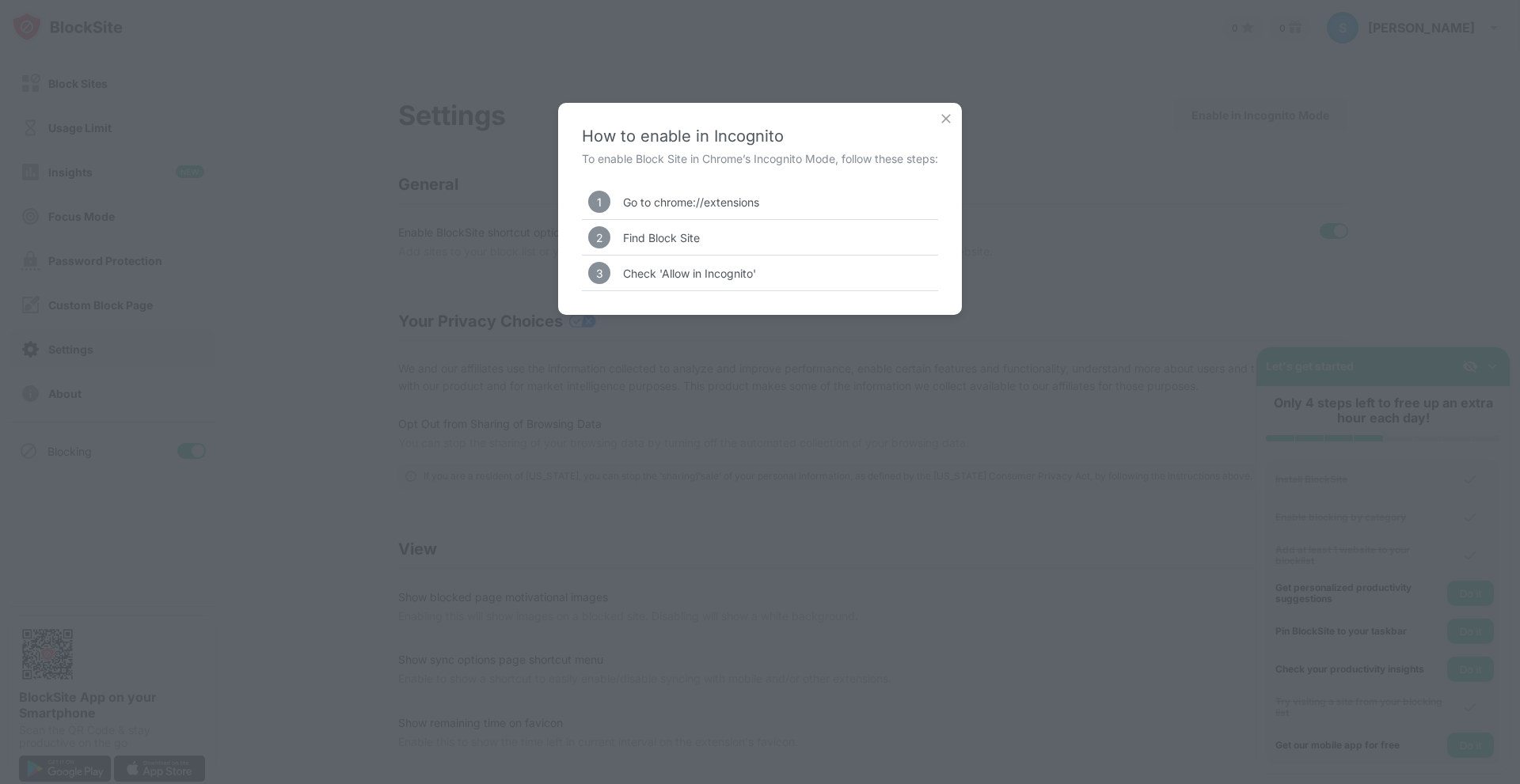
drag, startPoint x: 1344, startPoint y: 0, endPoint x: 747, endPoint y: 77, distance: 601.9
click at [747, 77] on div "How to enable in Incognito To enable Block Site in Chrome’s Incognito Mode, fol…" at bounding box center [760, 392] width 1520 height 784
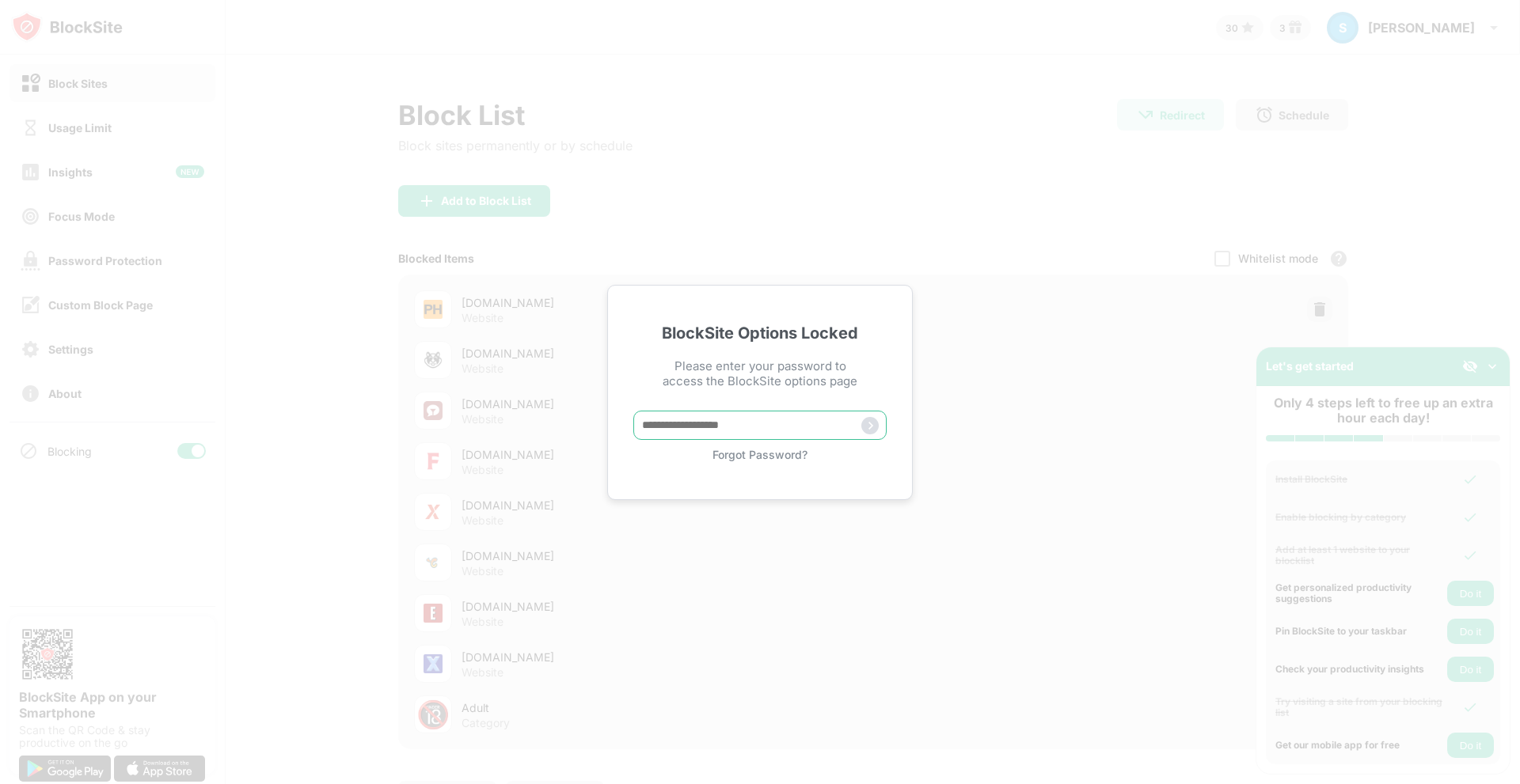
click at [714, 415] on input "text" at bounding box center [760, 425] width 254 height 29
type input "**********"
click at [875, 428] on img at bounding box center [870, 426] width 17 height 17
